Goal: Task Accomplishment & Management: Use online tool/utility

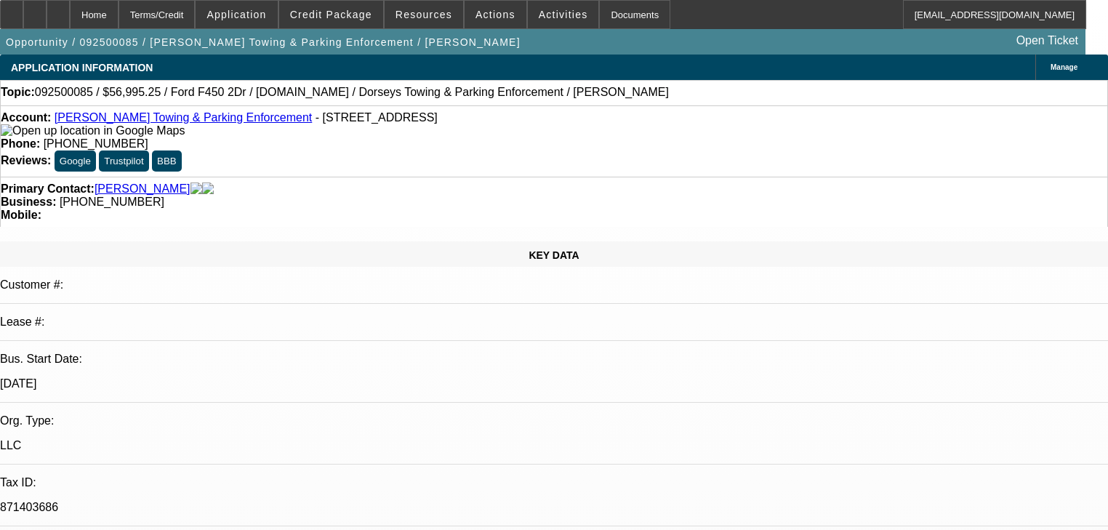
select select "0"
select select "6"
select select "0"
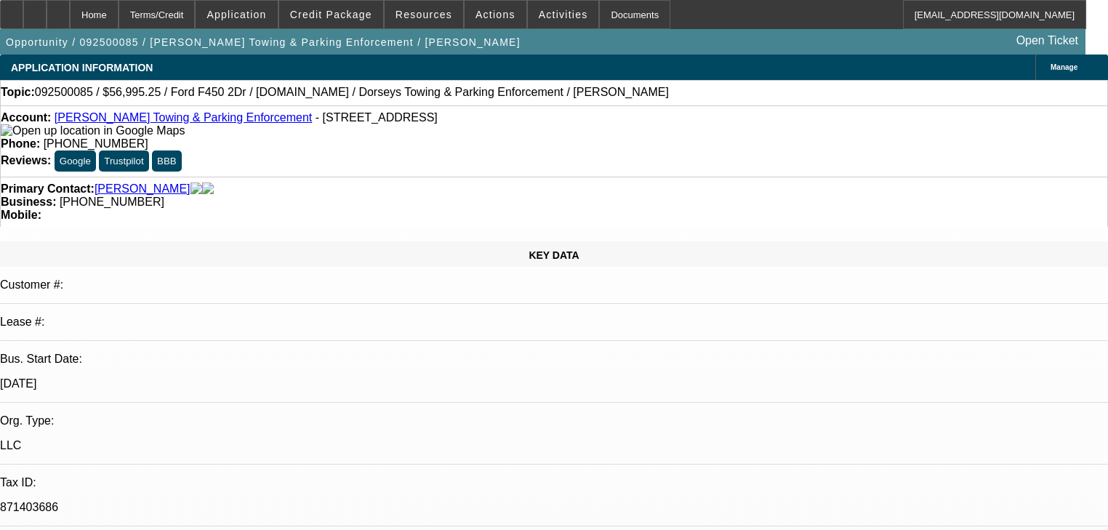
select select "2"
select select "0"
select select "6"
select select "0"
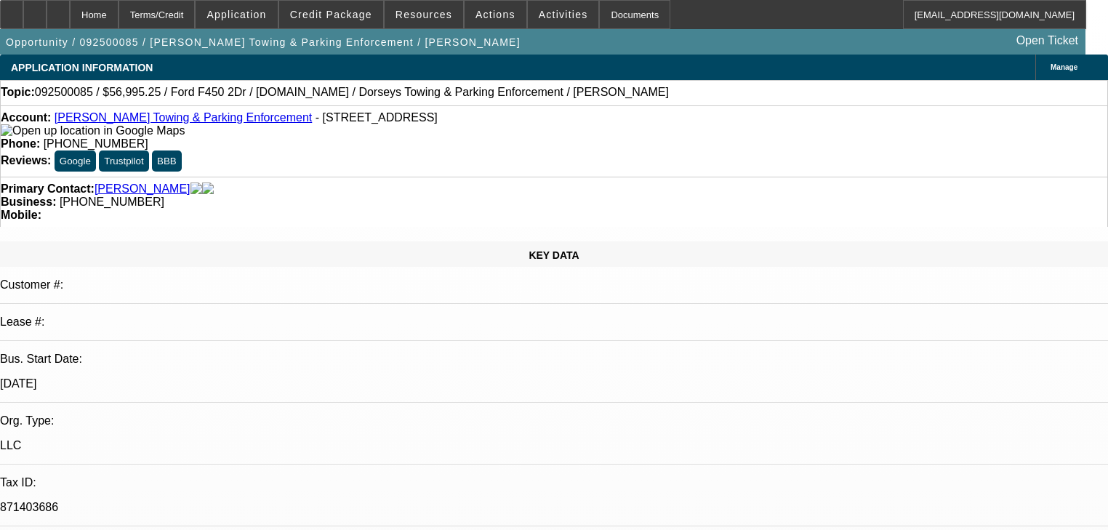
select select "0"
select select "2"
select select "0"
select select "6"
select select "0"
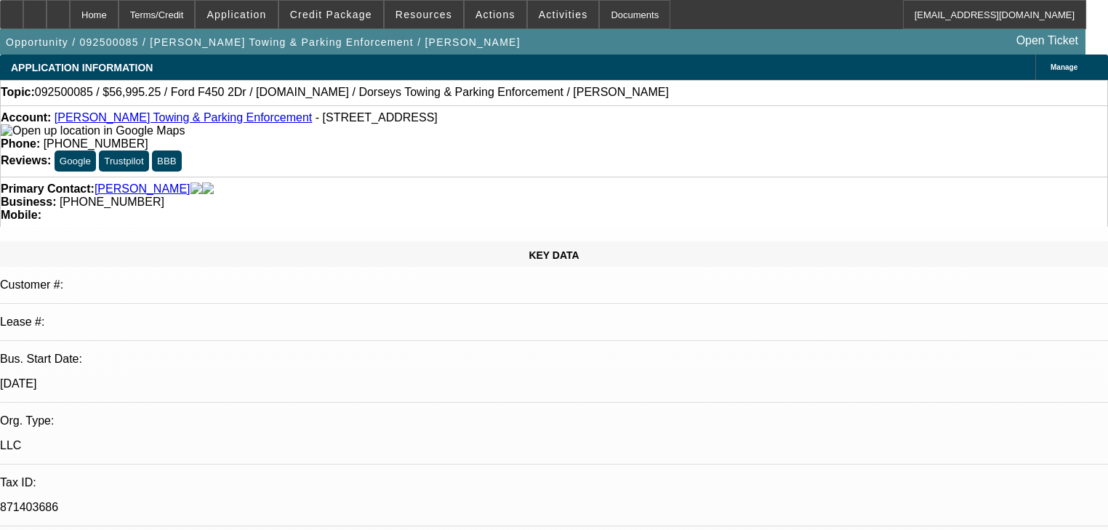
select select "0"
select select "6"
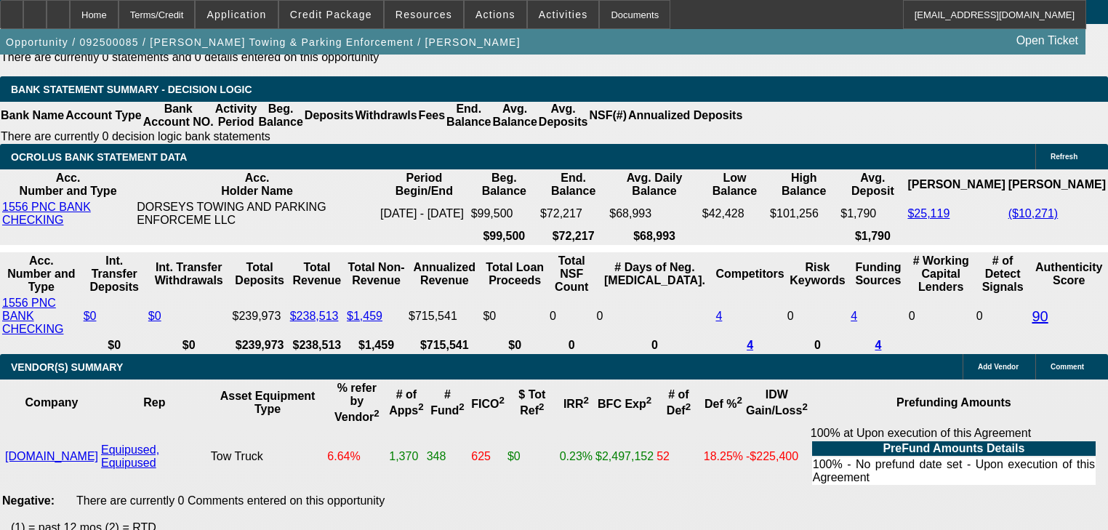
scroll to position [2589, 0]
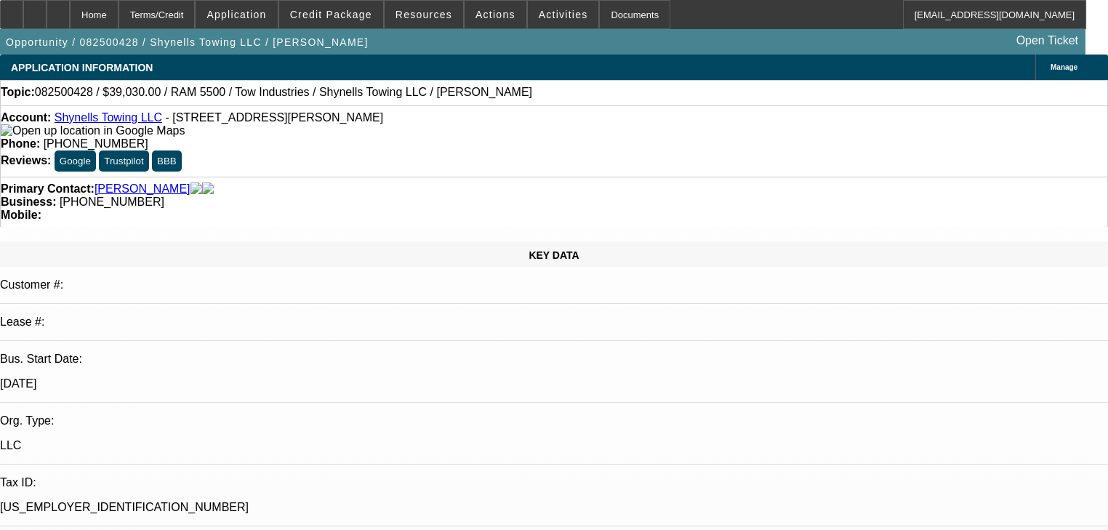
select select "0"
select select "2"
select select "0"
select select "21"
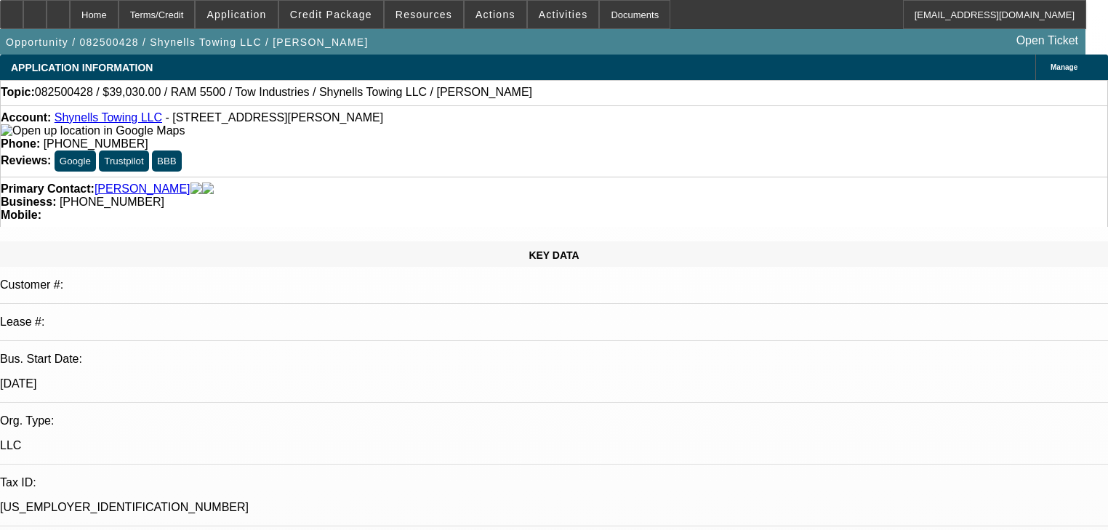
select select "0"
select select "2"
select select "0"
select select "21"
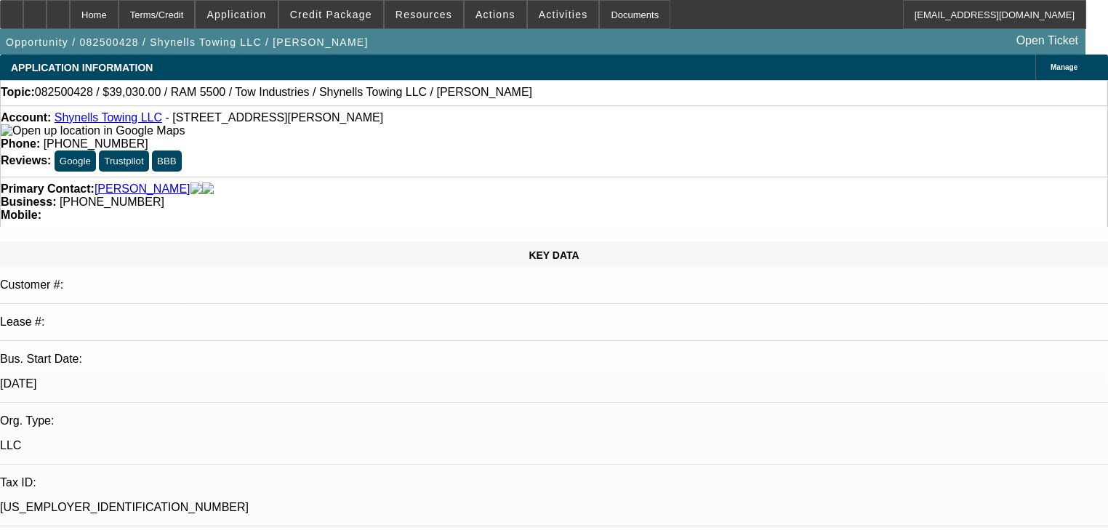
select select "0"
select select "2"
select select "0"
select select "1"
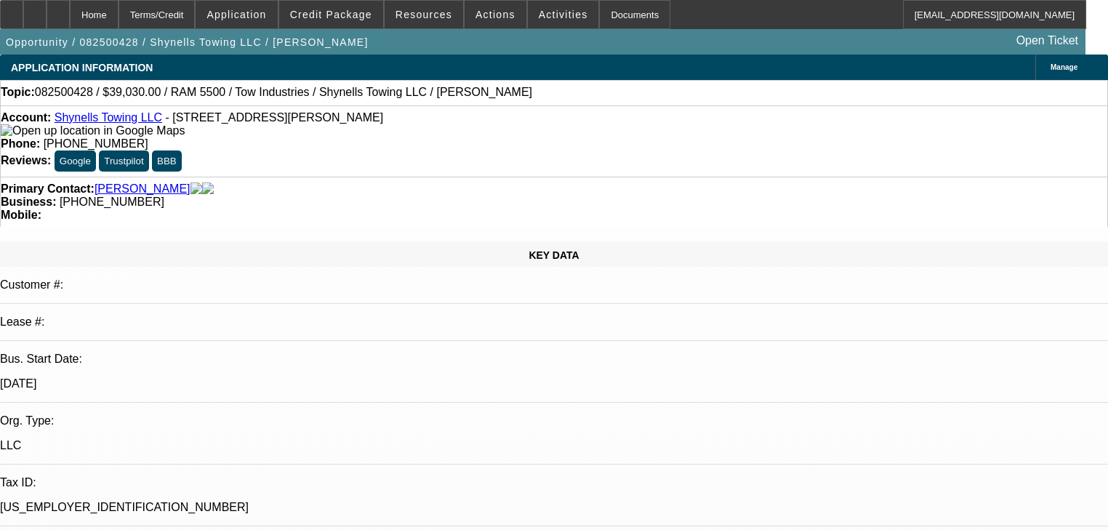
select select "0"
select select "2"
select select "0"
select select "1"
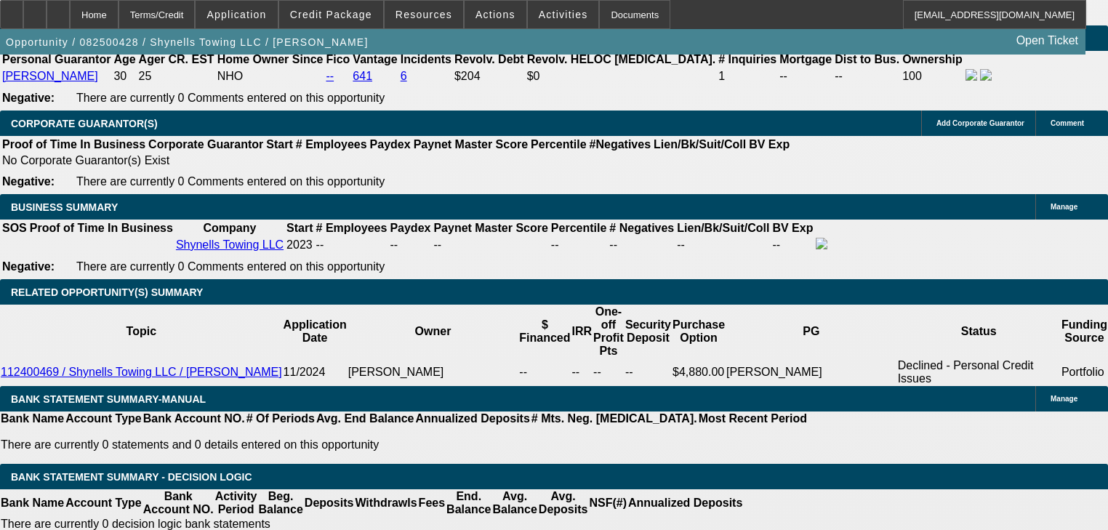
scroll to position [2385, 0]
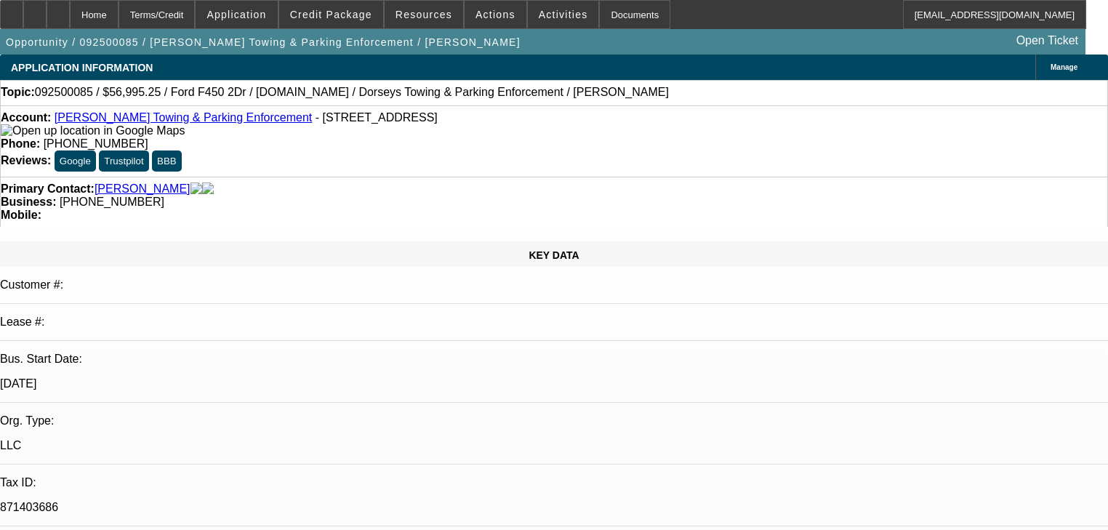
select select "0"
select select "6"
select select "0"
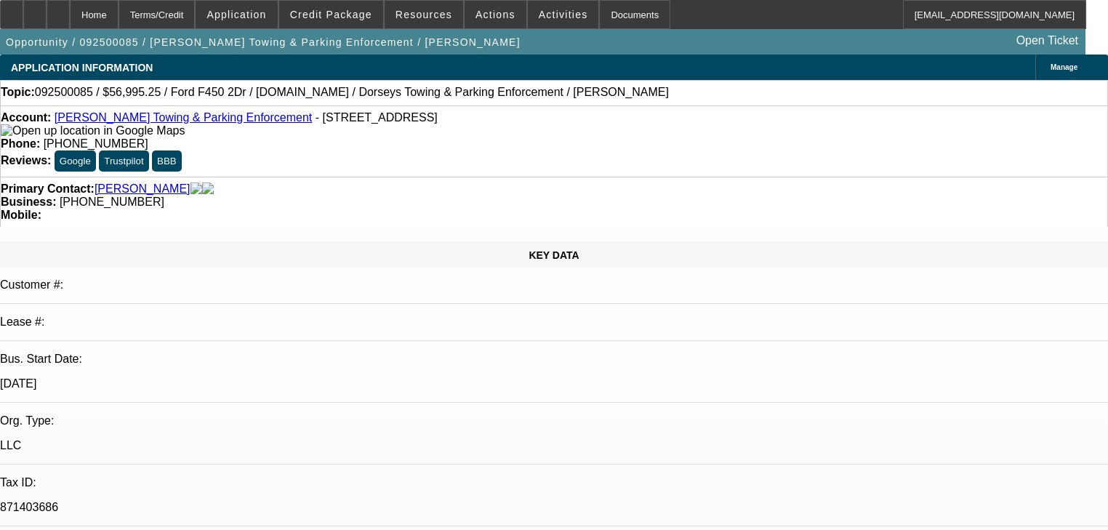
select select "2"
select select "0"
select select "6"
select select "0"
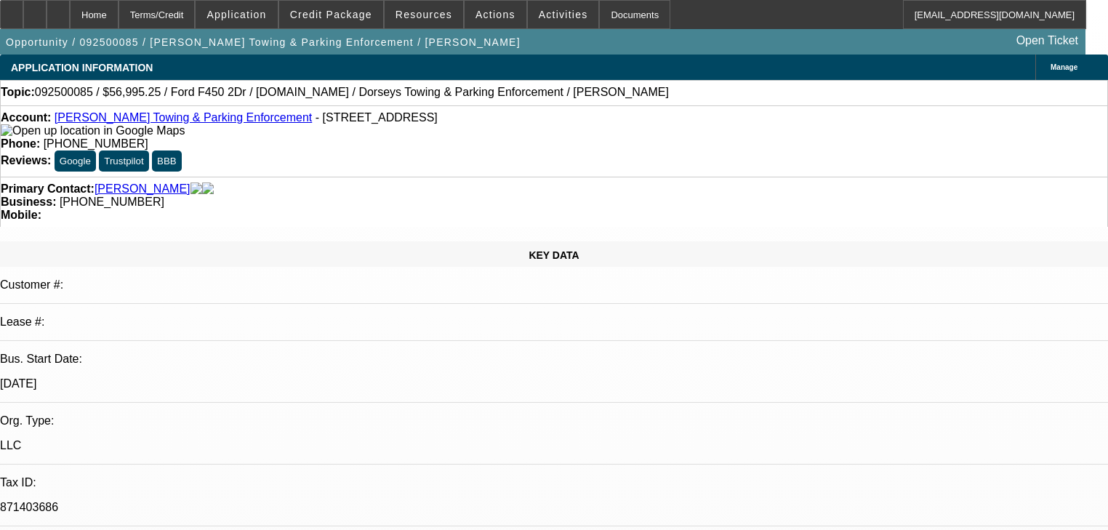
select select "0"
select select "2"
select select "0"
select select "6"
select select "0"
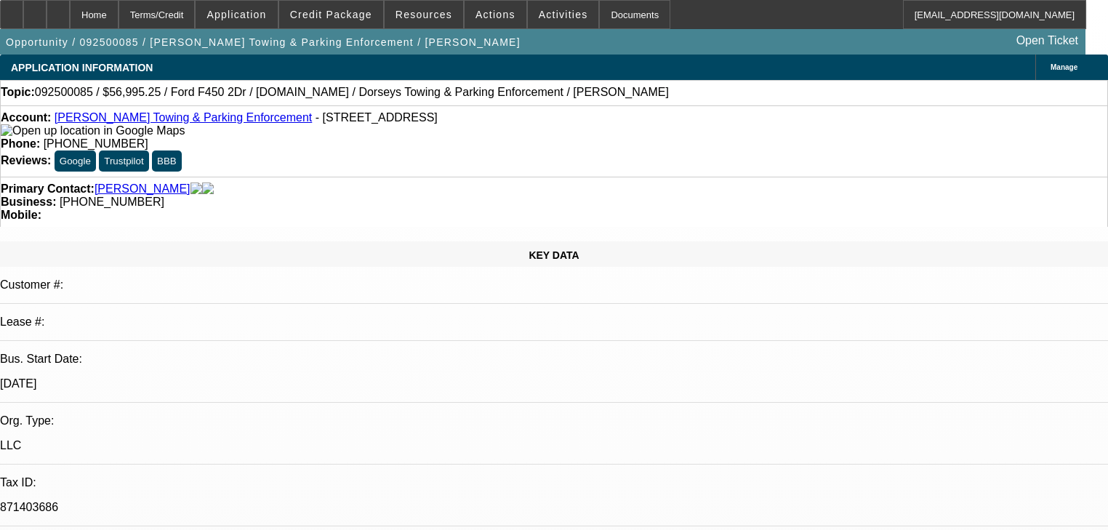
select select "0"
select select "6"
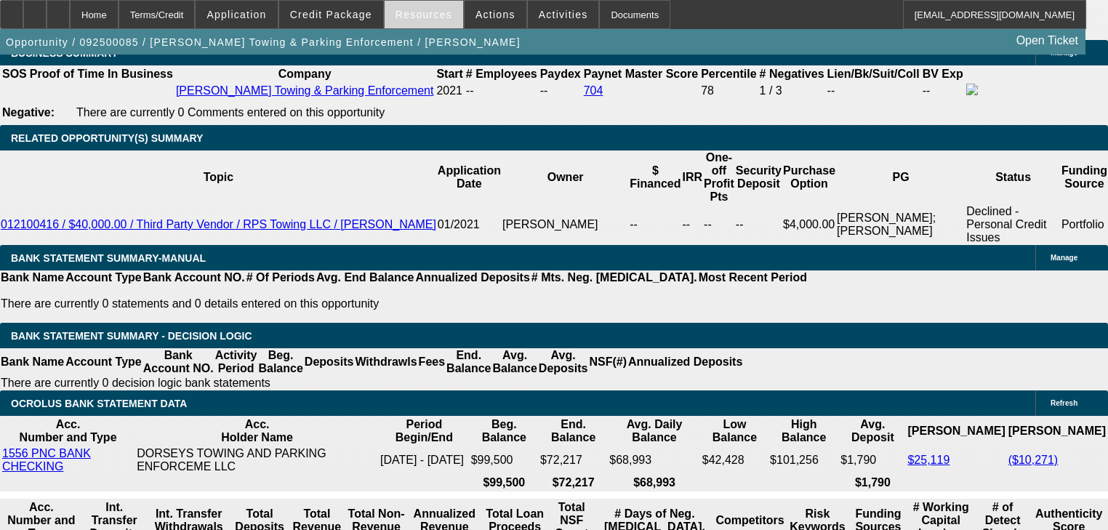
scroll to position [2327, 0]
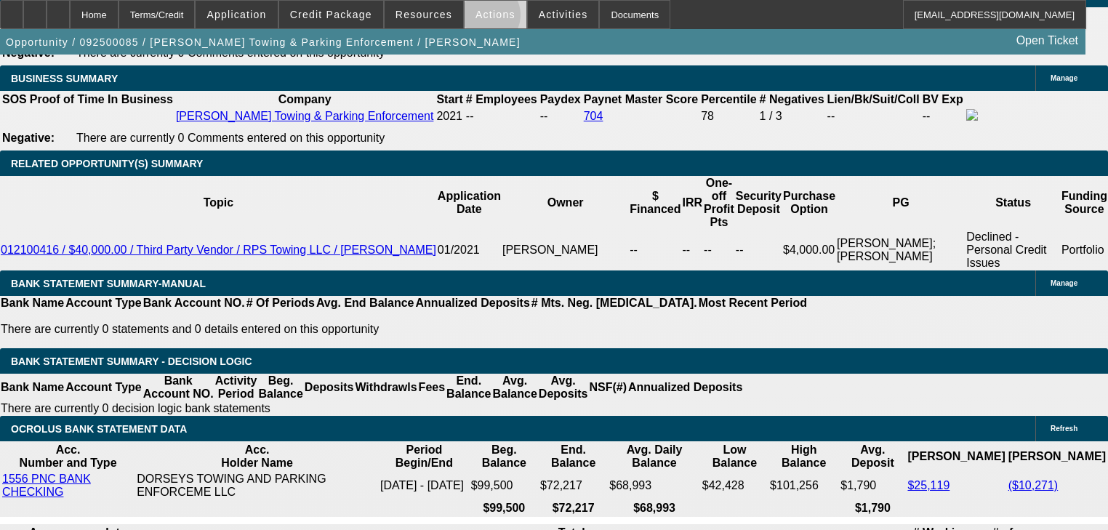
click at [477, 18] on span "Actions" at bounding box center [496, 15] width 40 height 12
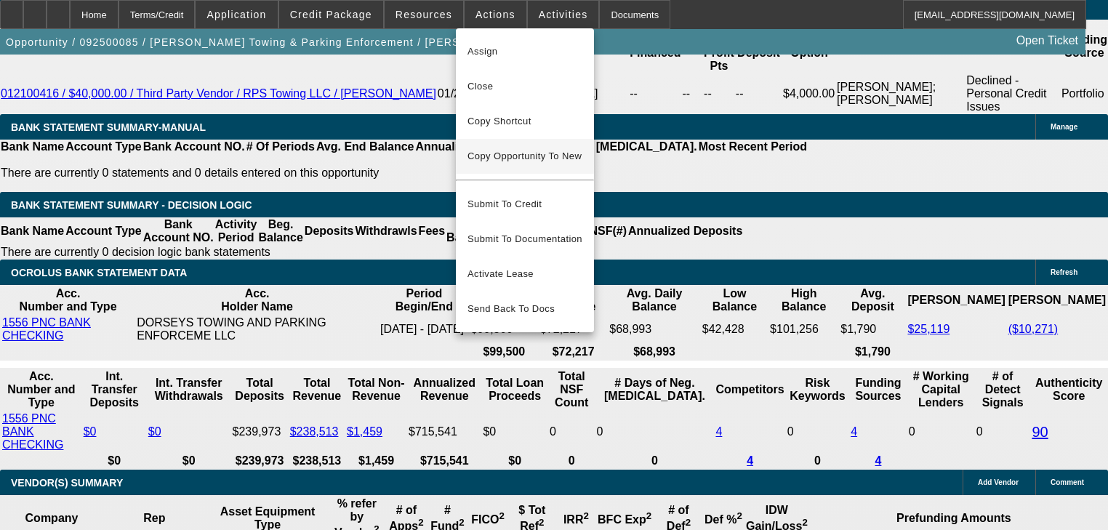
scroll to position [2501, 0]
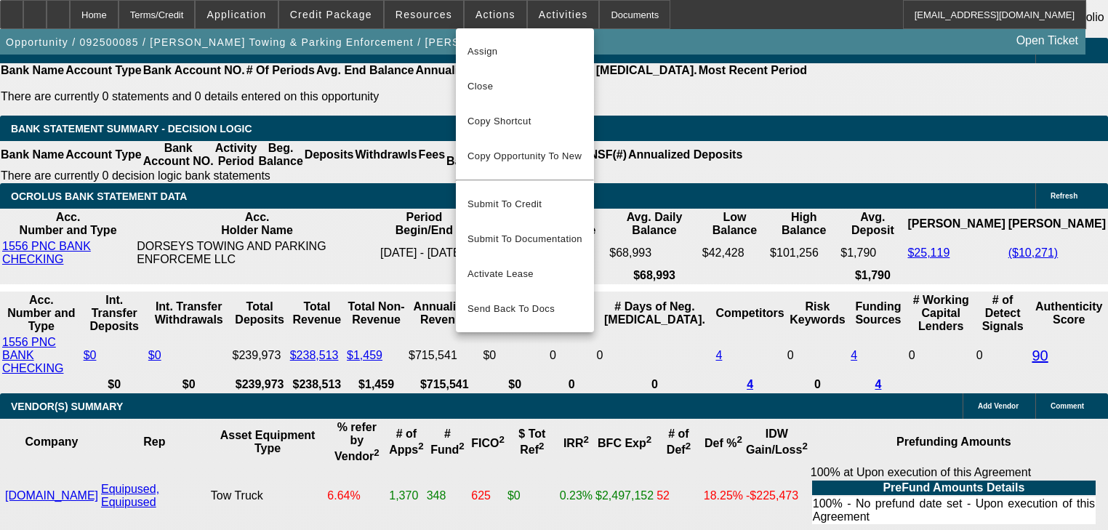
click at [250, 140] on div at bounding box center [554, 265] width 1108 height 530
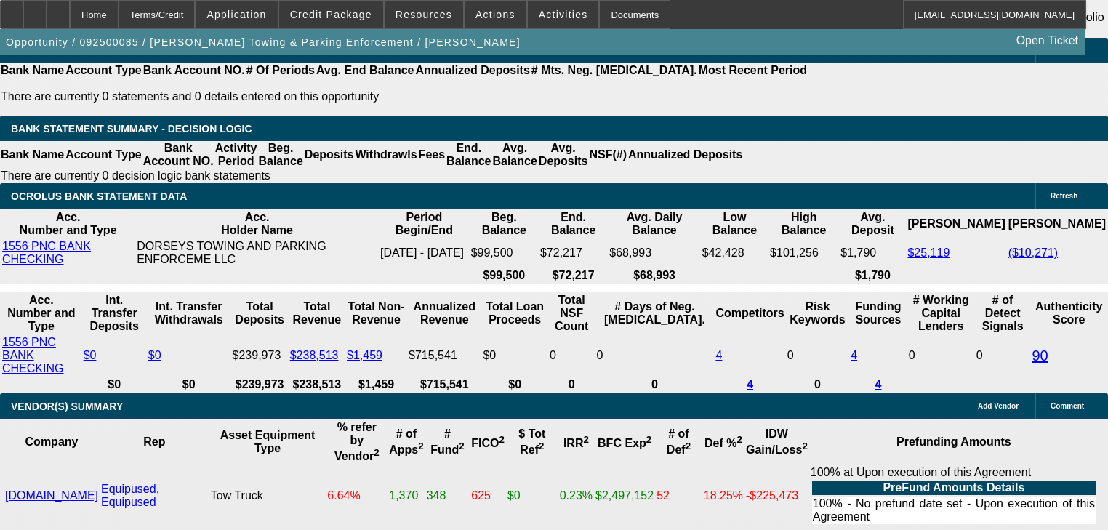
scroll to position [2734, 0]
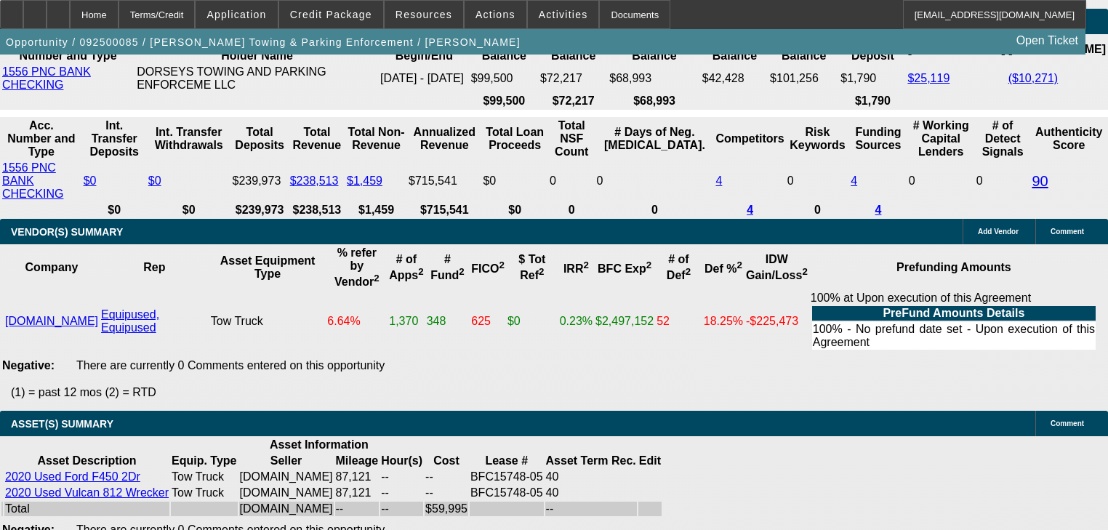
type input "1"
type input "UNKNOWN"
type input "1715"
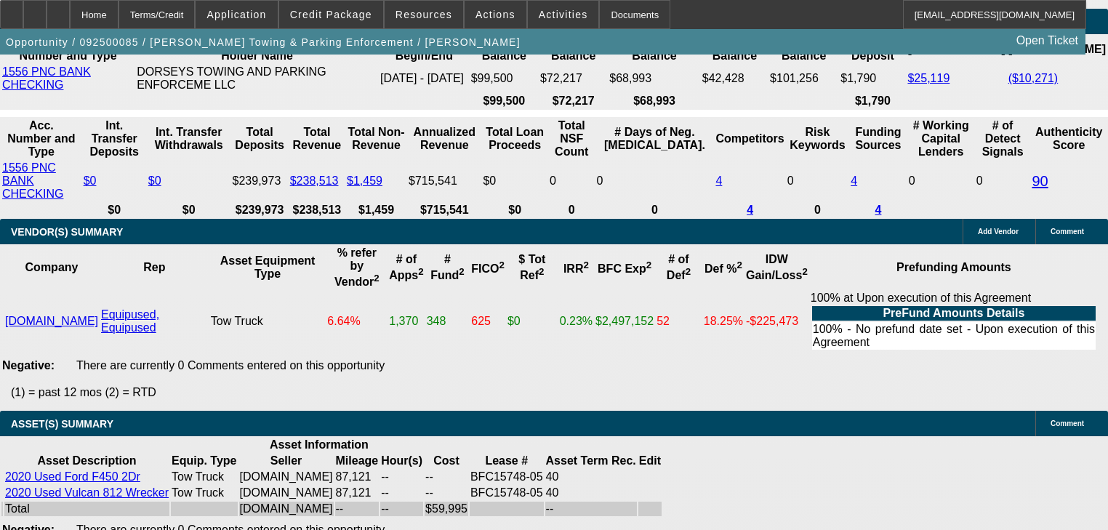
type input "16.5"
type input "$1,715.00"
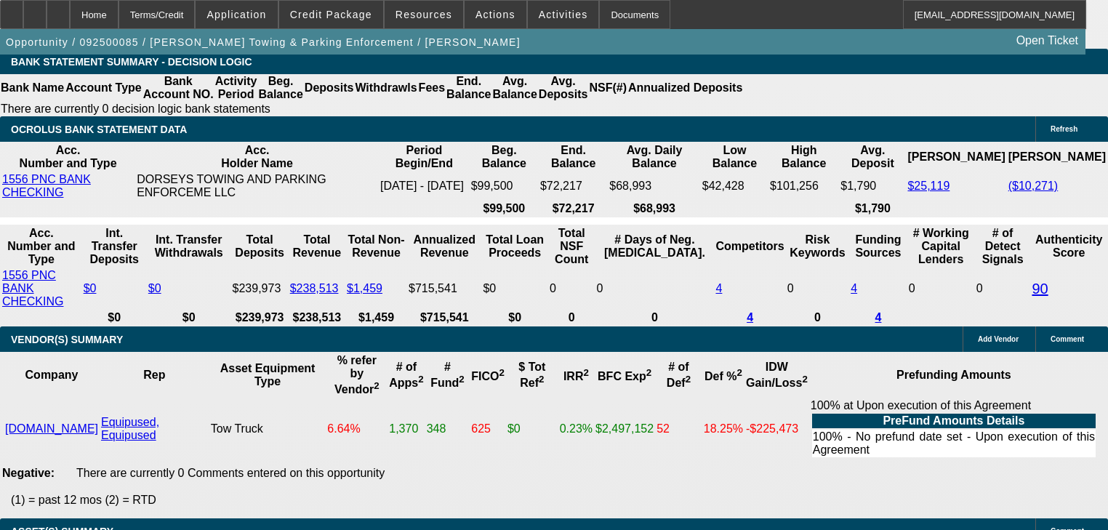
scroll to position [2618, 0]
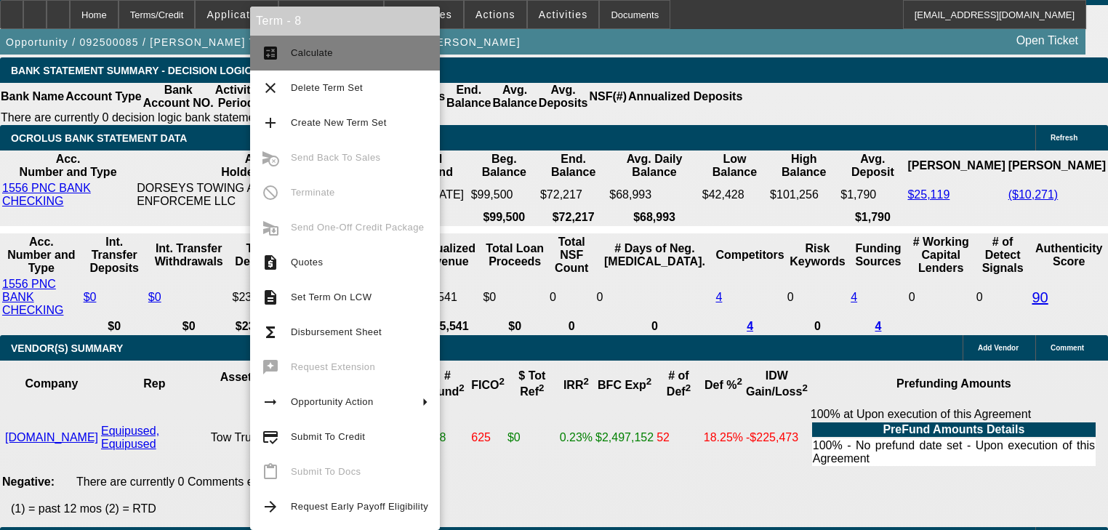
click at [295, 61] on button "calculate Calculate" at bounding box center [345, 53] width 190 height 35
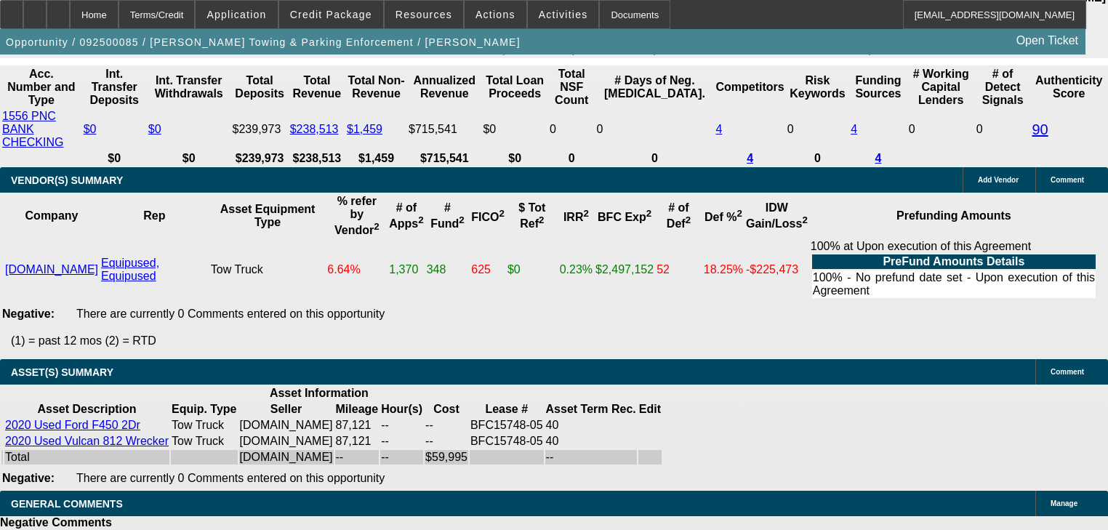
scroll to position [2850, 0]
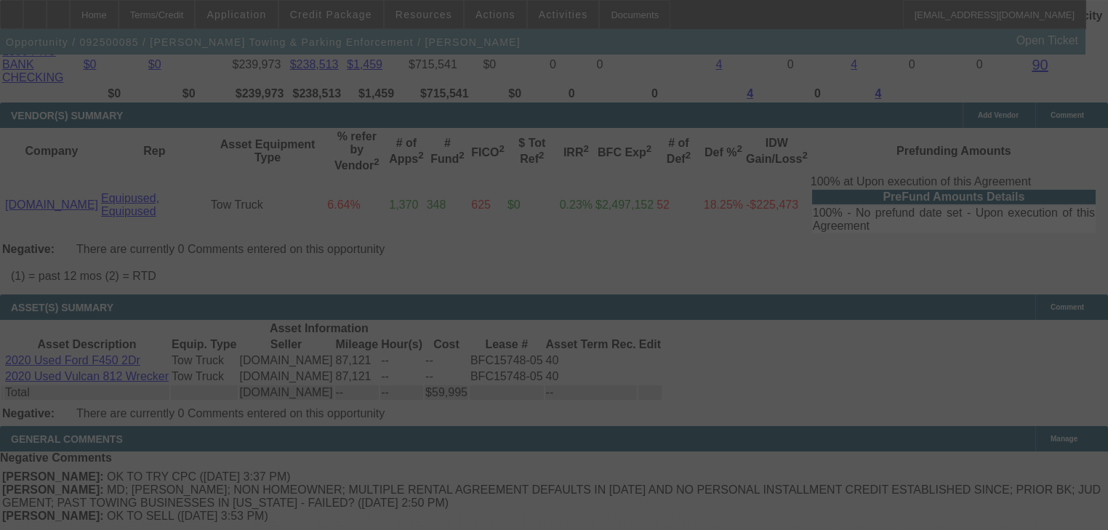
select select "0"
select select "6"
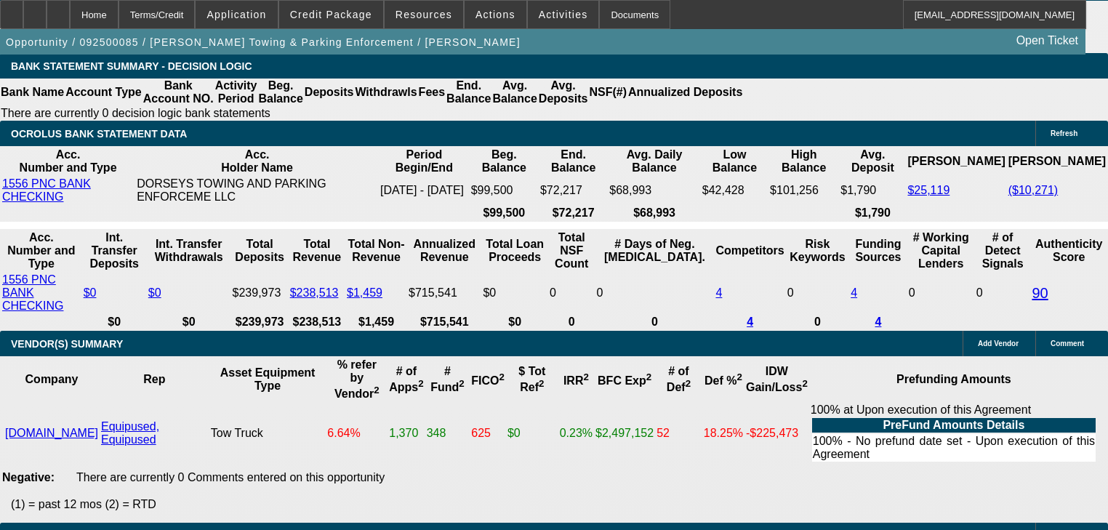
scroll to position [2618, 0]
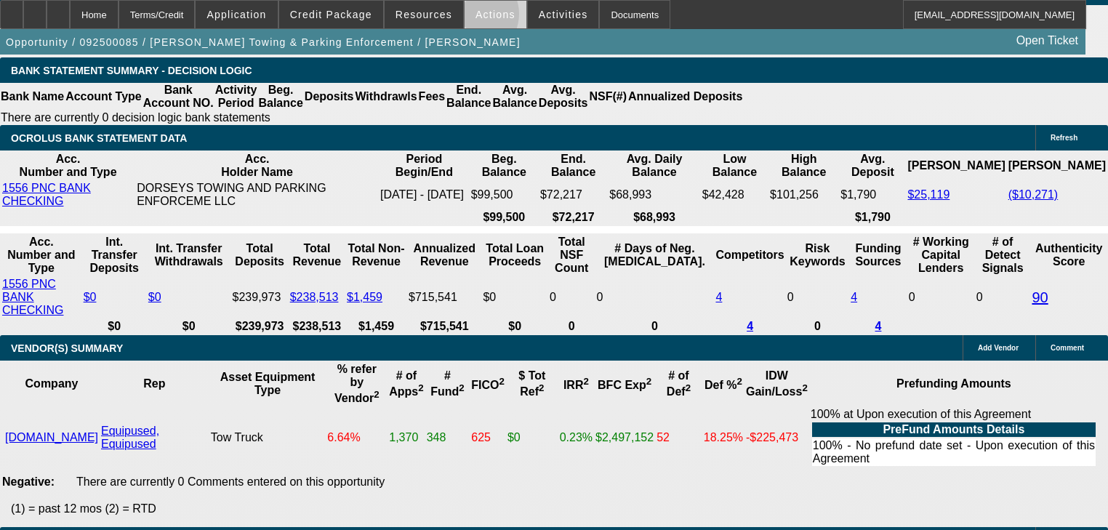
click at [465, 17] on span at bounding box center [496, 14] width 62 height 35
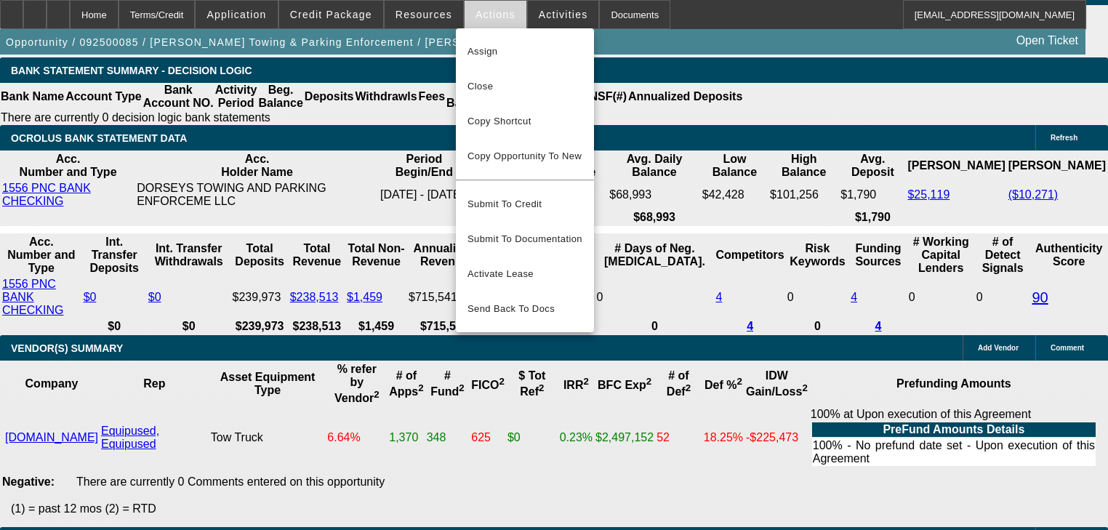
click at [465, 17] on div at bounding box center [554, 265] width 1108 height 530
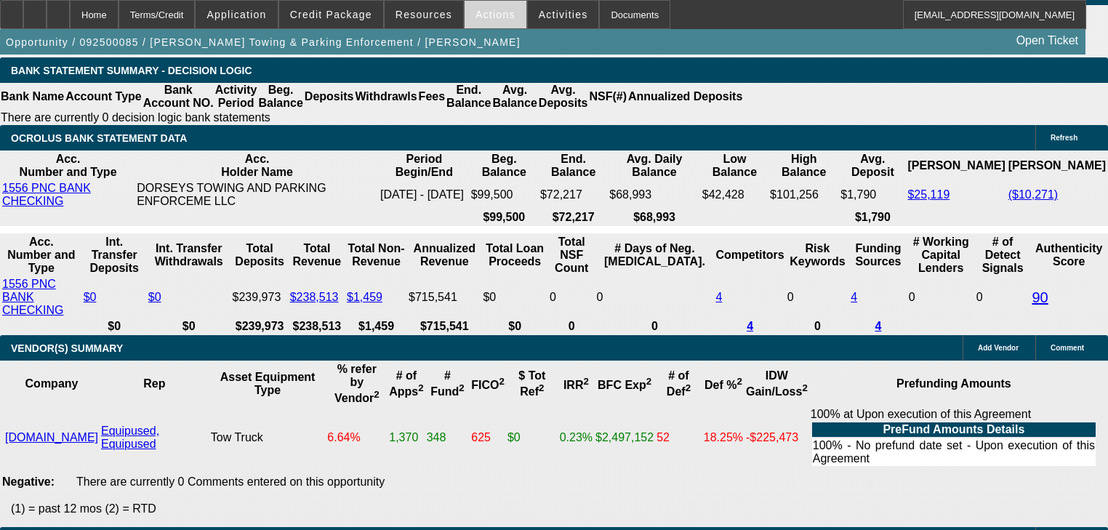
click at [465, 17] on span at bounding box center [496, 14] width 62 height 35
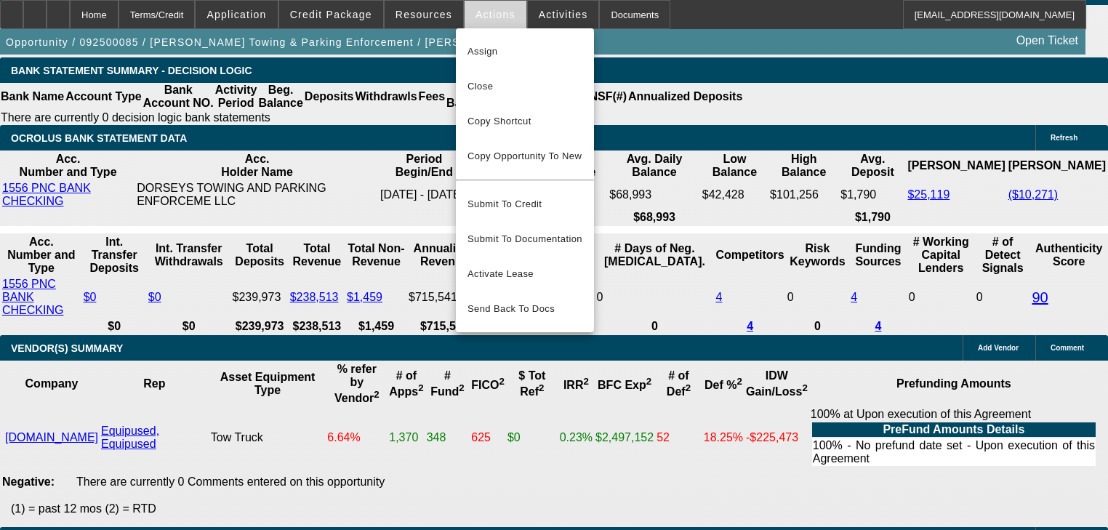
click at [465, 17] on div at bounding box center [554, 265] width 1108 height 530
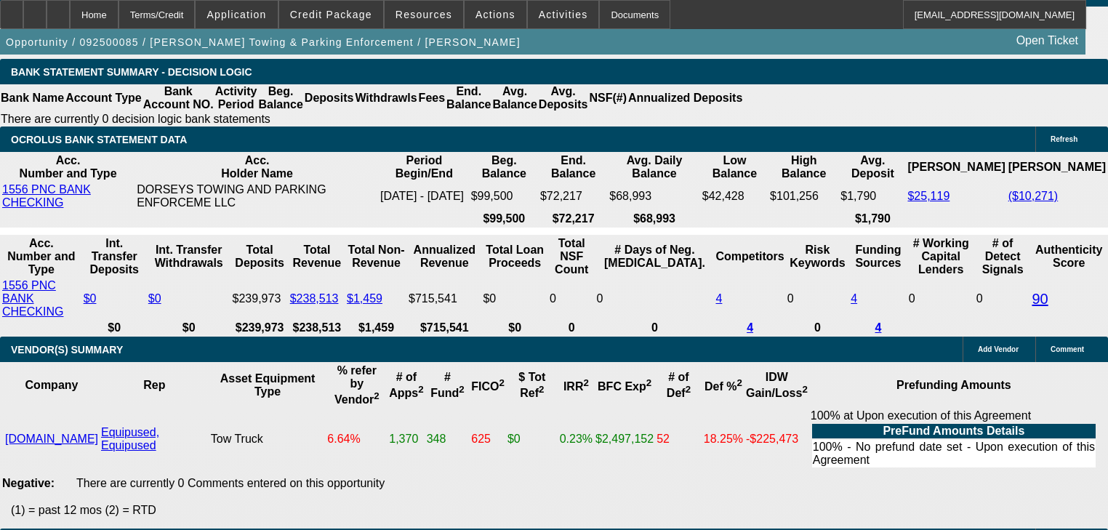
scroll to position [2443, 0]
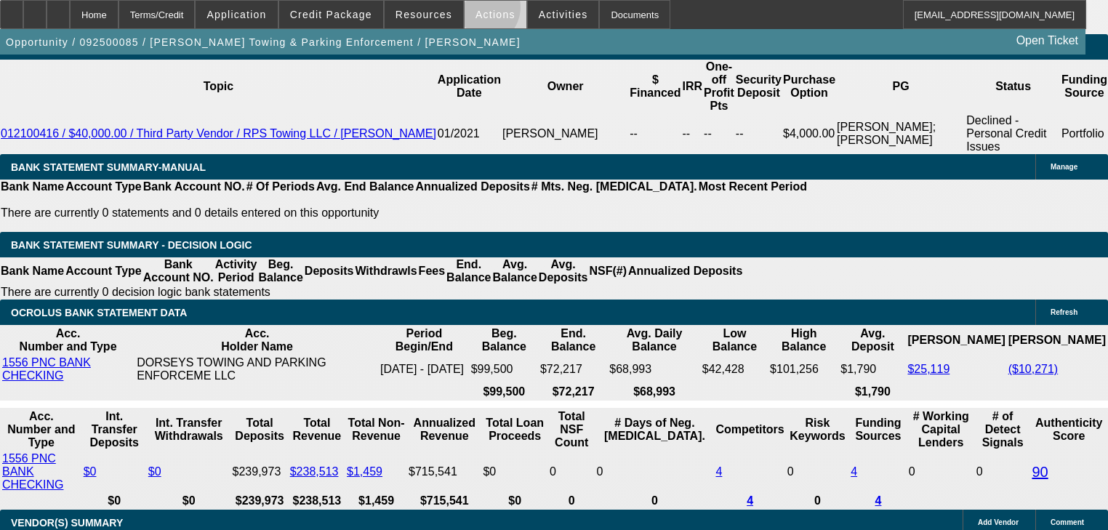
click at [476, 10] on span "Actions" at bounding box center [496, 15] width 40 height 12
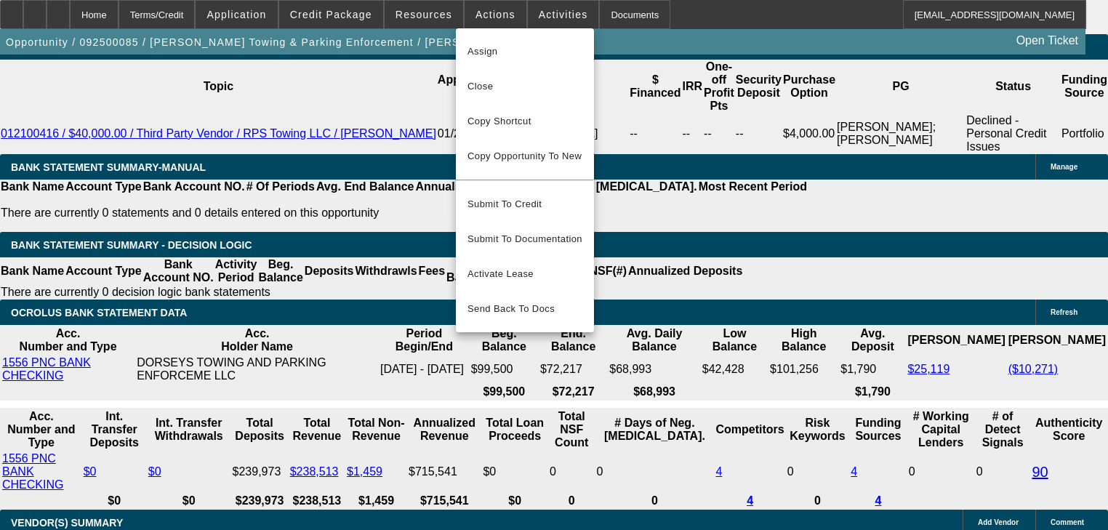
click at [439, 12] on div at bounding box center [554, 265] width 1108 height 530
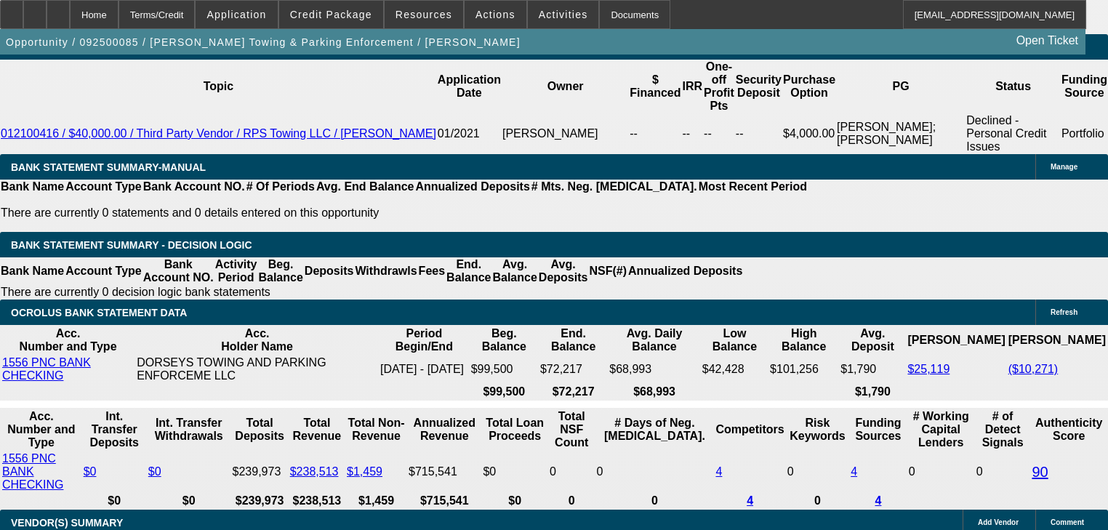
click at [439, 12] on body "Home Terms/Credit Application Credit Package Resources Actions Activities Docum…" at bounding box center [554, 344] width 1108 height 5574
click at [439, 12] on span "Resources" at bounding box center [424, 15] width 57 height 12
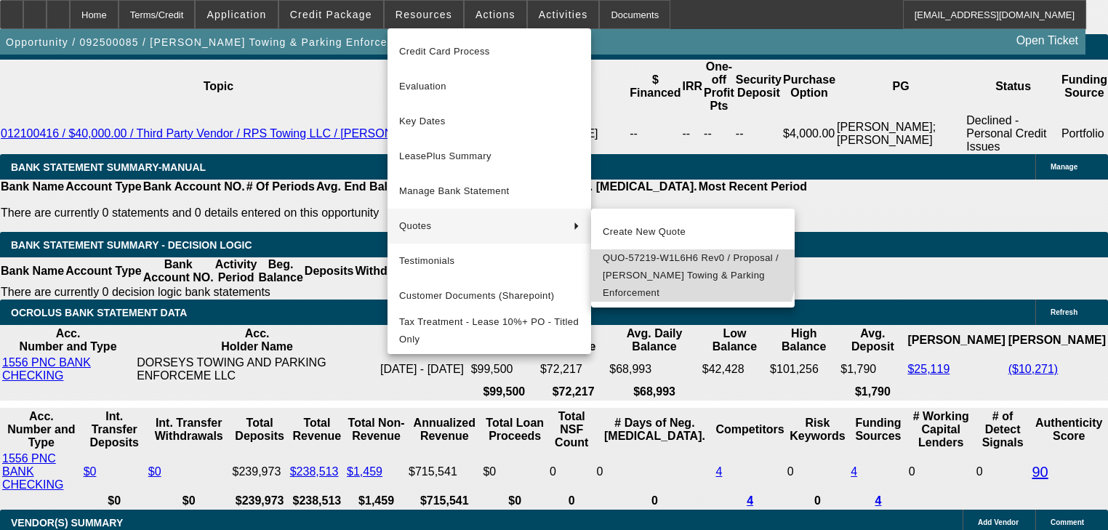
click at [676, 264] on span "QUO-57219-W1L6H6 Rev0 / Proposal / Dorsey's Towing & Parking Enforcement" at bounding box center [693, 275] width 180 height 52
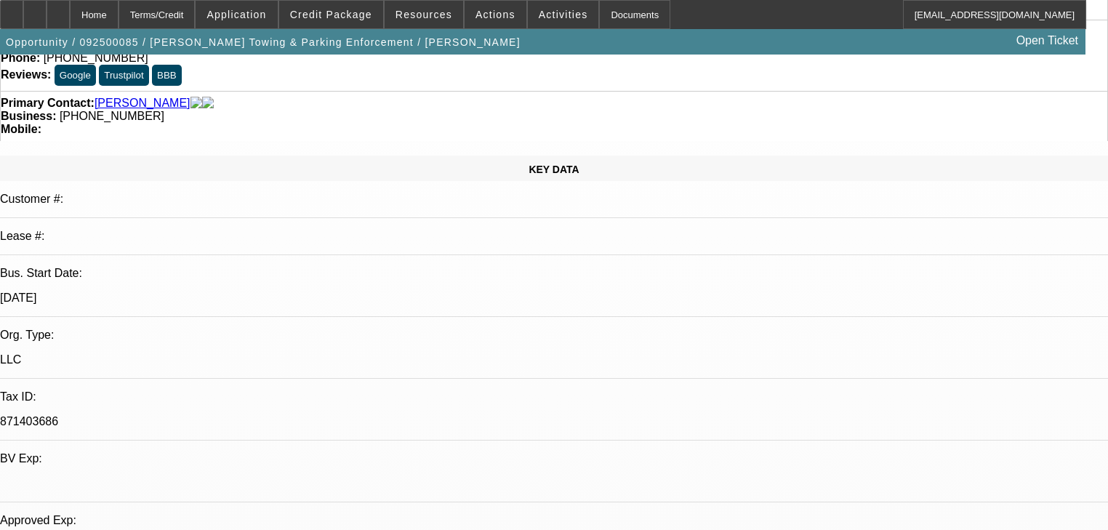
scroll to position [0, 0]
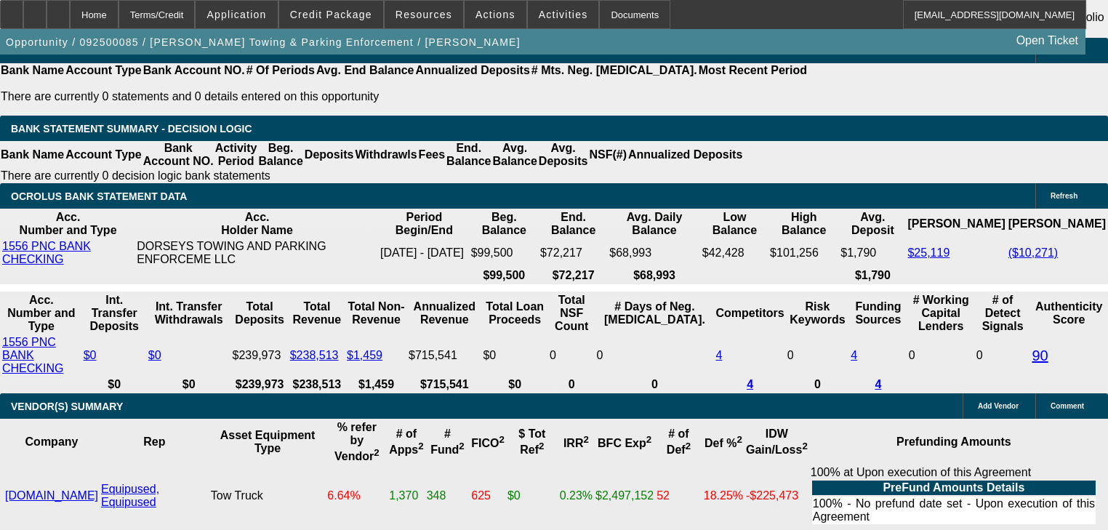
scroll to position [175, 0]
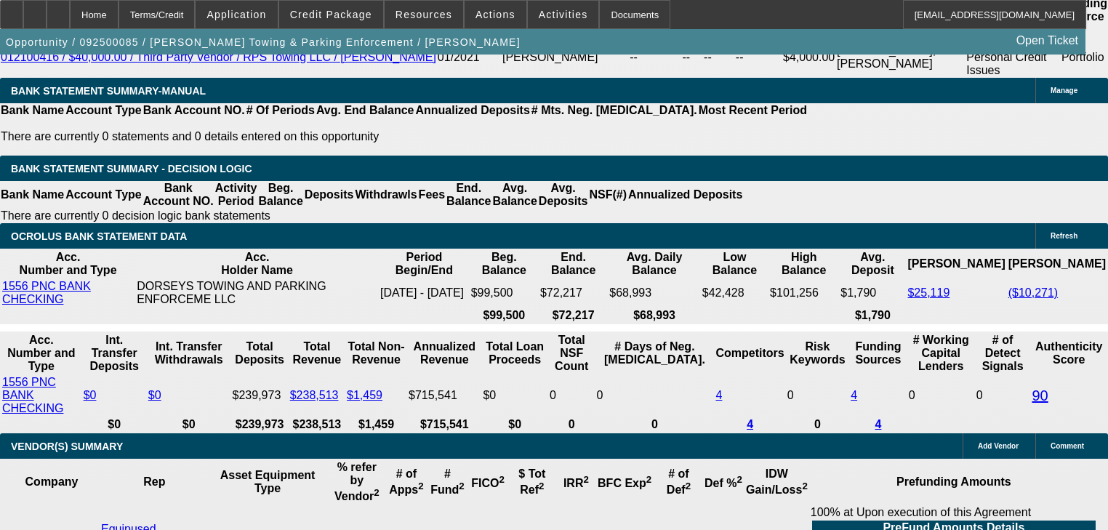
scroll to position [2501, 0]
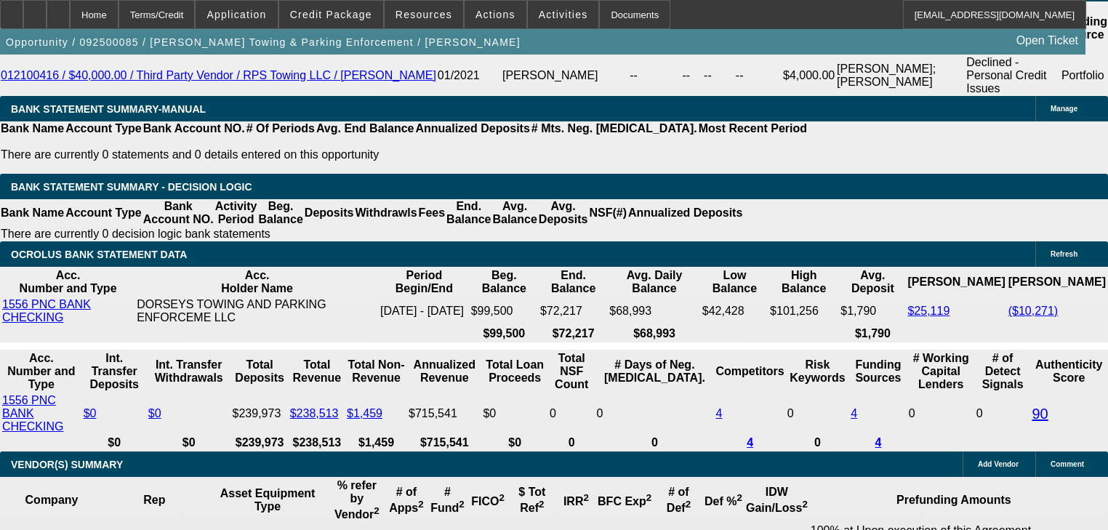
drag, startPoint x: 937, startPoint y: 427, endPoint x: 921, endPoint y: 417, distance: 19.0
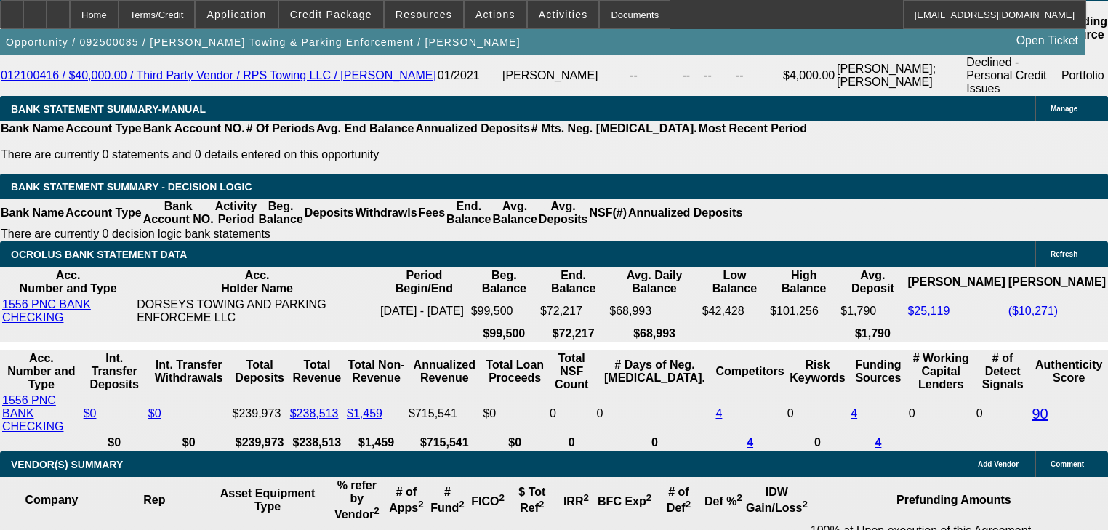
drag, startPoint x: 919, startPoint y: 415, endPoint x: 1059, endPoint y: 419, distance: 139.7
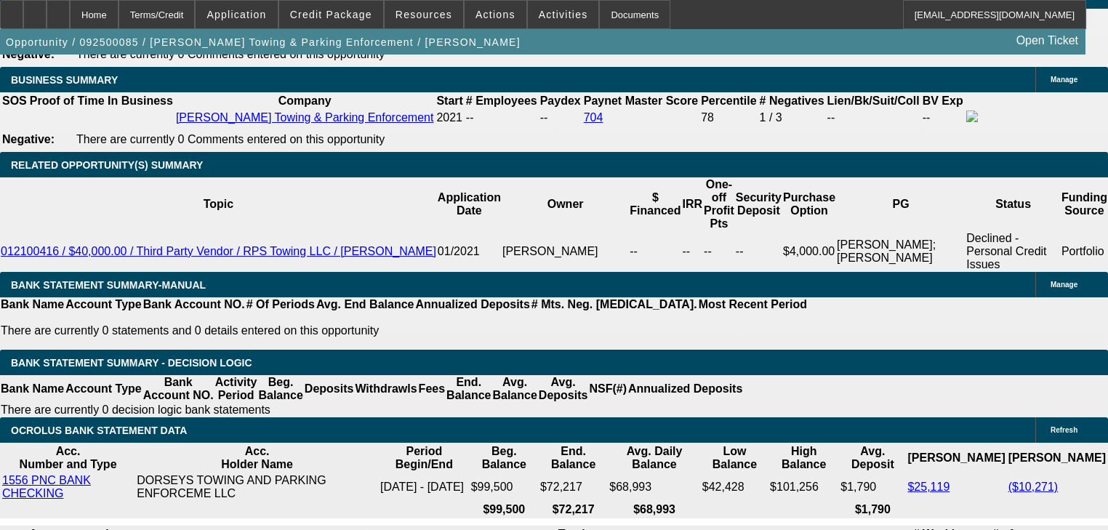
scroll to position [2182, 0]
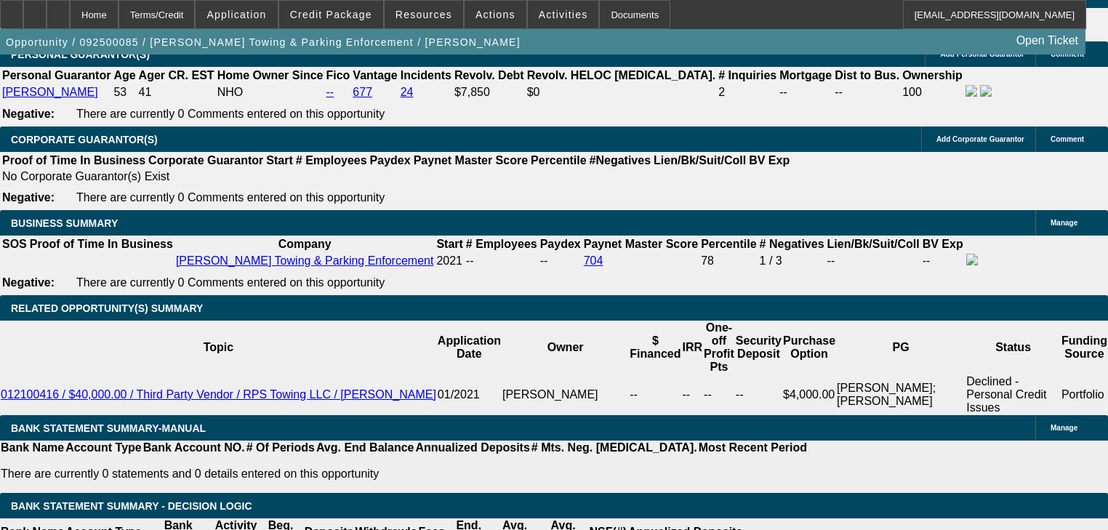
select select "2"
select select "0"
select select "6"
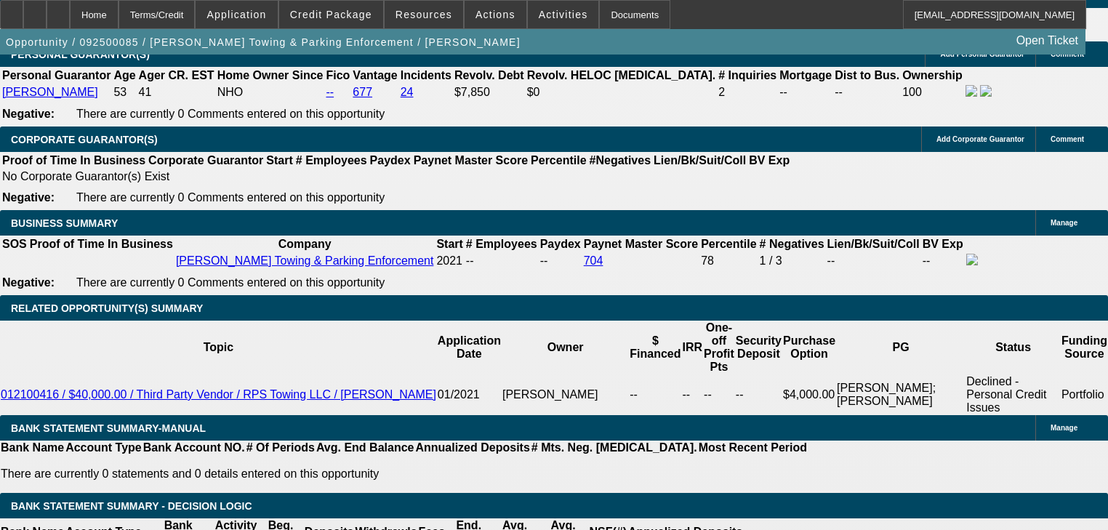
select select "2"
select select "0"
select select "6"
select select "0"
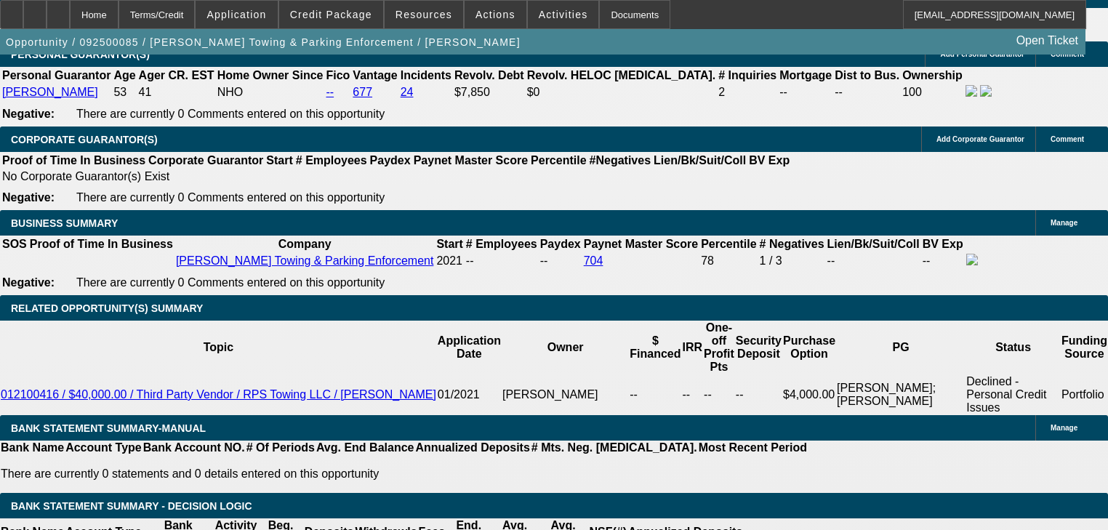
select select "0"
select select "6"
select select "0"
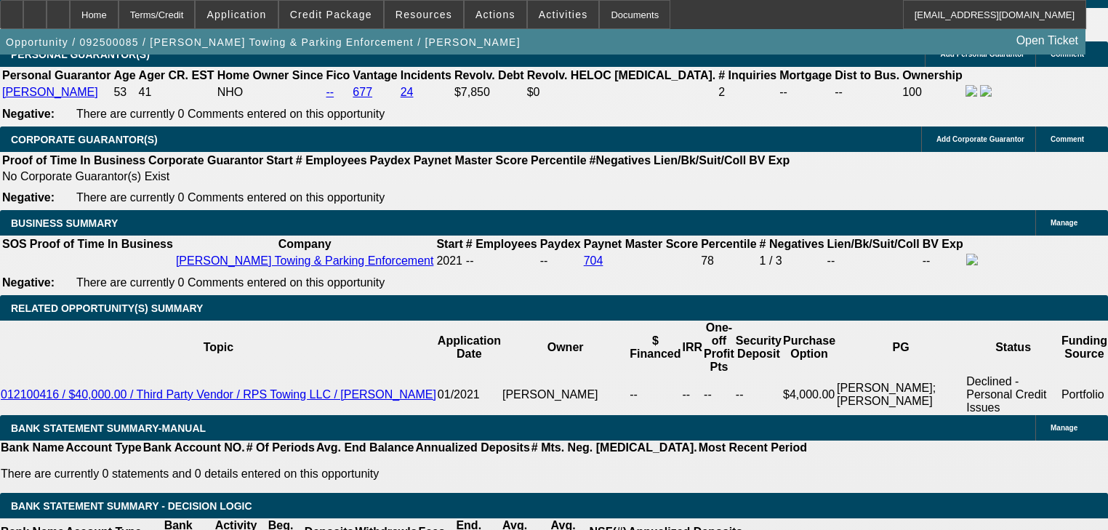
select select "0"
select select "6"
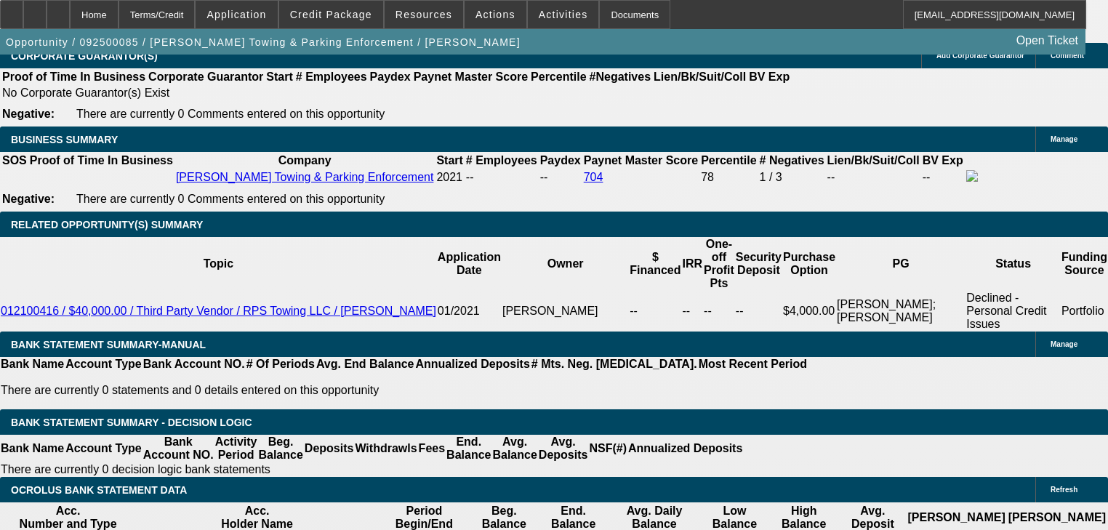
scroll to position [2124, 0]
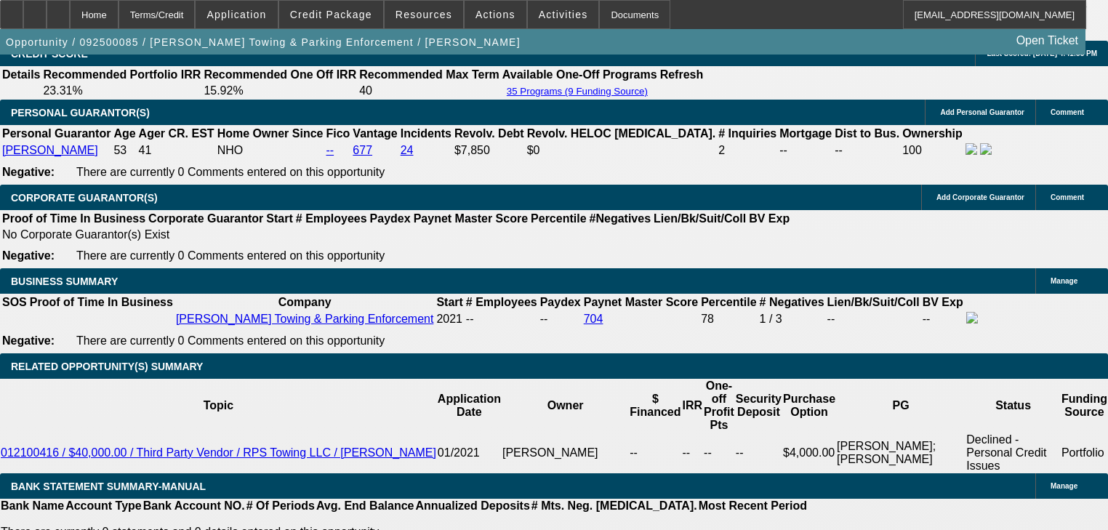
select select "0"
select select "6"
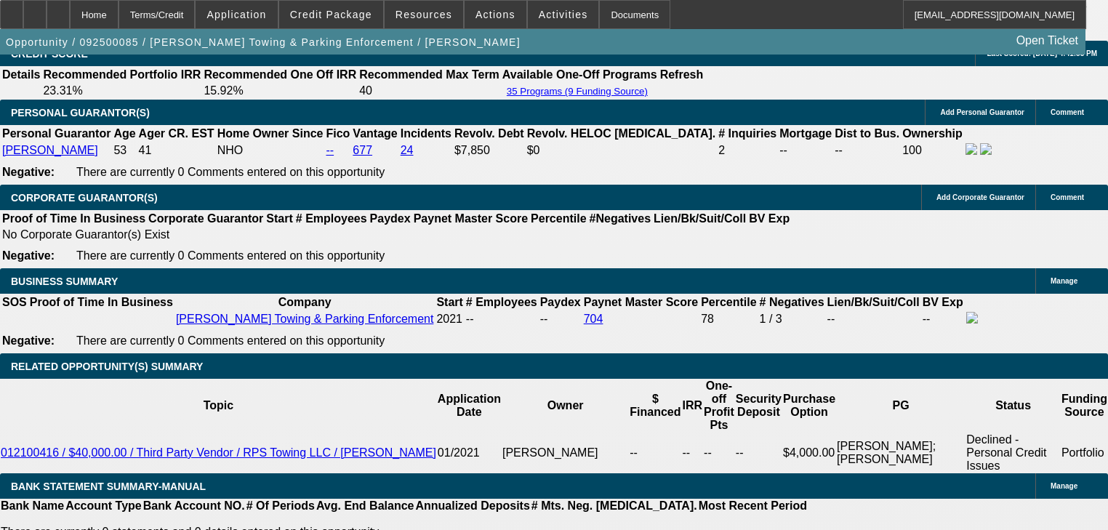
select select "0"
select select "2"
select select "0"
select select "6"
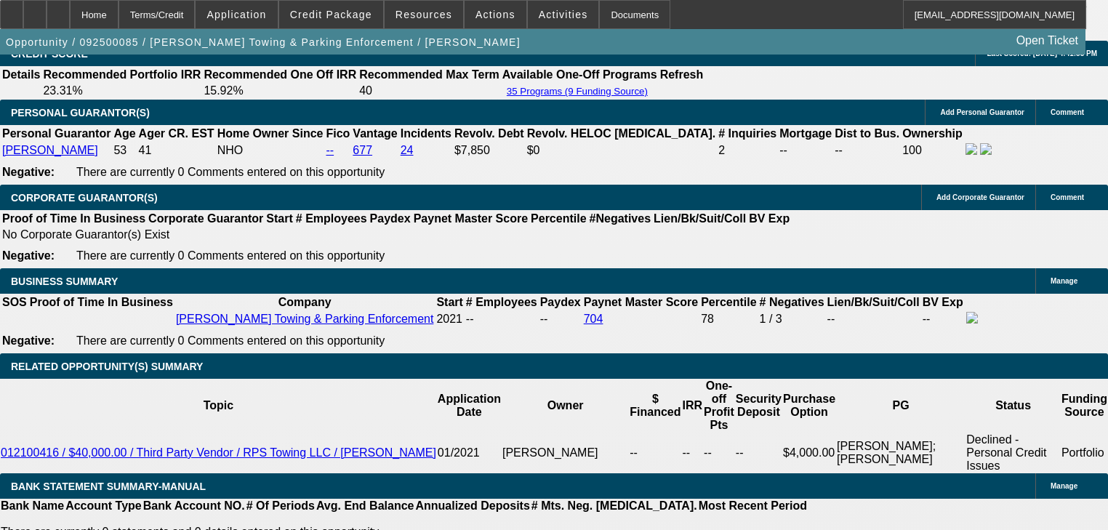
select select "0"
select select "2"
select select "0"
select select "6"
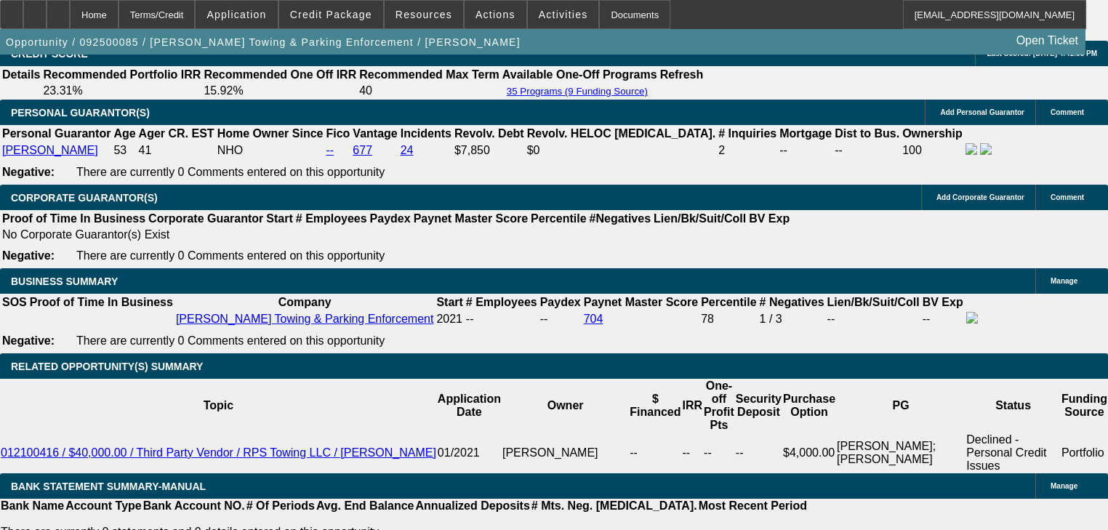
select select "0"
select select "6"
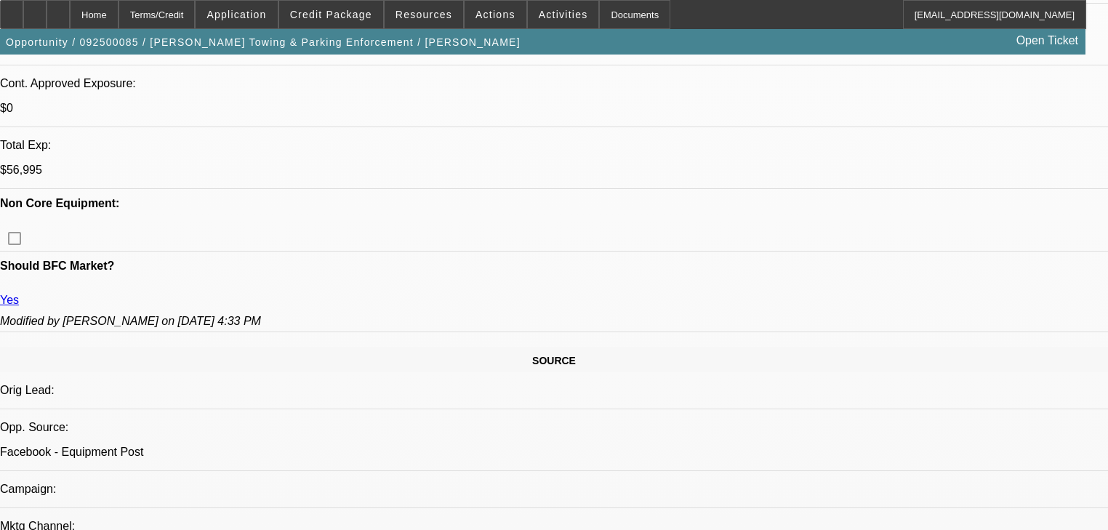
scroll to position [495, 0]
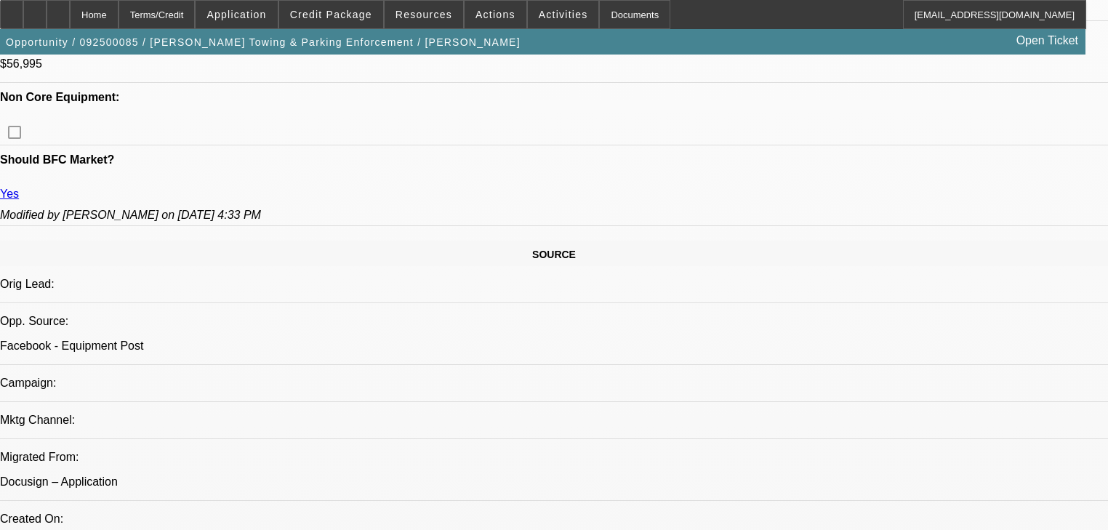
scroll to position [728, 0]
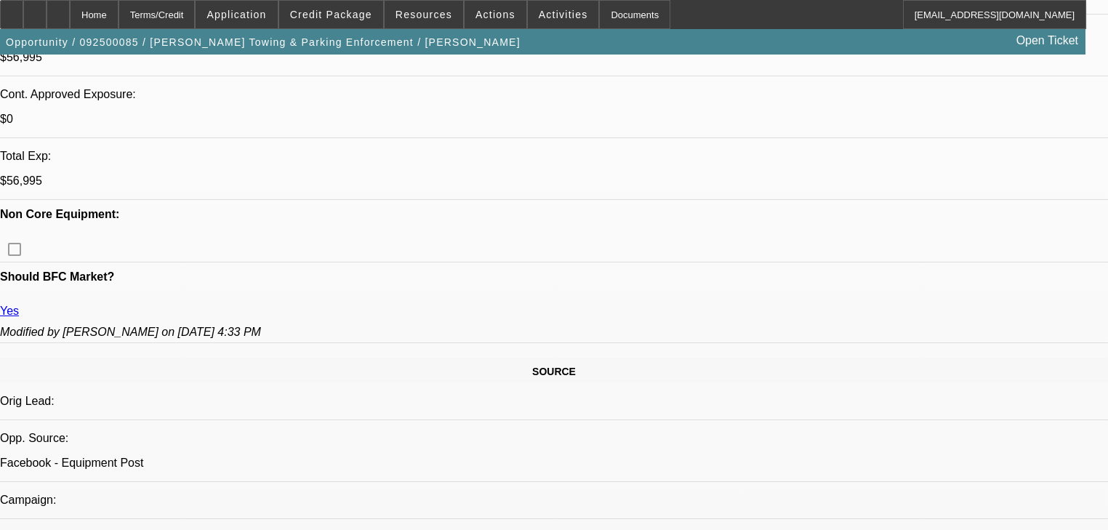
scroll to position [553, 0]
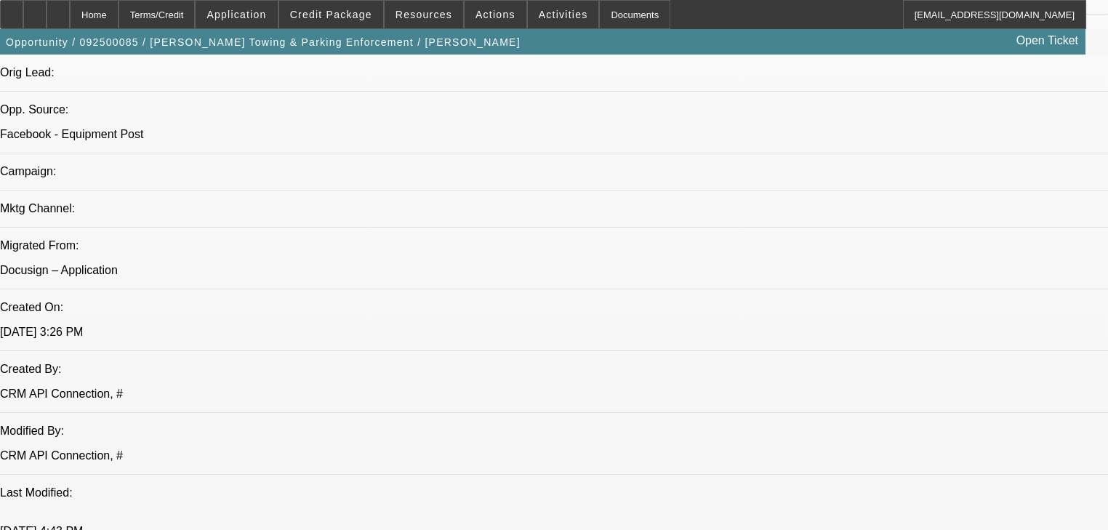
scroll to position [728, 0]
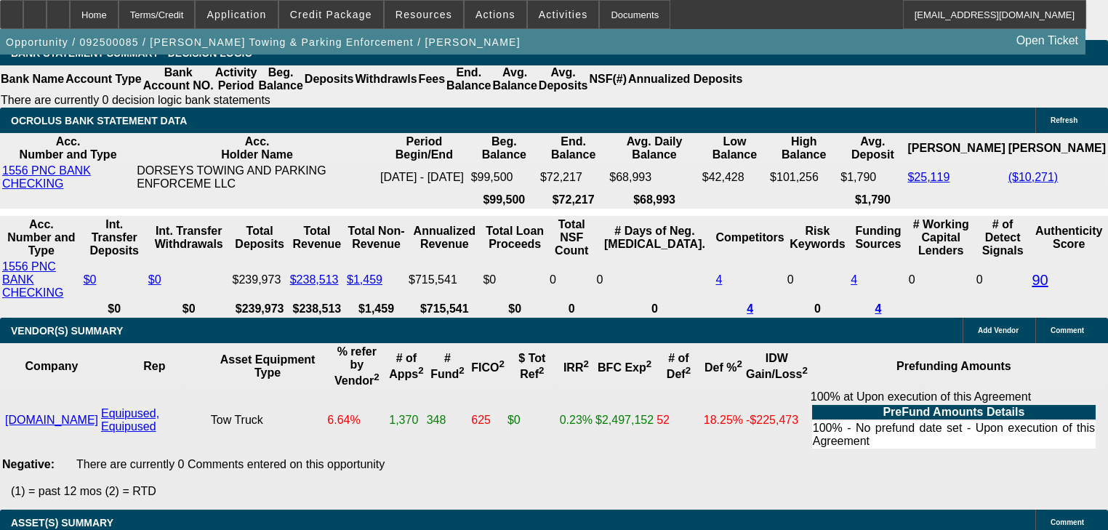
scroll to position [2618, 0]
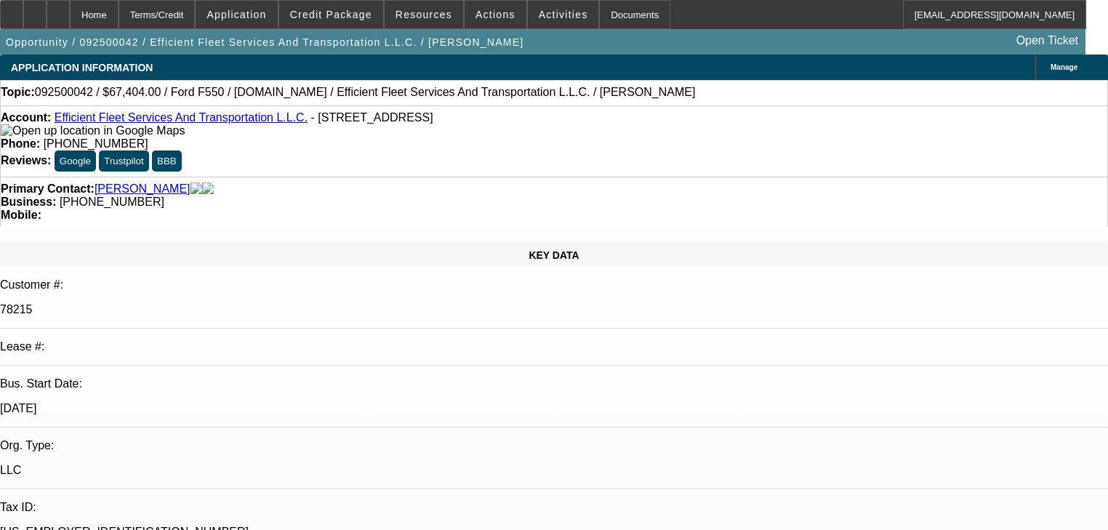
select select "0"
select select "2"
select select "0"
select select "6"
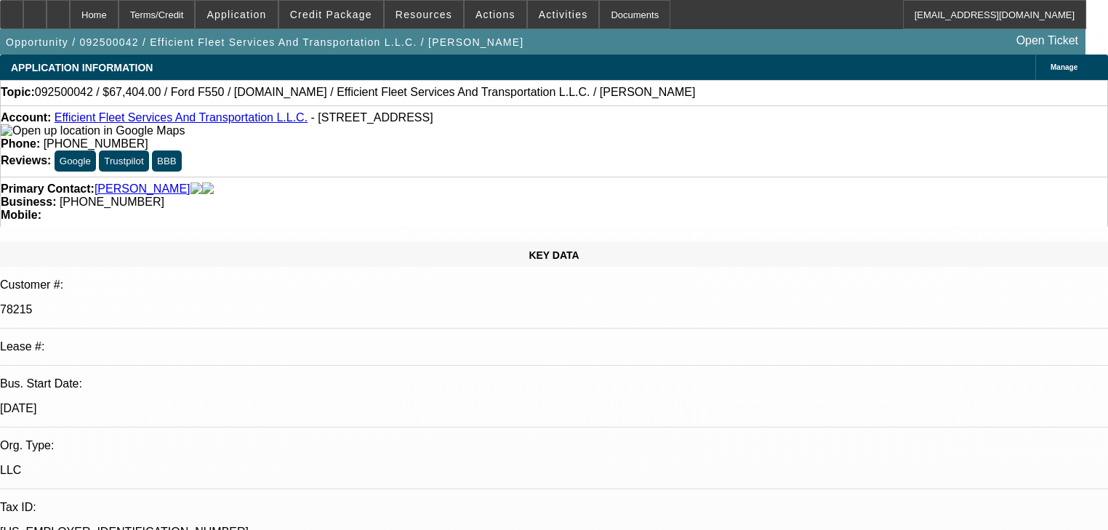
select select "0"
select select "2"
select select "0"
select select "6"
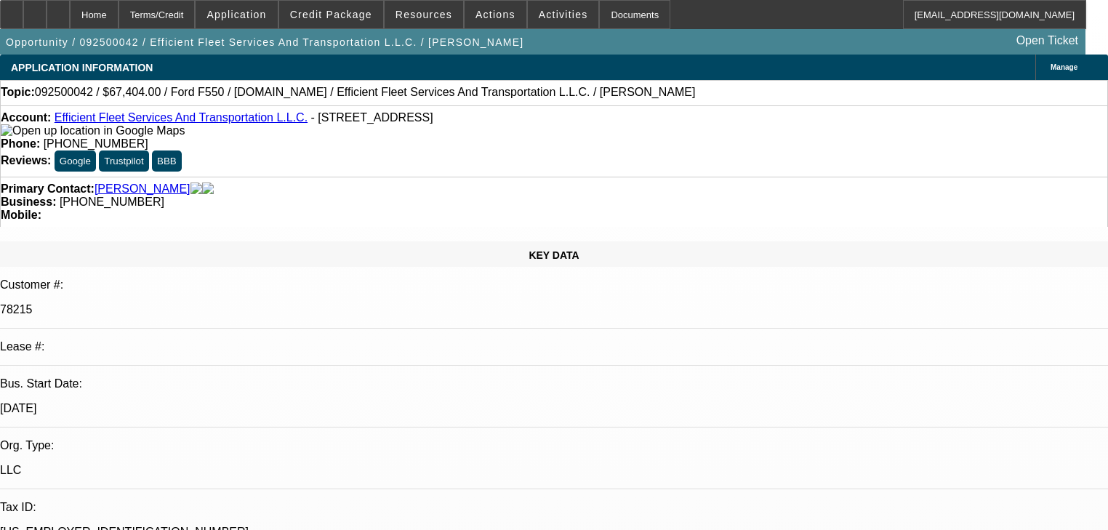
select select "0"
select select "2"
select select "0"
select select "6"
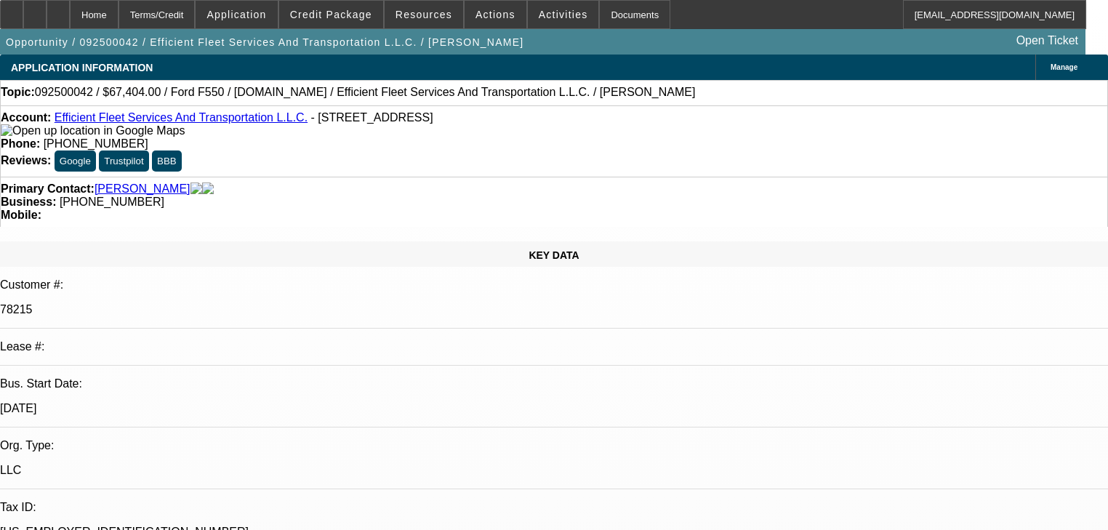
select select "0"
select select "6"
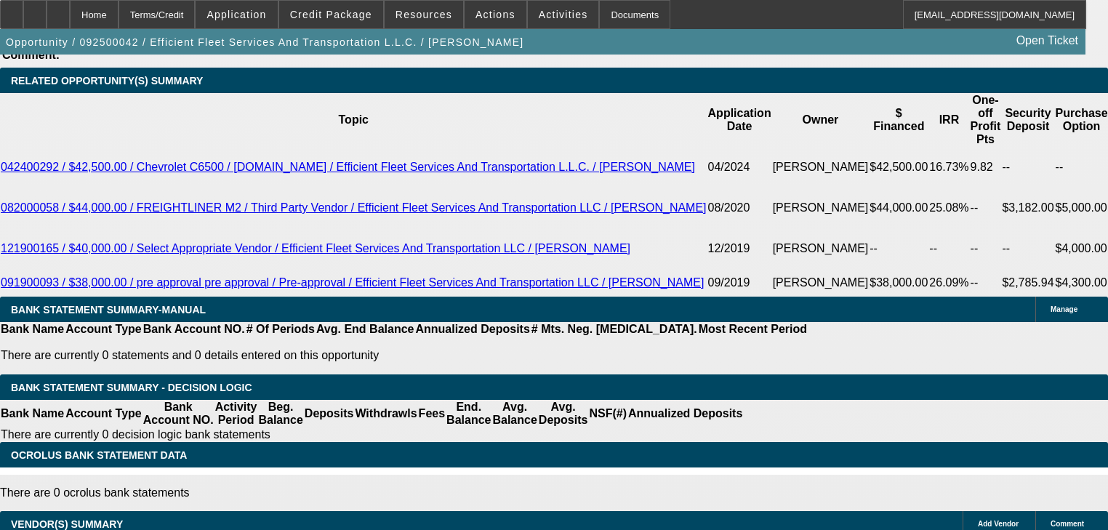
scroll to position [2515, 0]
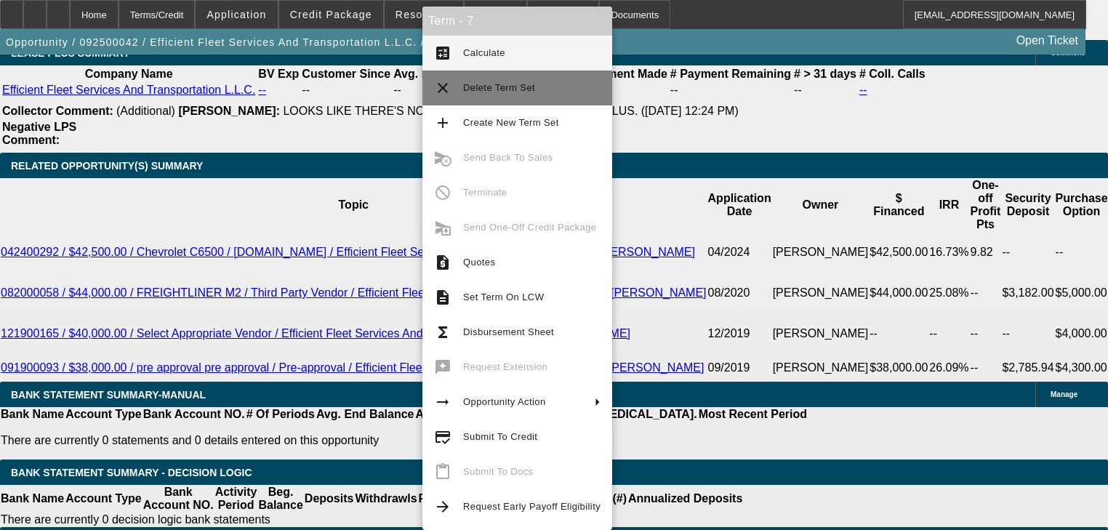
click at [448, 100] on button "clear Delete Term Set" at bounding box center [517, 88] width 190 height 35
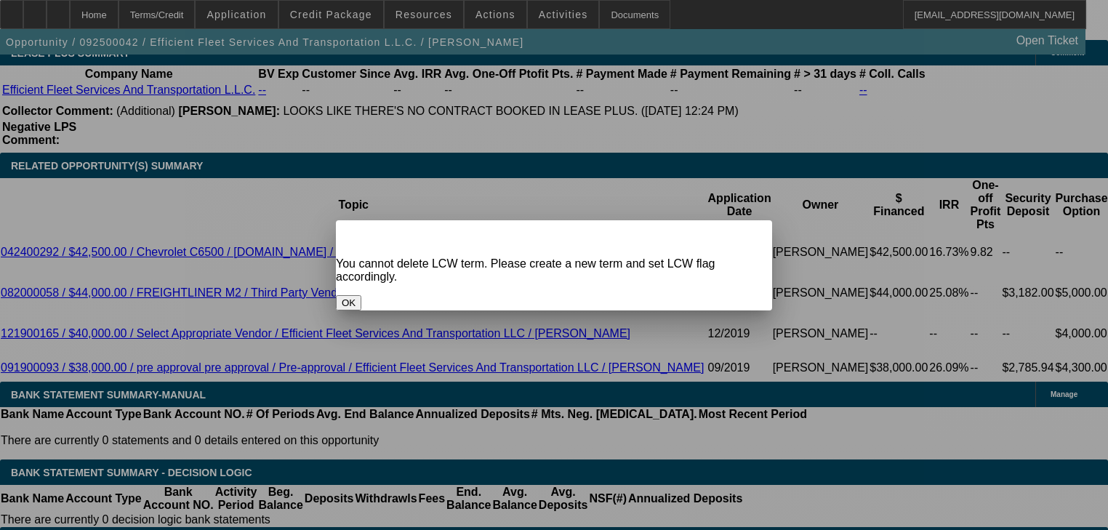
scroll to position [0, 0]
click at [564, 297] on div "OK" at bounding box center [554, 302] width 436 height 15
click at [553, 295] on div "OK" at bounding box center [554, 302] width 436 height 15
click at [361, 295] on button "OK" at bounding box center [348, 302] width 25 height 15
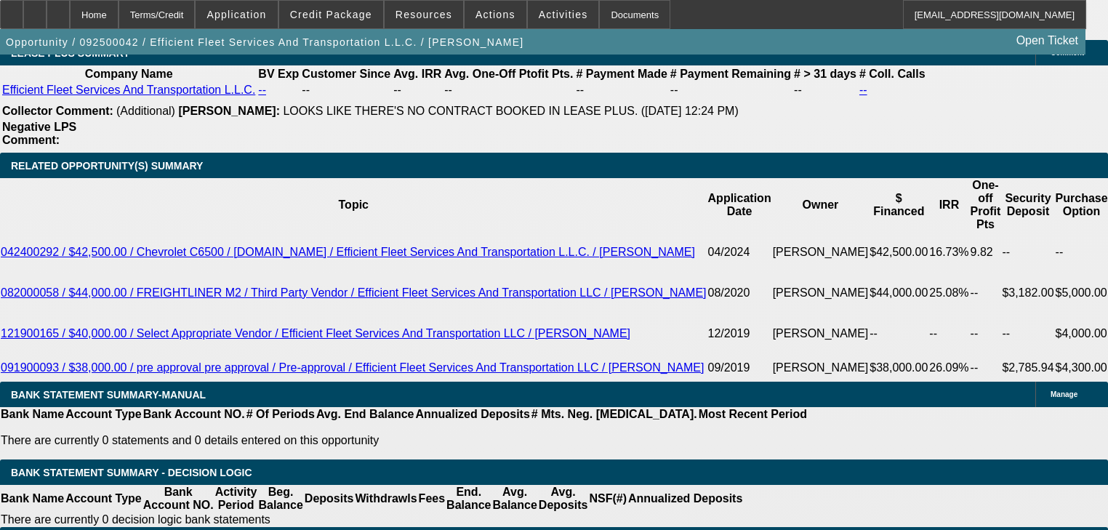
scroll to position [2515, 0]
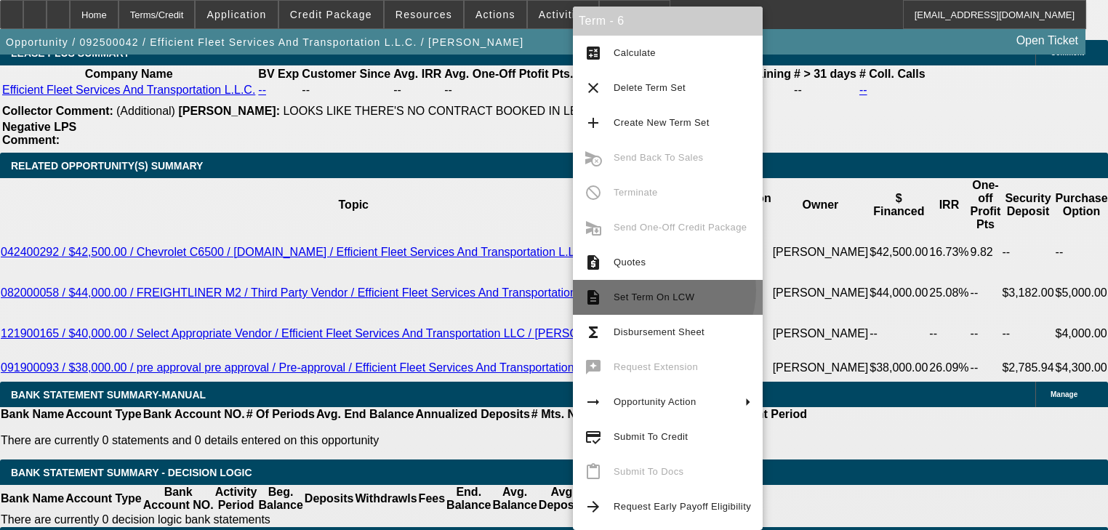
click at [657, 290] on span "Set Term On LCW" at bounding box center [682, 297] width 137 height 17
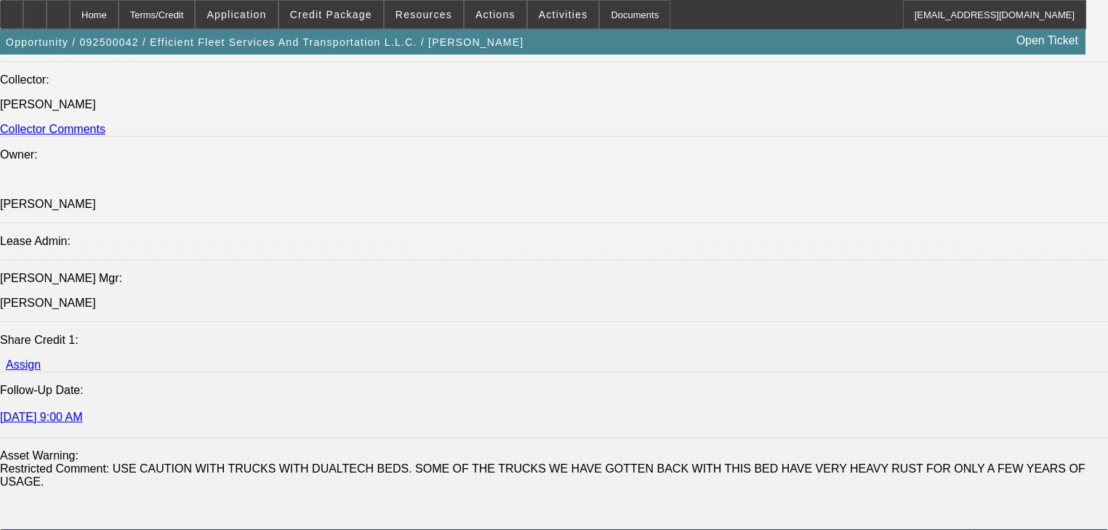
select select "0"
select select "2"
select select "0"
select select "6"
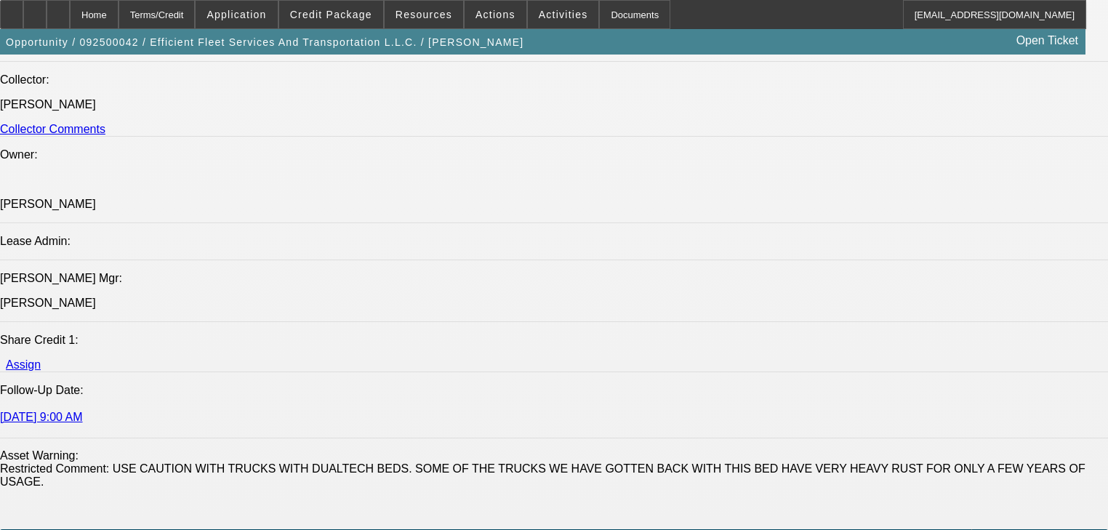
select select "0"
select select "2"
select select "0"
select select "6"
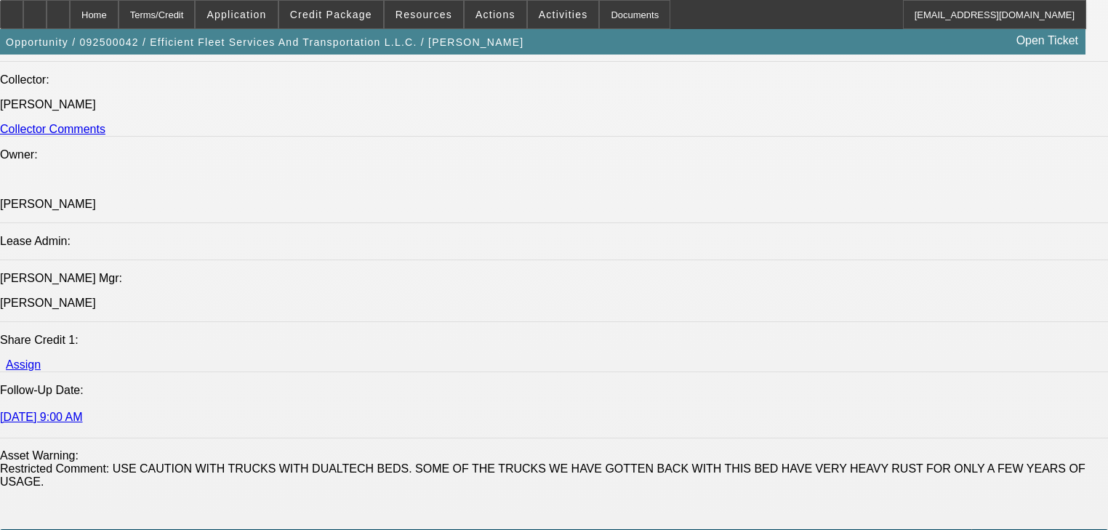
select select "0"
select select "2"
select select "0"
select select "6"
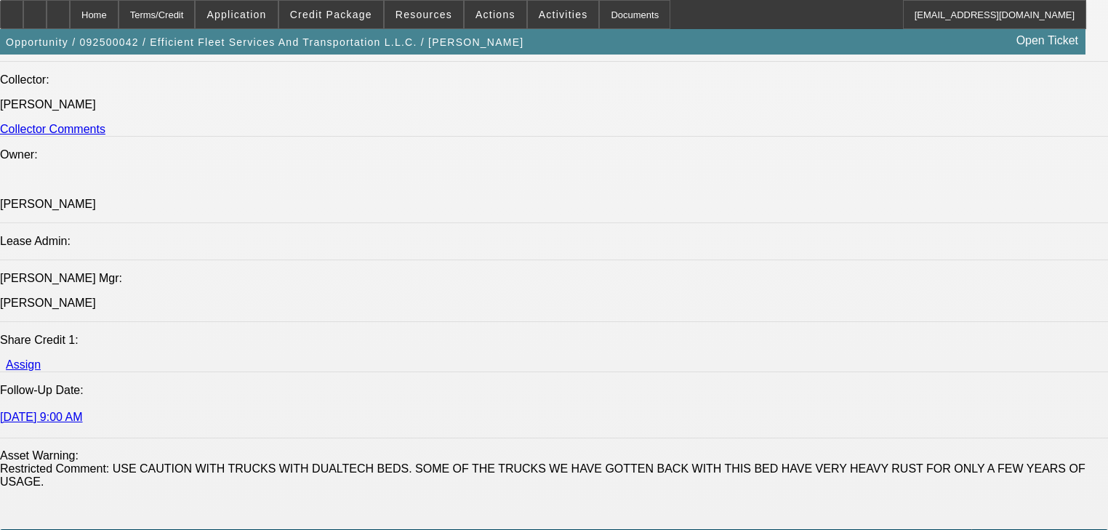
select select "0"
select select "6"
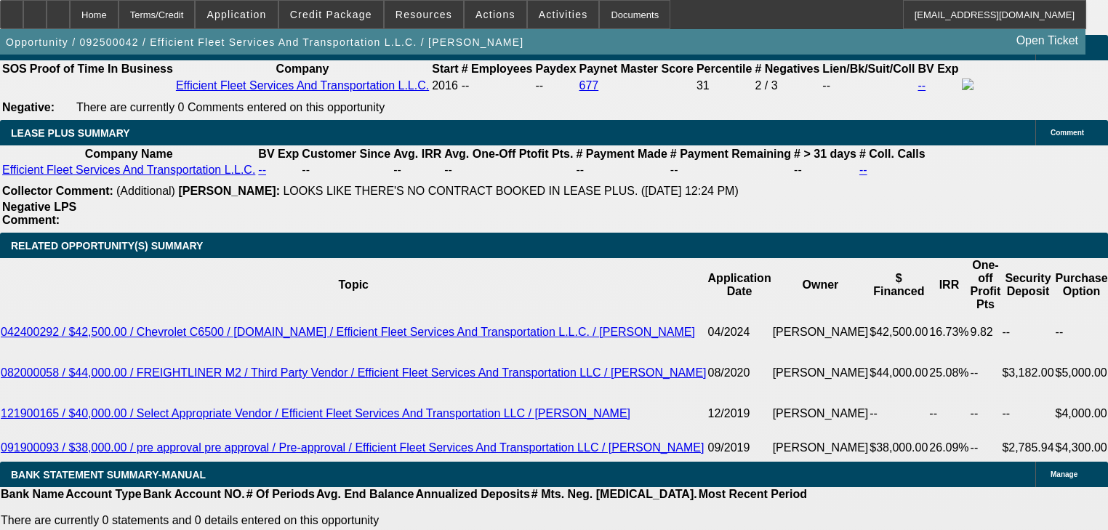
scroll to position [2493, 0]
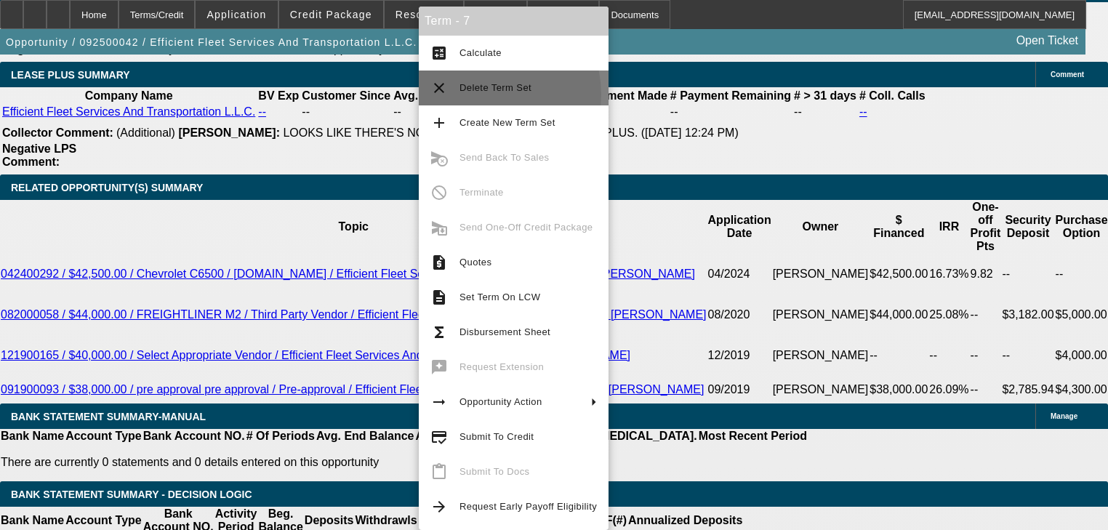
click at [482, 94] on span "Delete Term Set" at bounding box center [528, 87] width 137 height 17
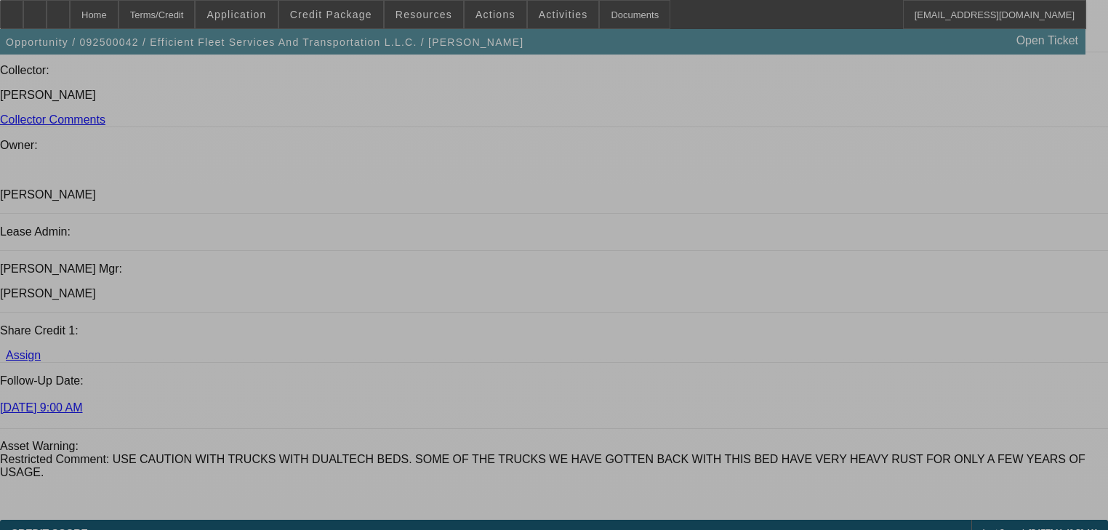
select select "0"
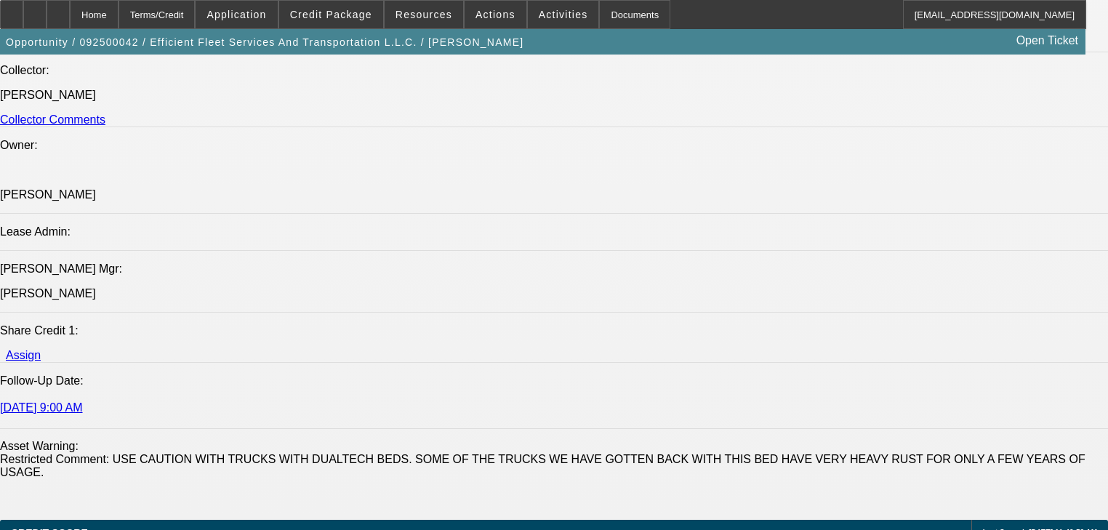
select select "0"
select select "2"
select select "0"
select select "6"
select select "0"
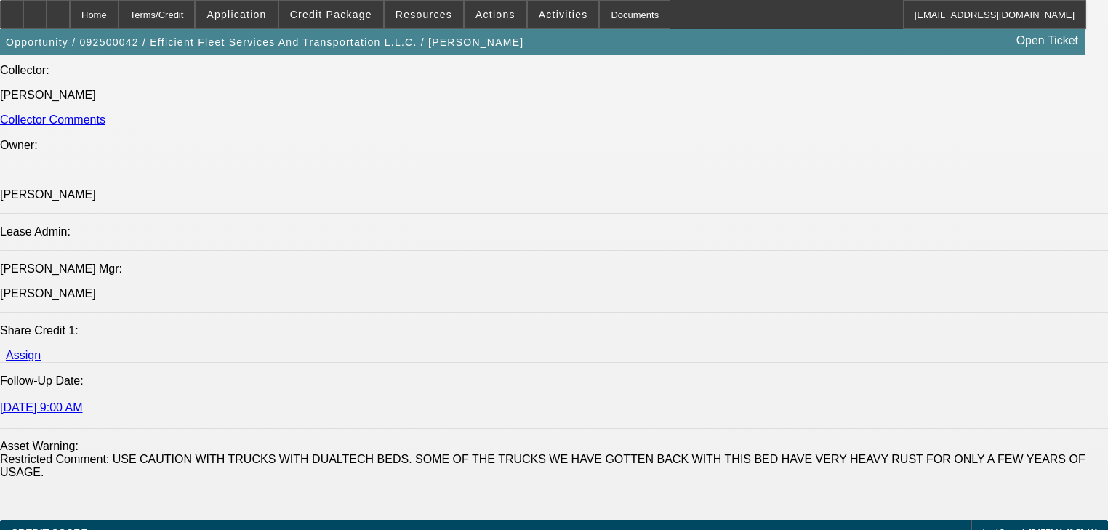
select select "0"
select select "2"
select select "0"
select select "6"
select select "0"
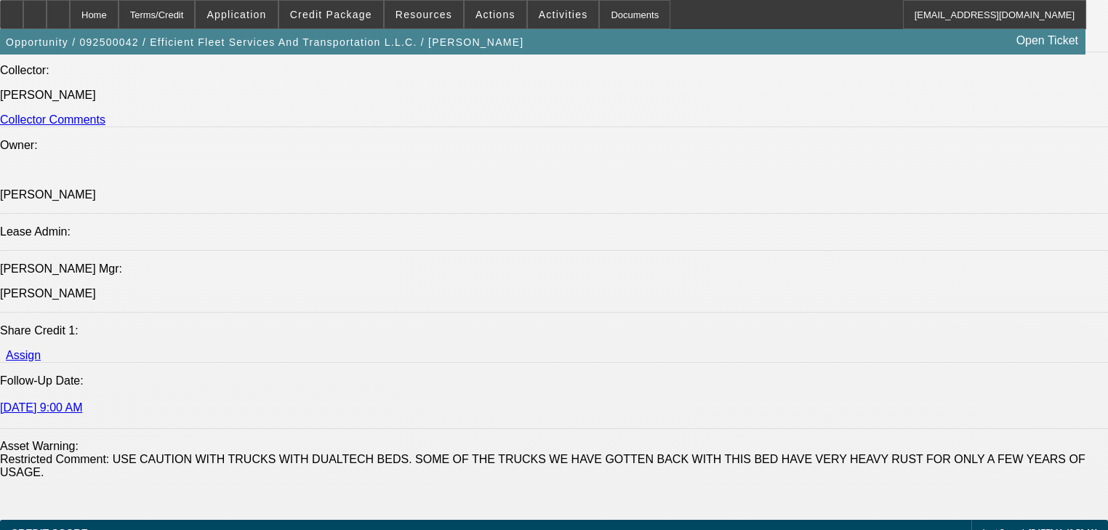
select select "0"
select select "6"
select select "0"
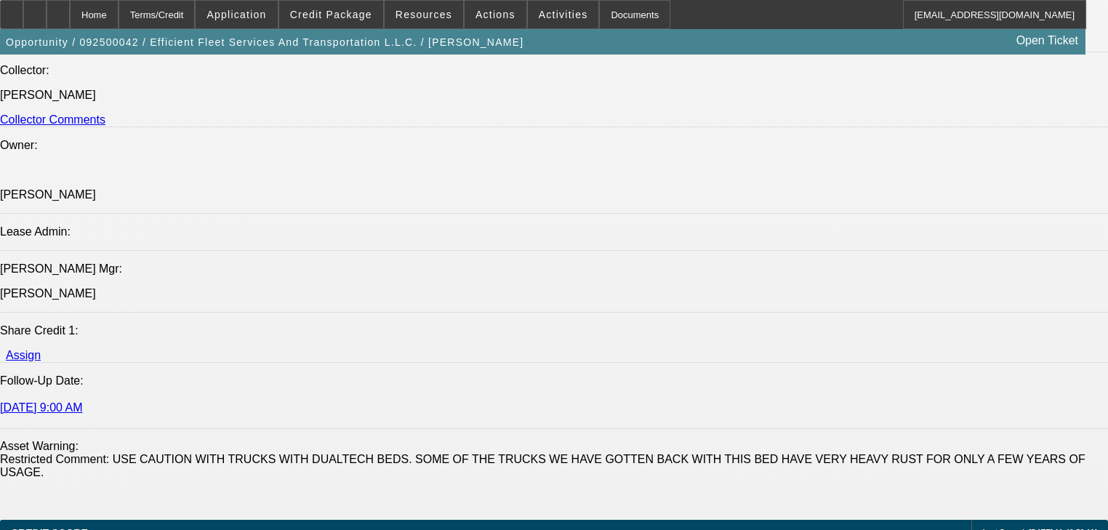
select select "0"
select select "6"
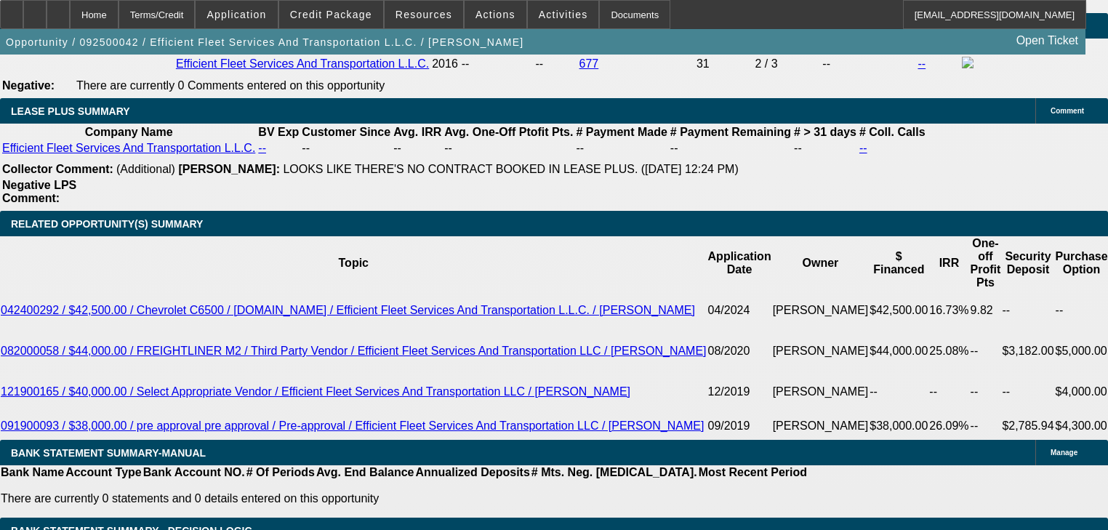
scroll to position [2362, 0]
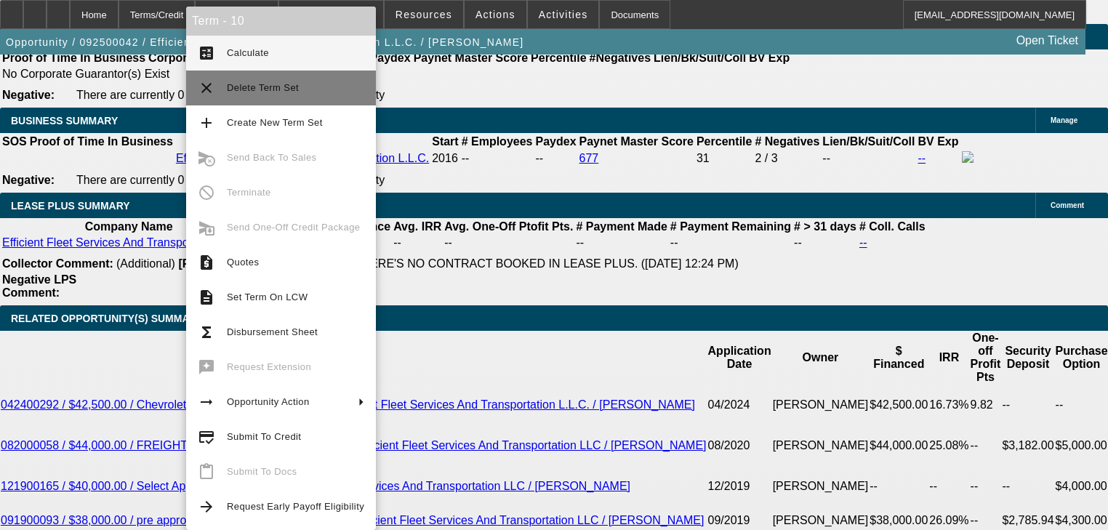
click at [275, 77] on button "clear Delete Term Set" at bounding box center [281, 88] width 190 height 35
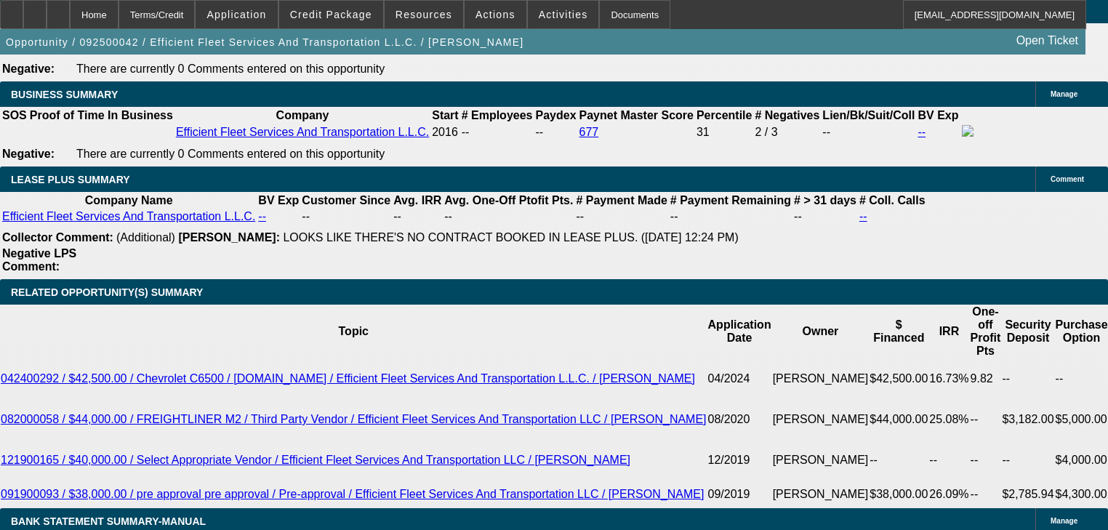
select select "0"
select select "2"
select select "0"
select select "6"
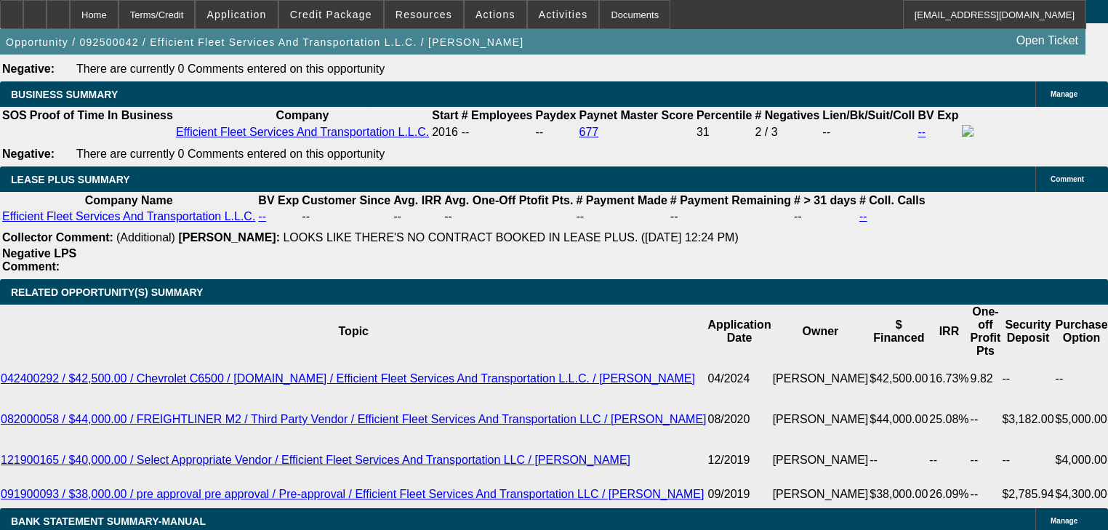
select select "0"
select select "6"
select select "0"
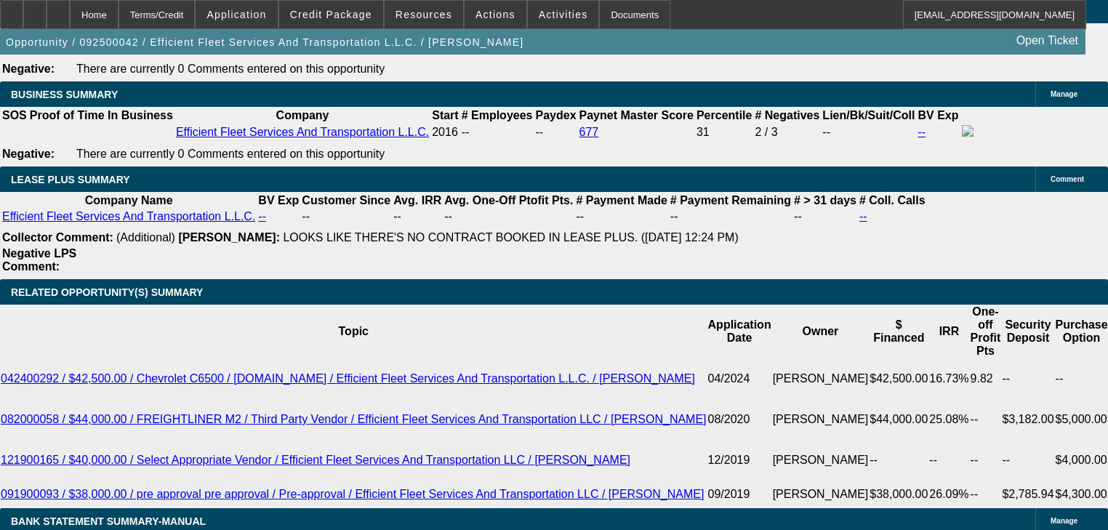
select select "0"
select select "6"
select select "0"
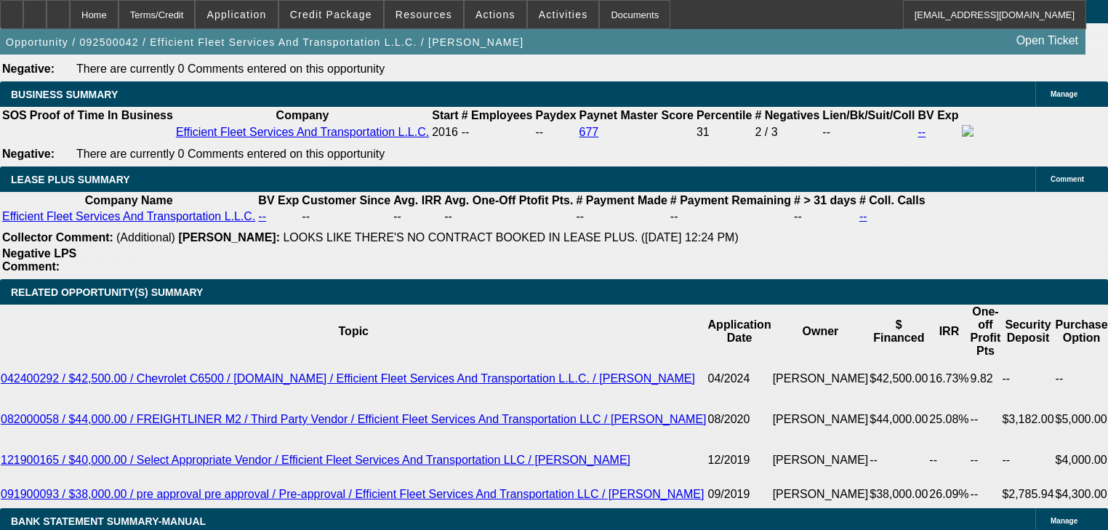
select select "0"
select select "6"
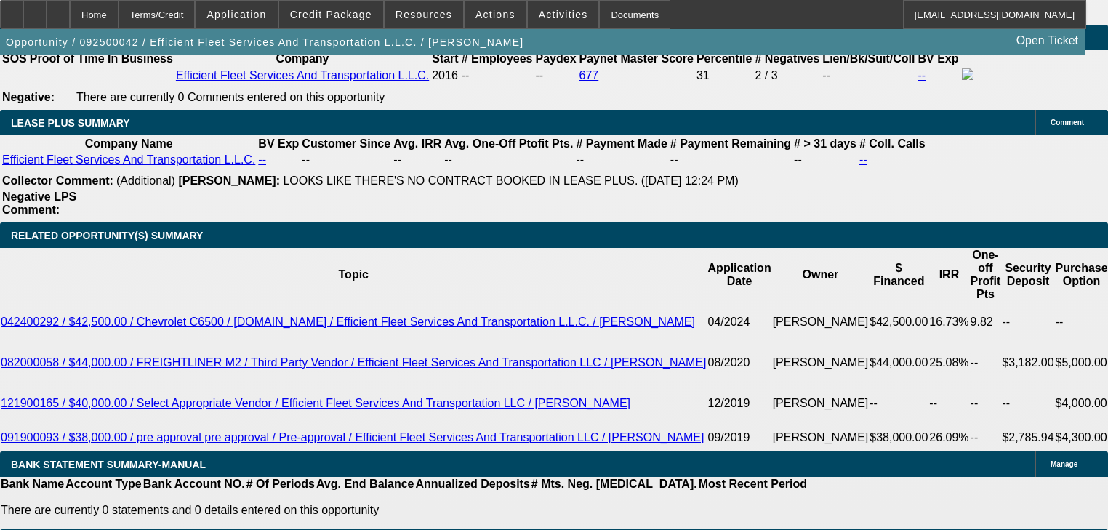
scroll to position [2446, 0]
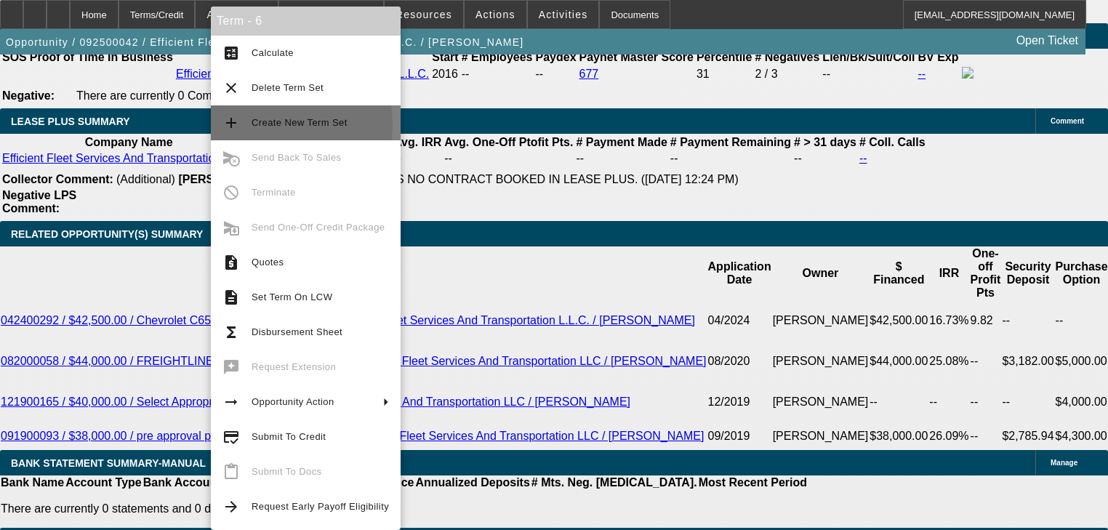
click at [260, 124] on span "Create New Term Set" at bounding box center [300, 122] width 96 height 11
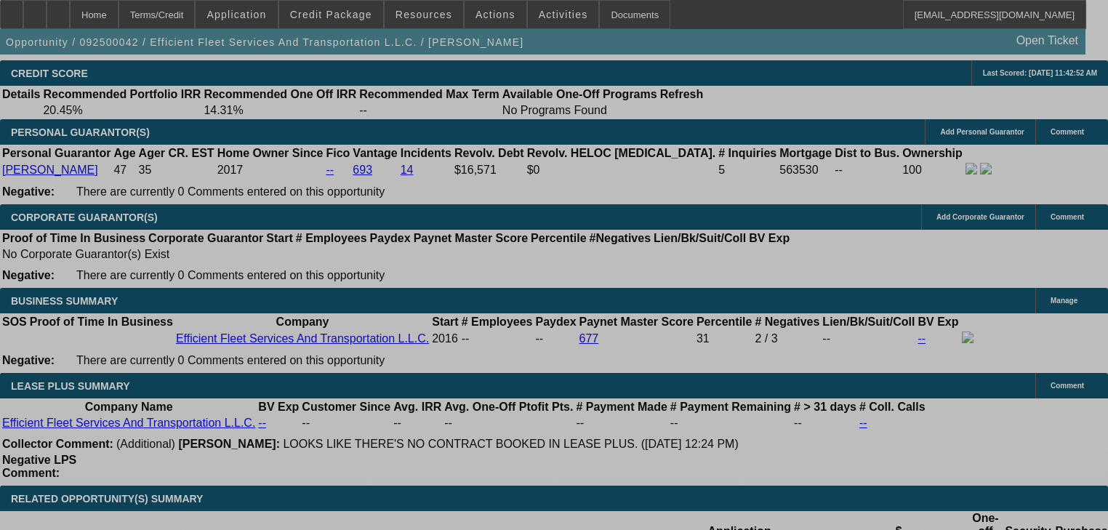
select select "0"
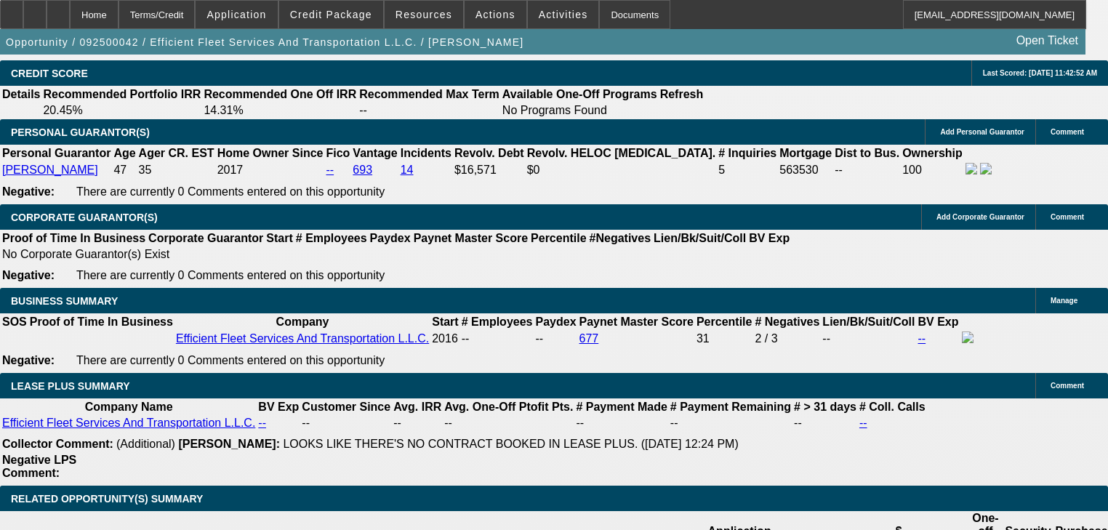
select select "2"
select select "0"
select select "6"
select select "0"
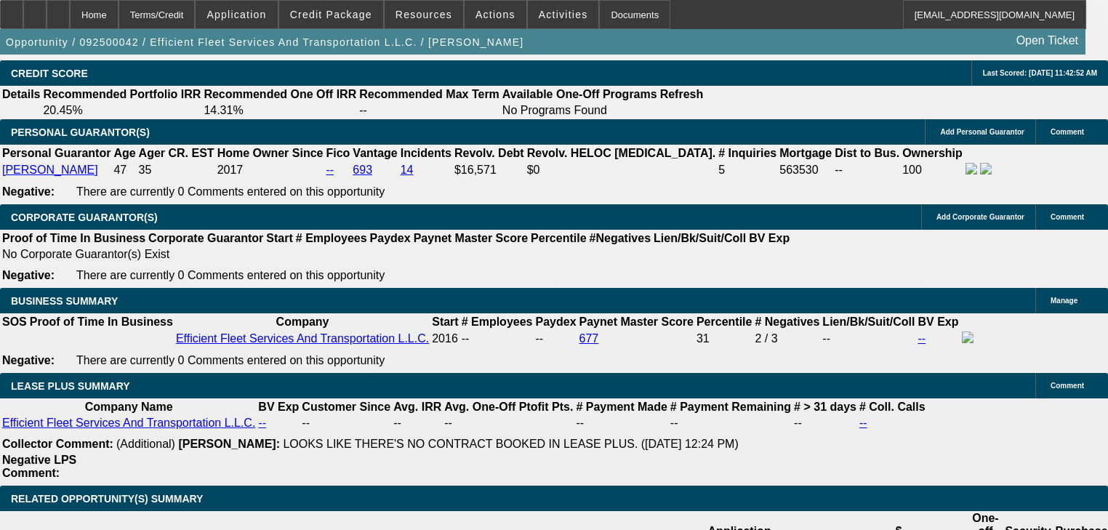
select select "2"
select select "0"
select select "6"
select select "0"
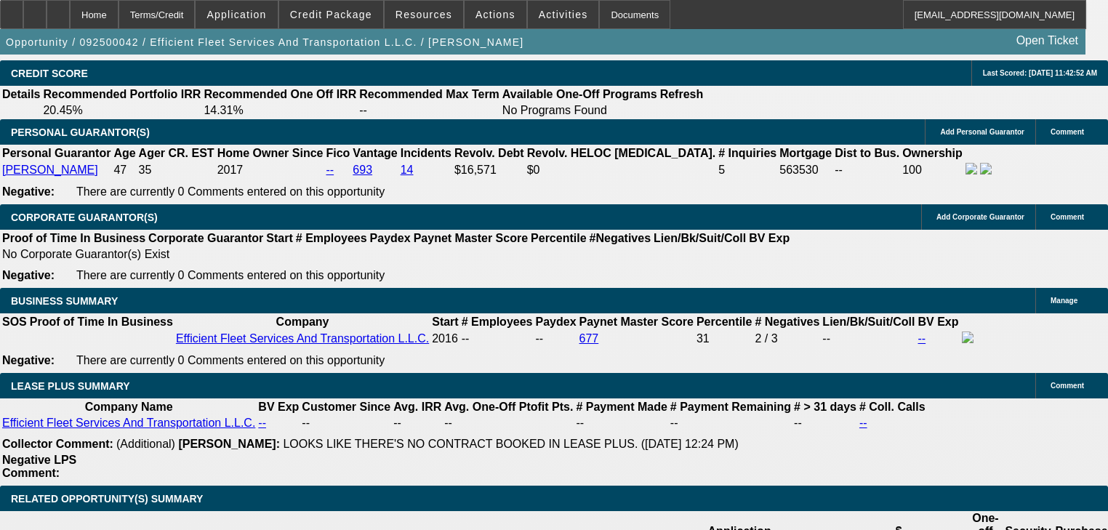
select select "0"
select select "6"
select select "0"
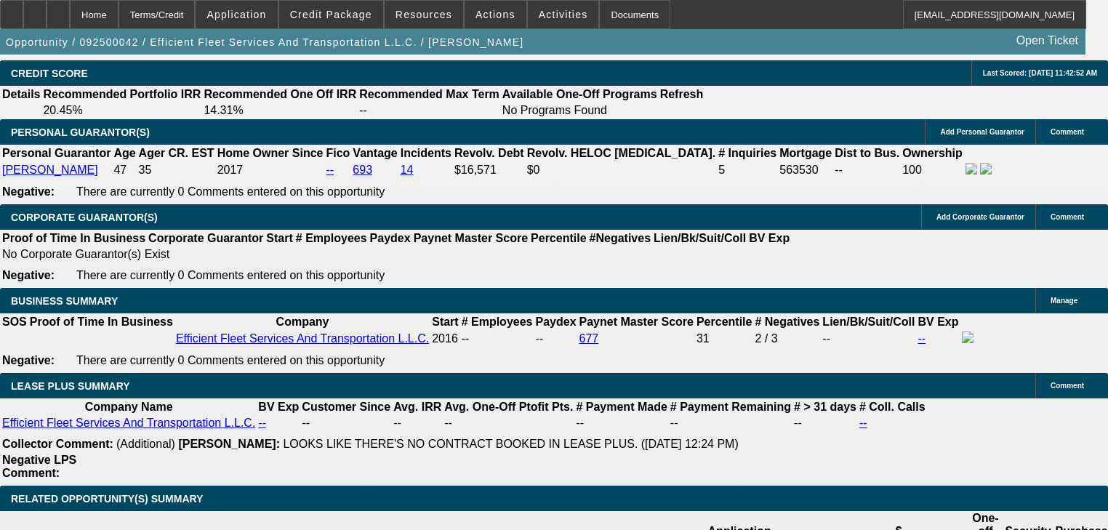
select select "6"
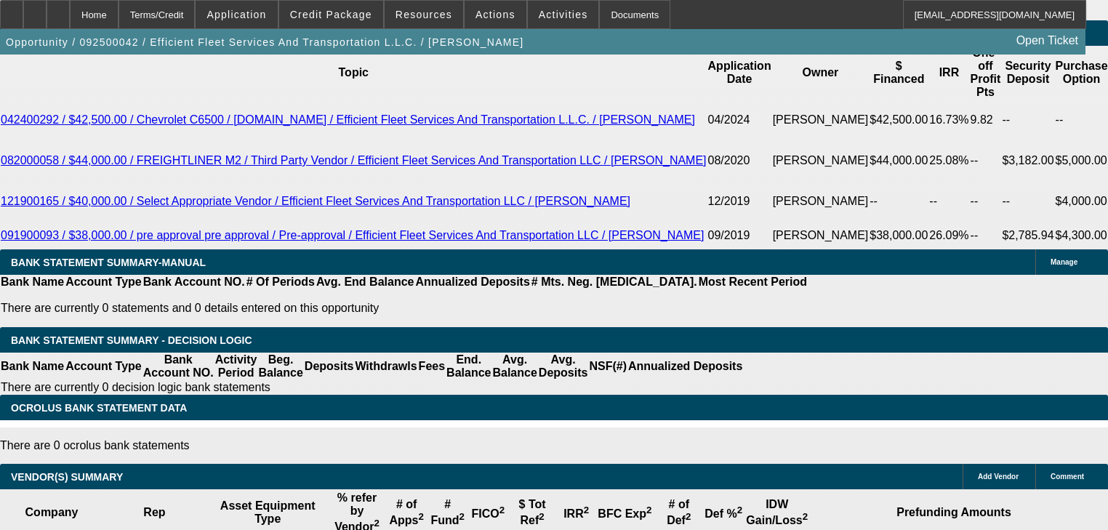
scroll to position [2356, 0]
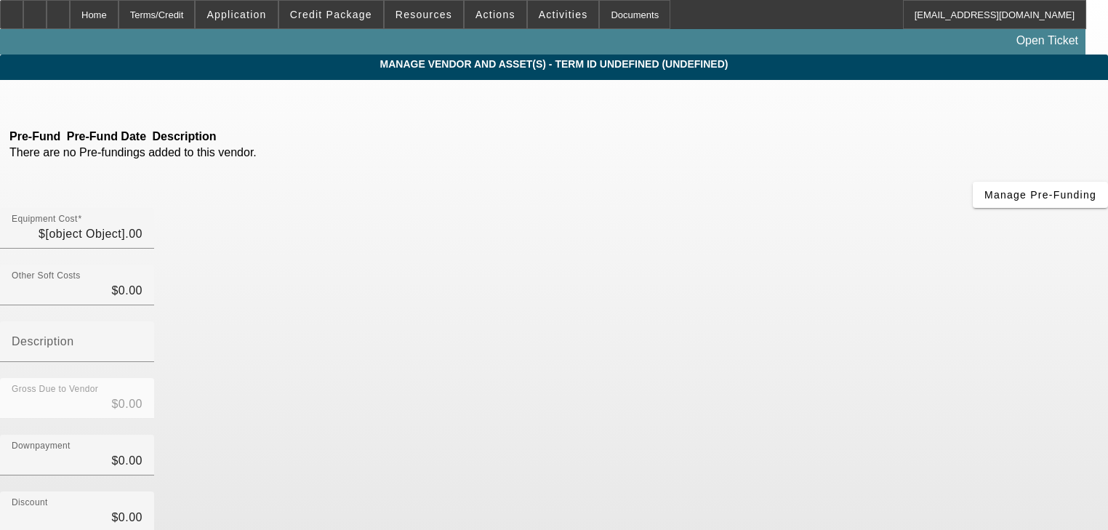
type input "$53,000.00"
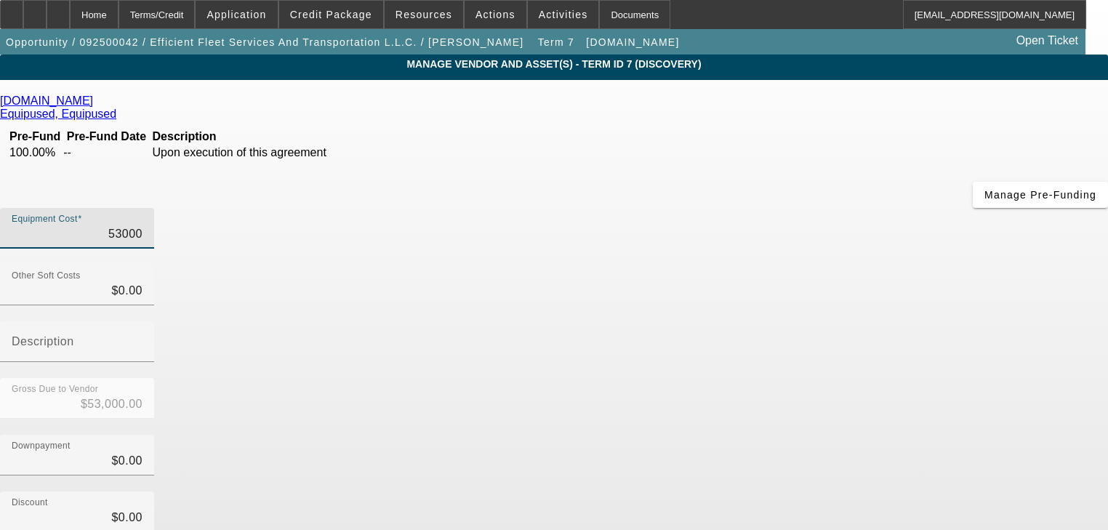
click at [143, 225] on input "53000" at bounding box center [77, 233] width 131 height 17
type input "5"
type input "$5.00"
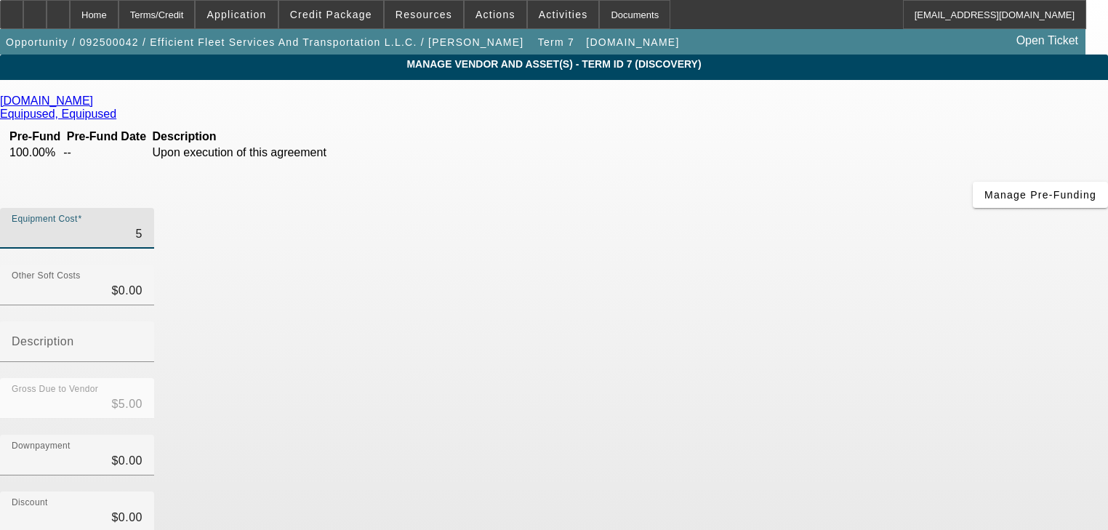
type input "52"
type input "$52.00"
type input "520"
type input "$520.00"
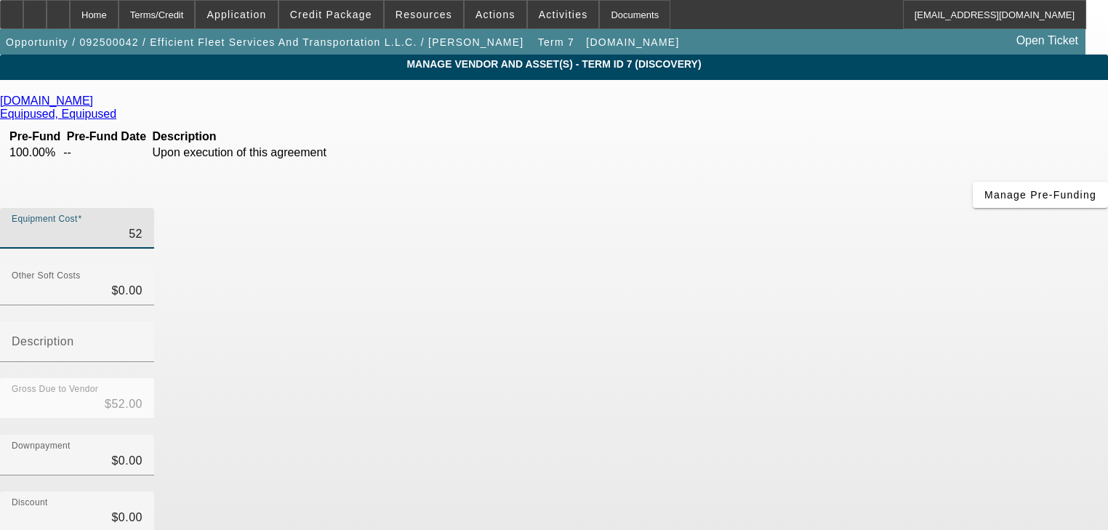
type input "$520.00"
type input "5200"
type input "$5,200.00"
type input "52000"
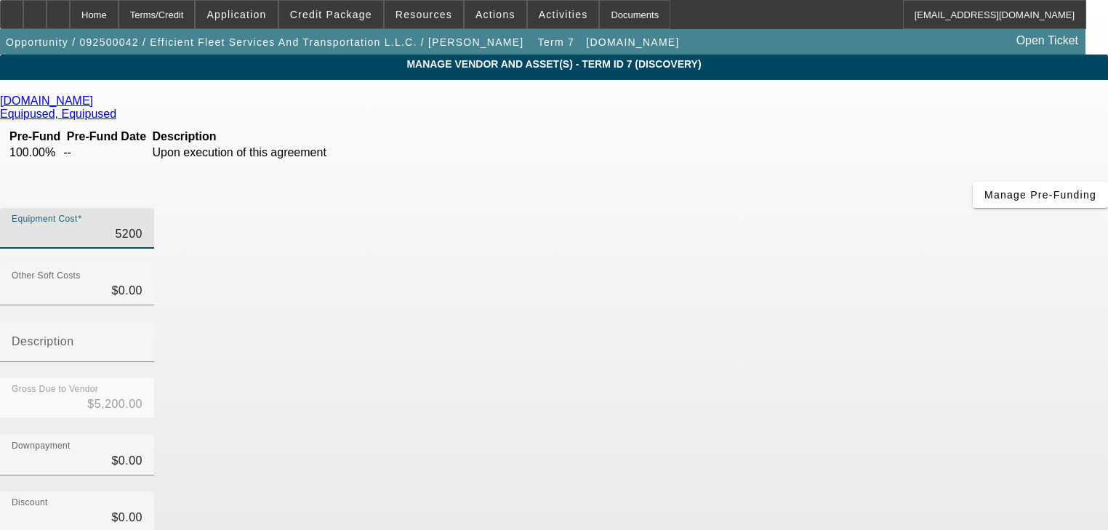
type input "$52,000.00"
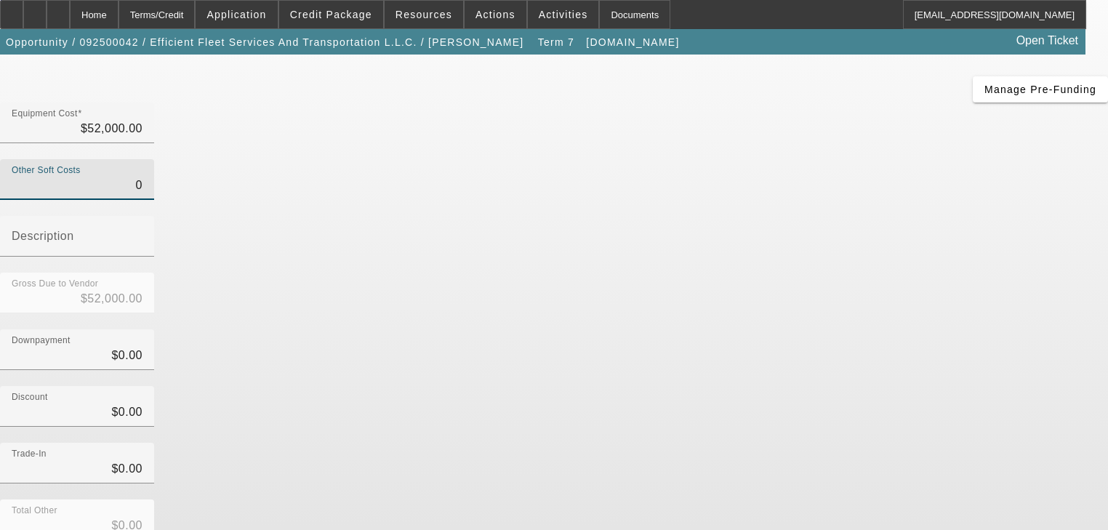
scroll to position [169, 0]
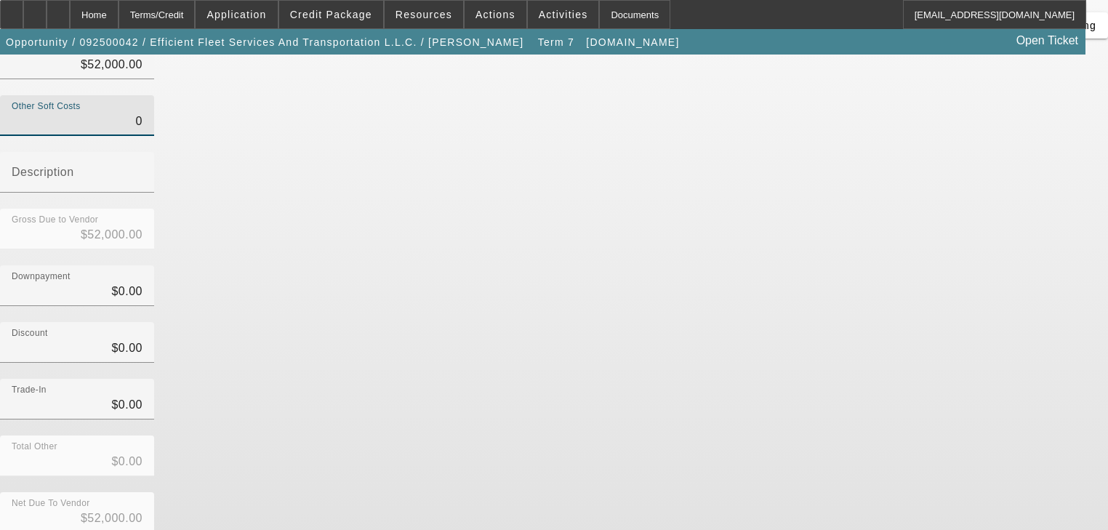
type input "$0.00"
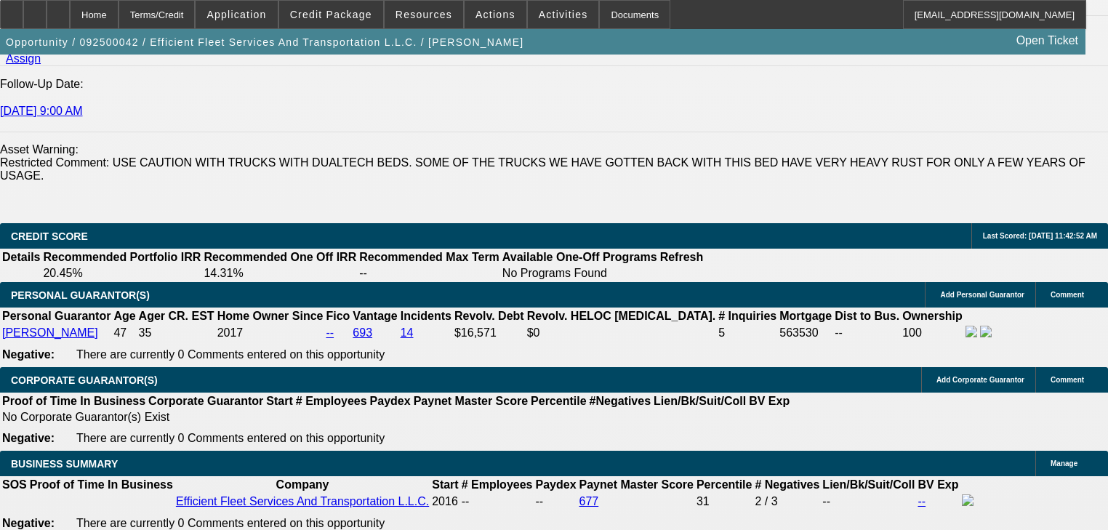
select select "0"
select select "2"
select select "0"
select select "6"
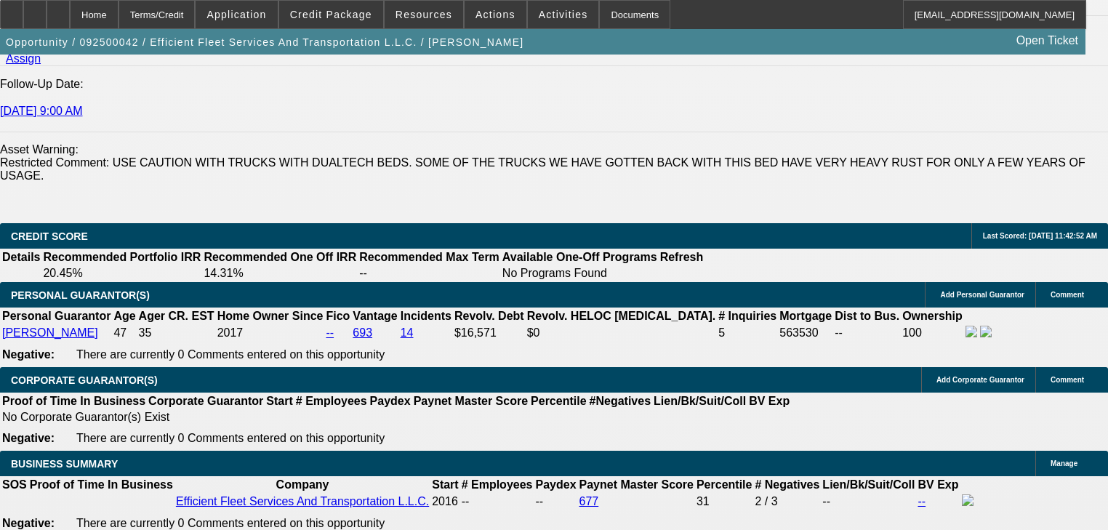
select select "0"
select select "2"
select select "0"
select select "6"
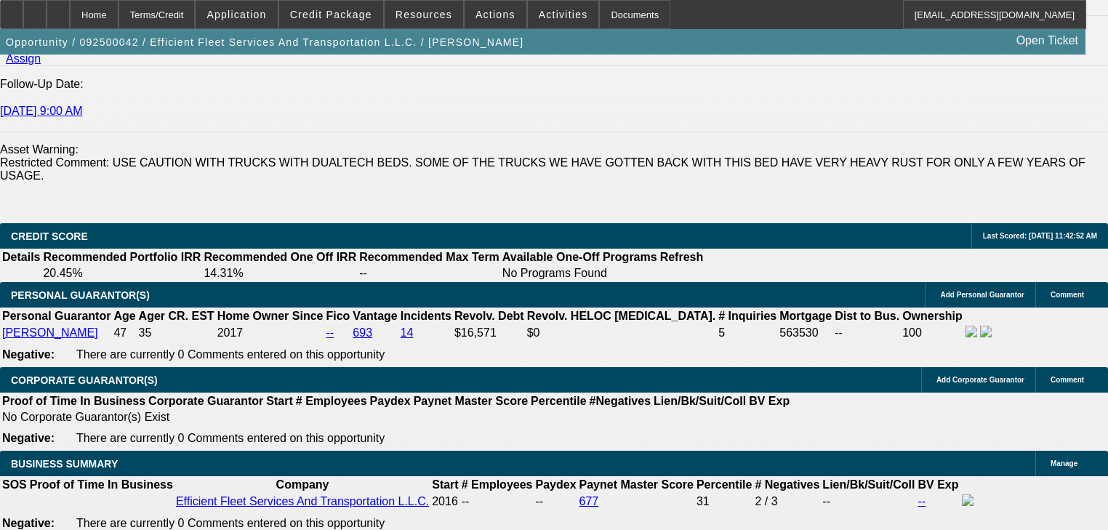
select select "0"
select select "6"
select select "0"
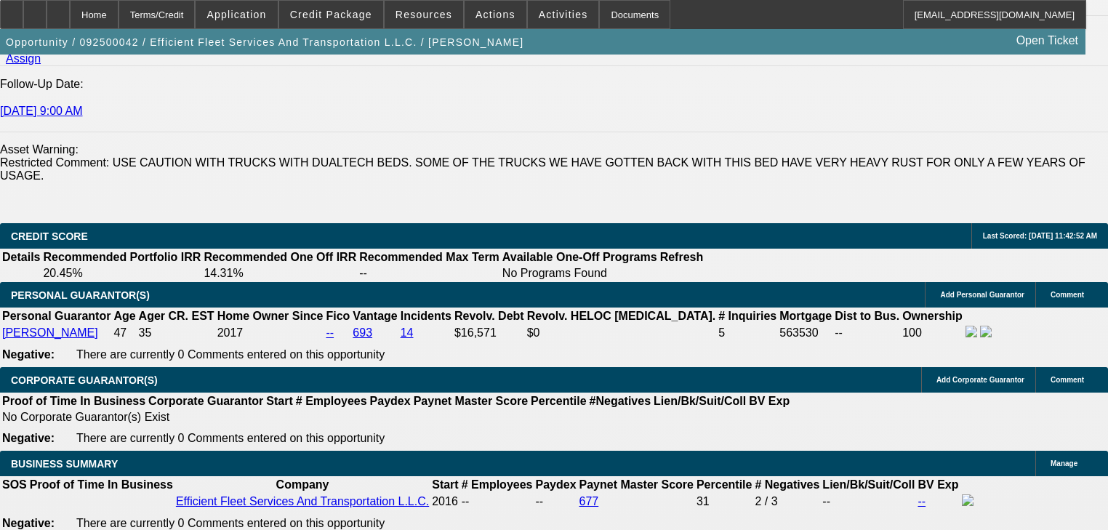
select select "0"
select select "6"
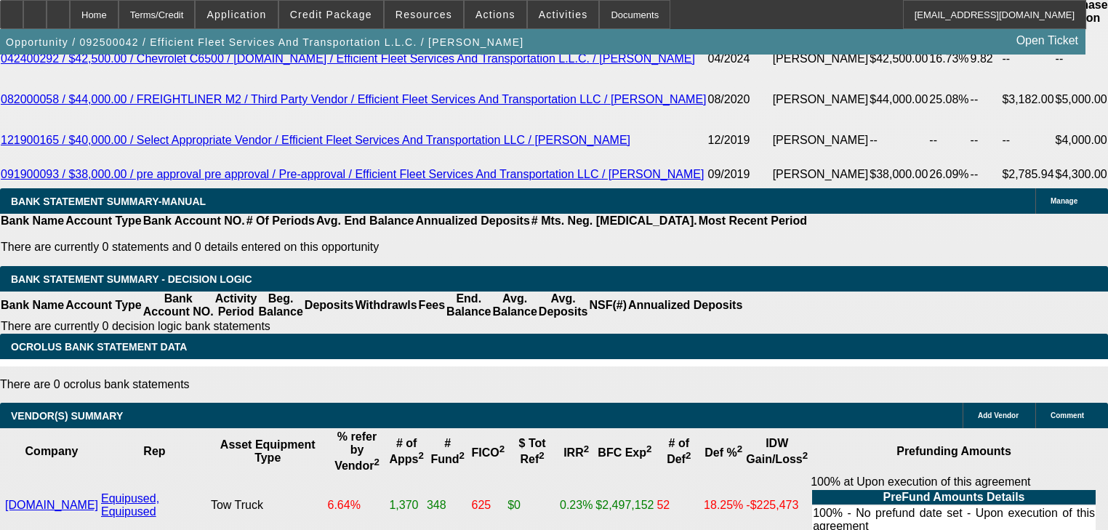
scroll to position [2600, 0]
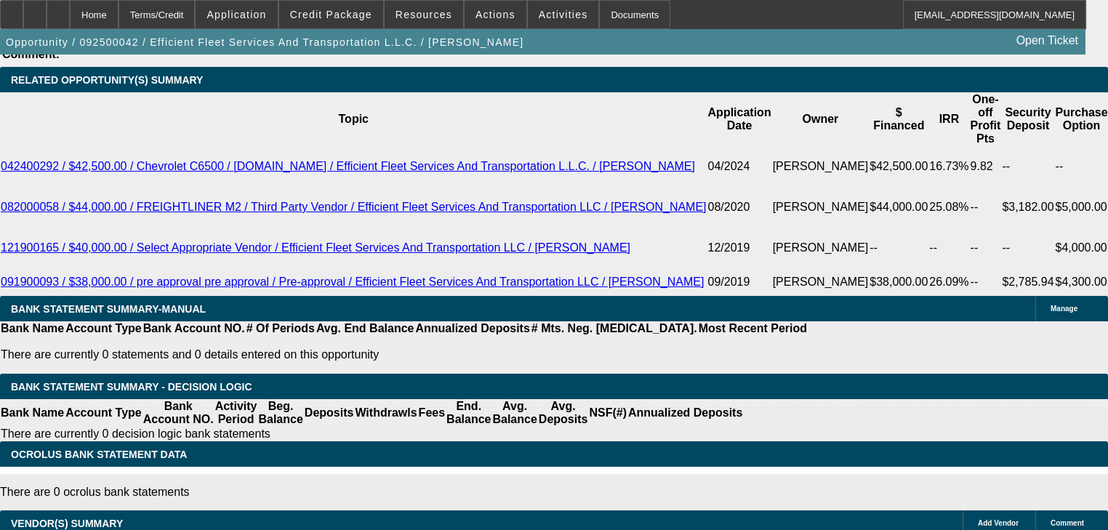
type input "1"
type input "UNKNOWN"
type input "1625"
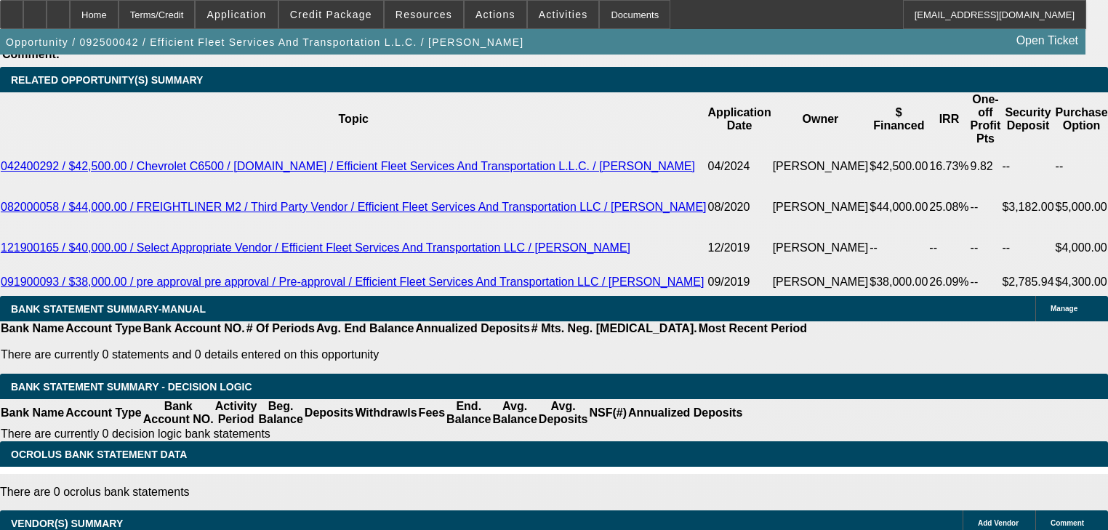
type input "7.8"
type input "$1,625.00"
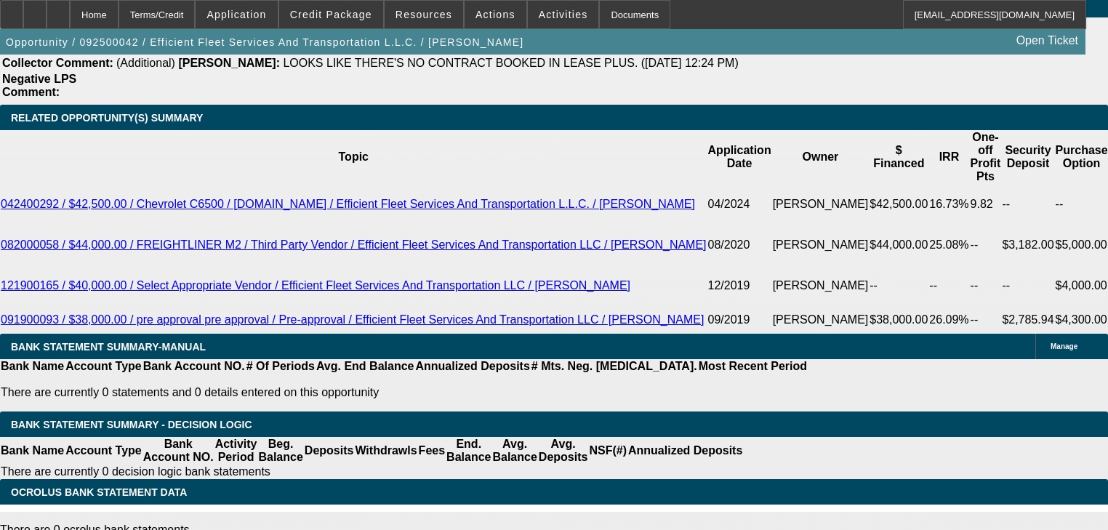
scroll to position [2484, 0]
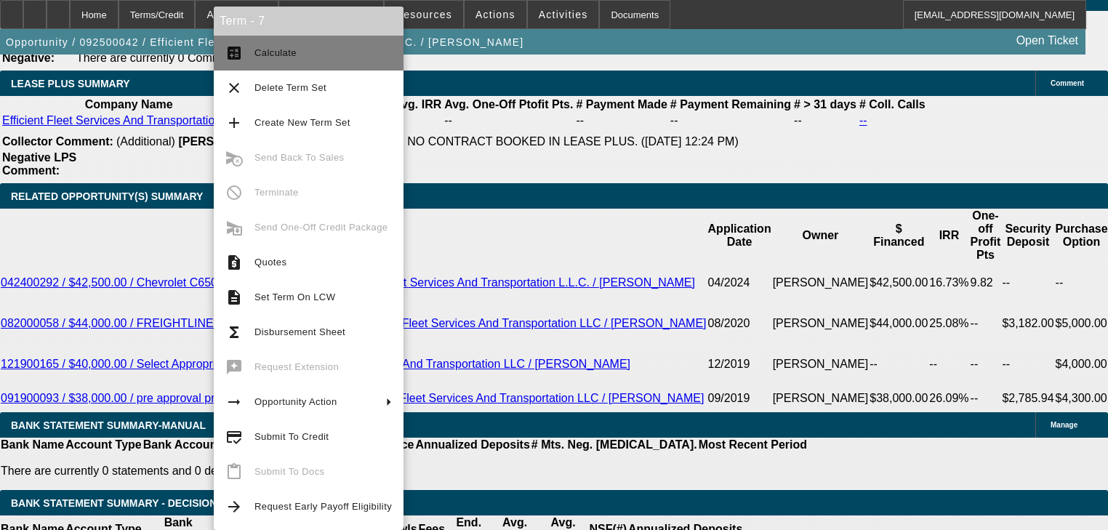
click at [306, 52] on span "Calculate" at bounding box center [323, 52] width 137 height 17
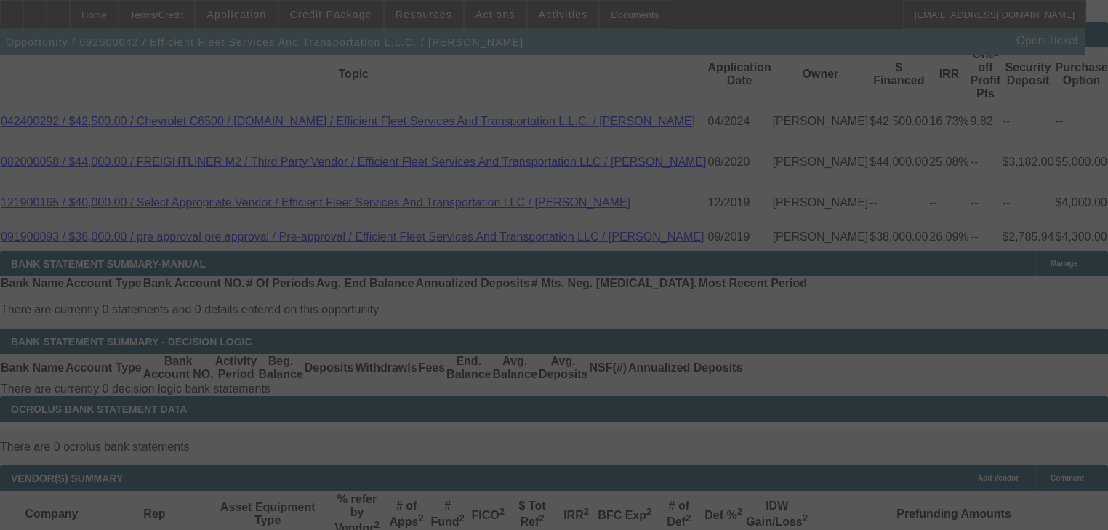
scroll to position [2659, 0]
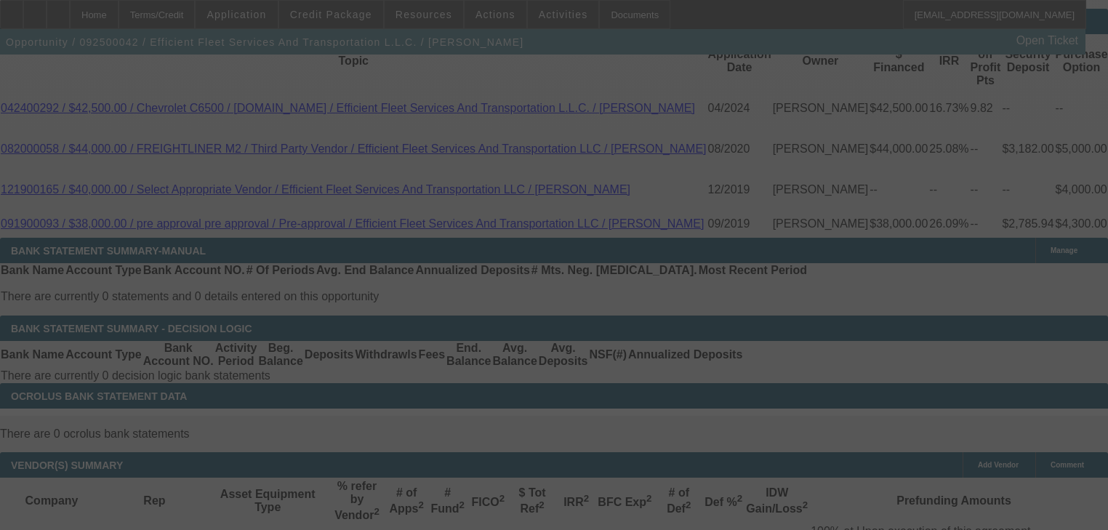
select select "0"
select select "2"
select select "0"
select select "6"
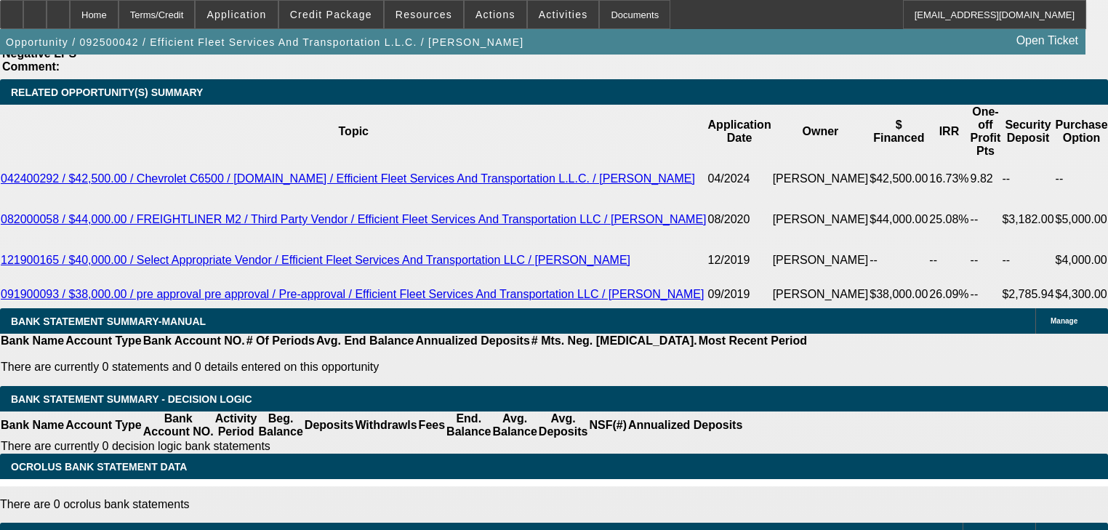
scroll to position [2600, 0]
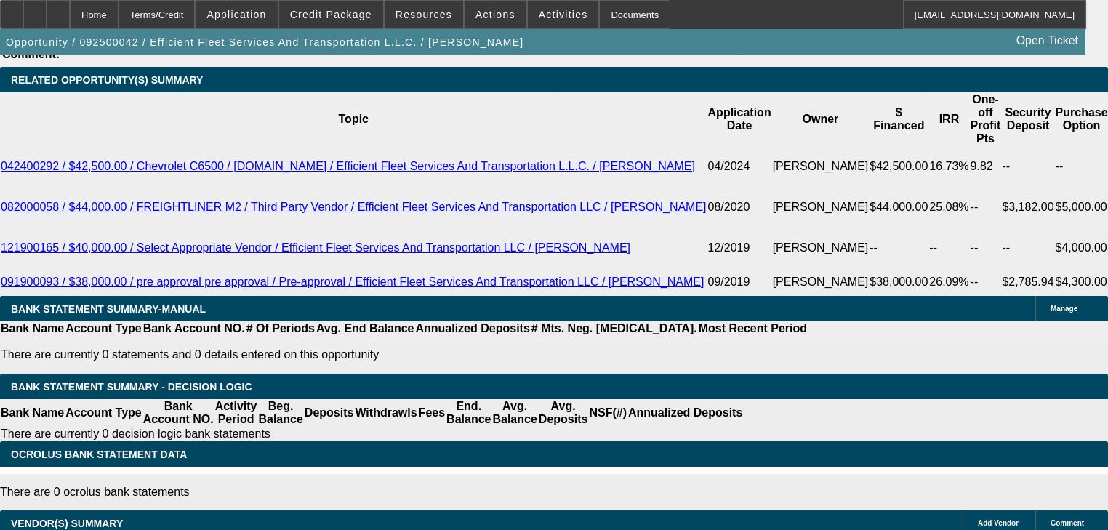
type input "5800"
type input "UNKNOWN"
type input "5200"
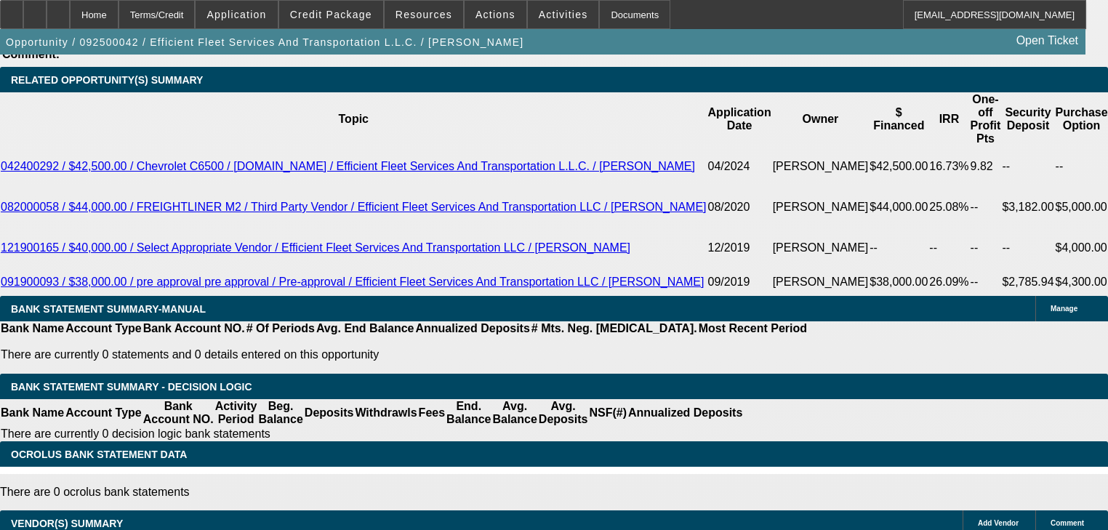
type input "0"
type input "$5,200.00"
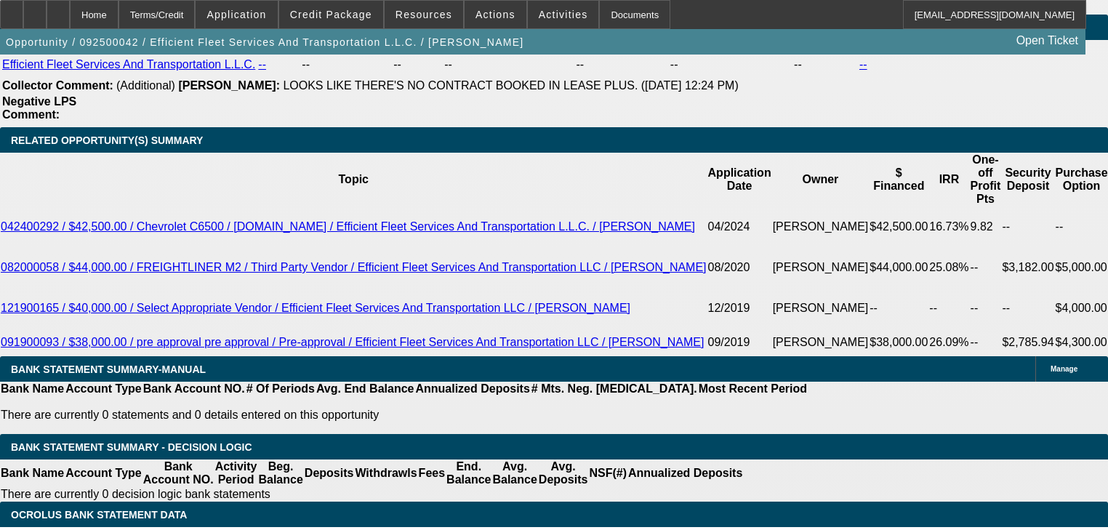
scroll to position [2484, 0]
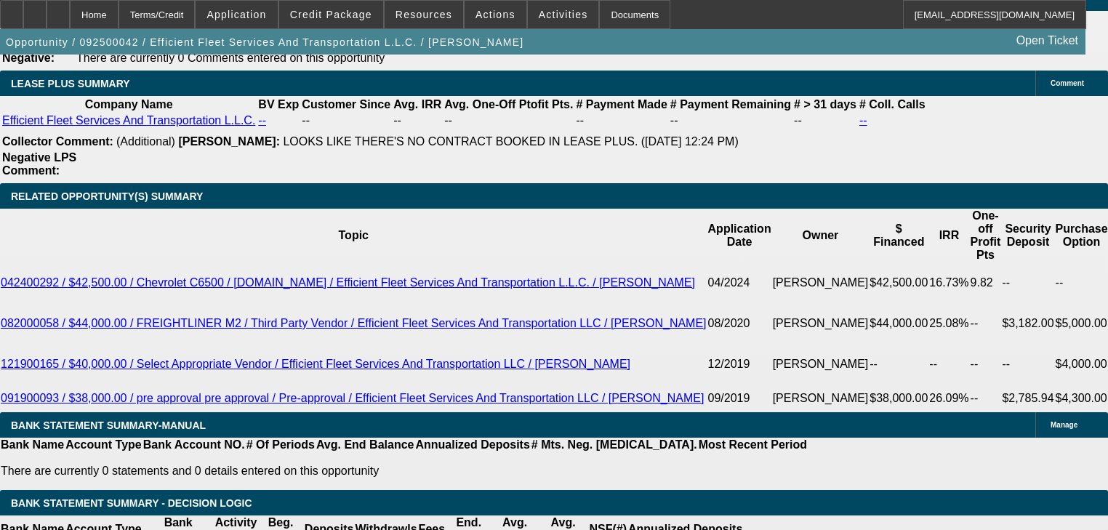
type input "$0.00"
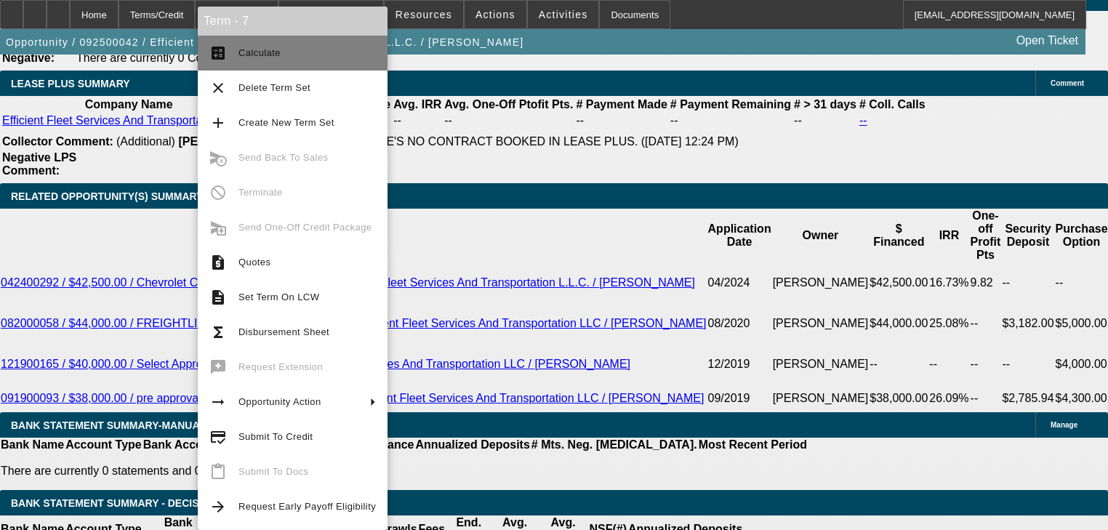
click at [244, 61] on button "calculate Calculate" at bounding box center [293, 53] width 190 height 35
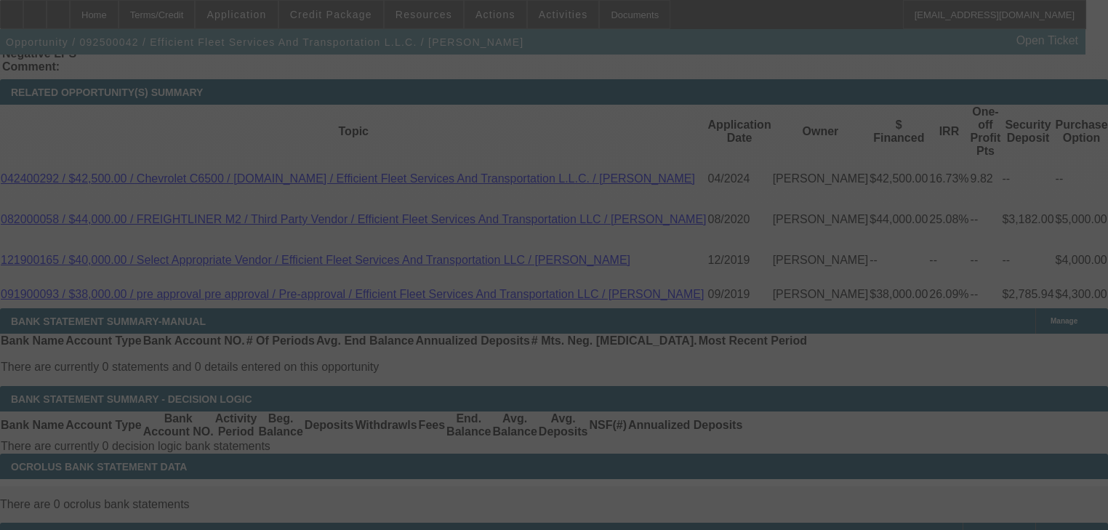
scroll to position [2600, 0]
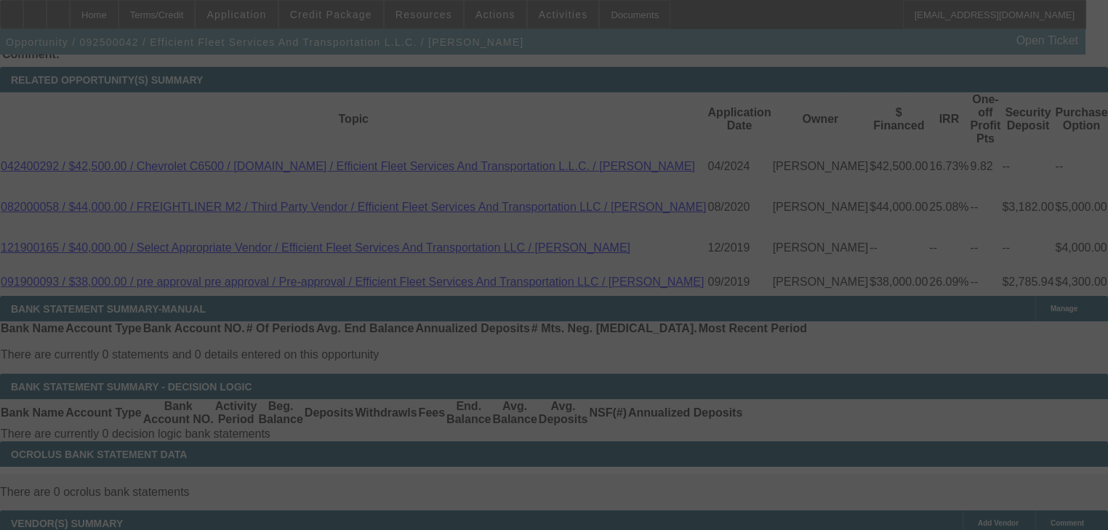
select select "0"
select select "2"
select select "0"
select select "6"
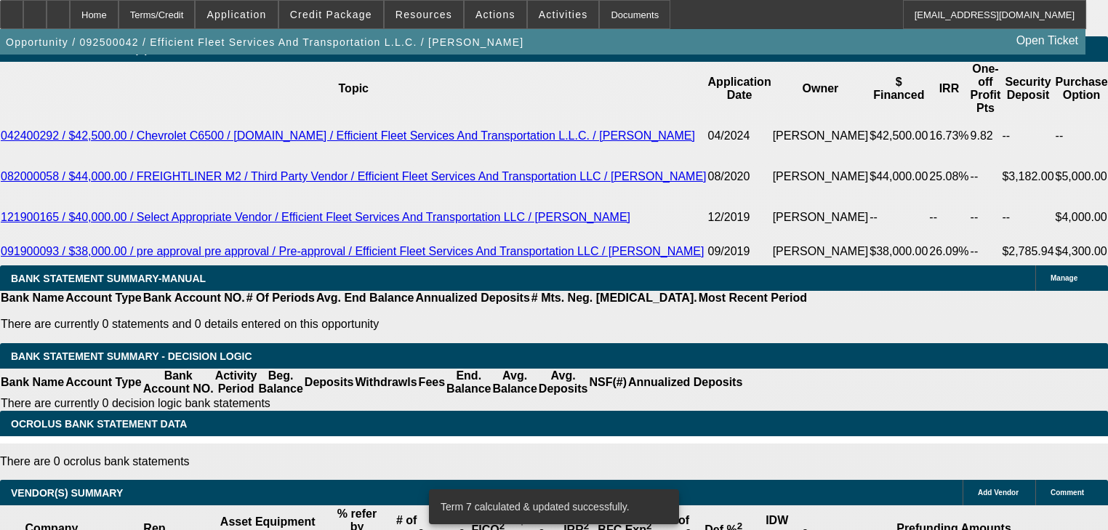
scroll to position [2659, 0]
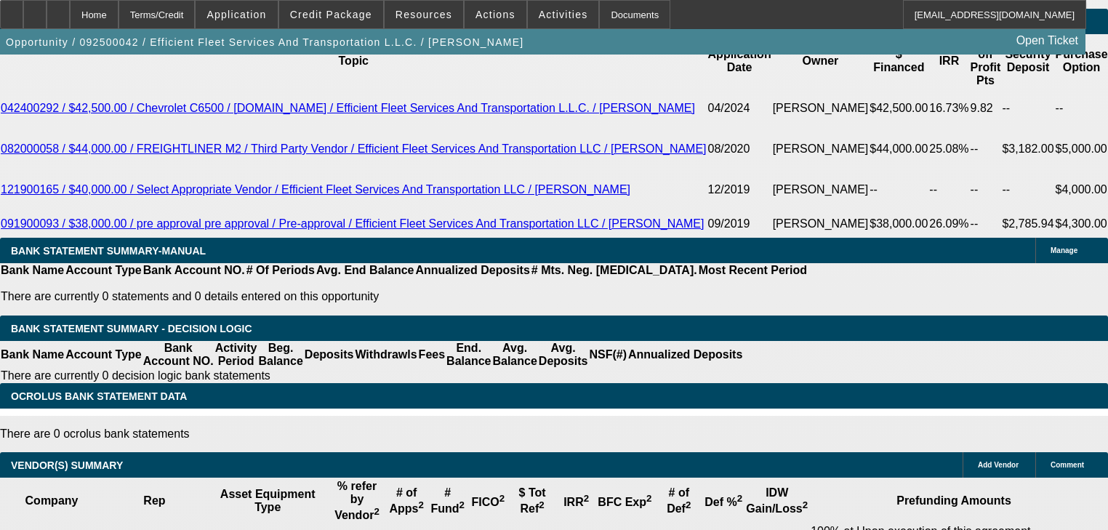
type input "1"
type input "UNKNOWN"
type input "1615"
type input "7.4"
type input "$1,615.00"
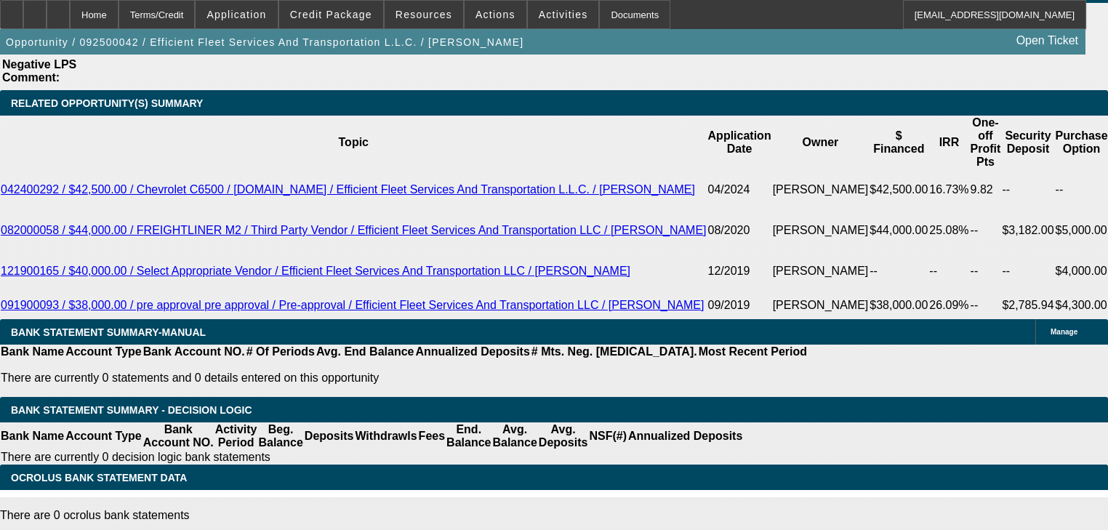
scroll to position [2426, 0]
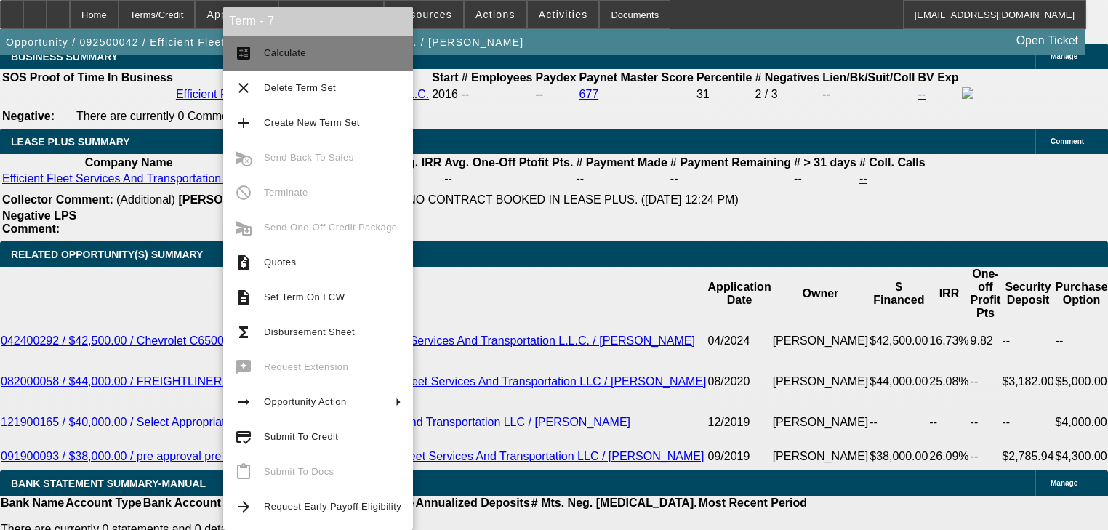
click at [284, 61] on span "Calculate" at bounding box center [332, 52] width 137 height 17
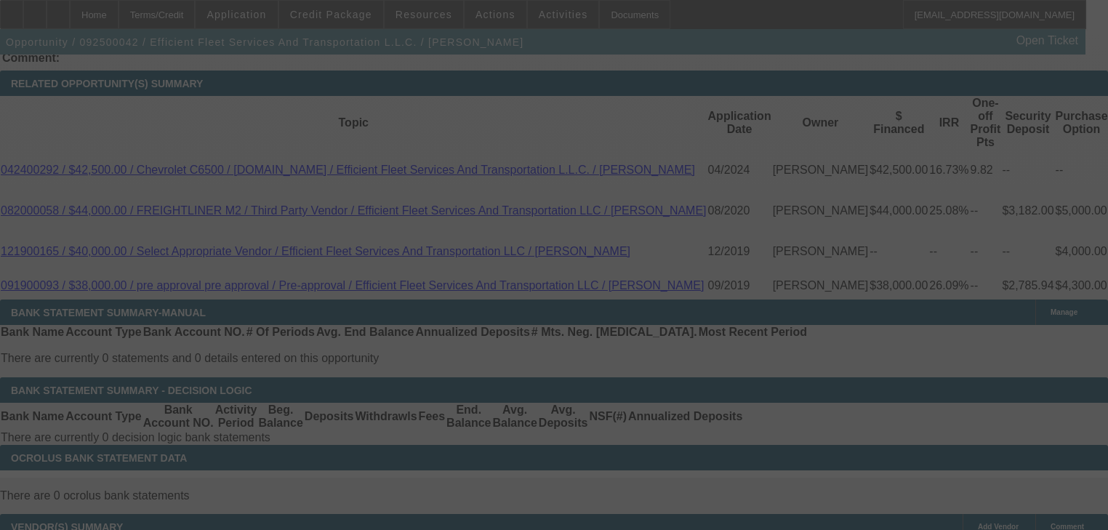
scroll to position [2600, 0]
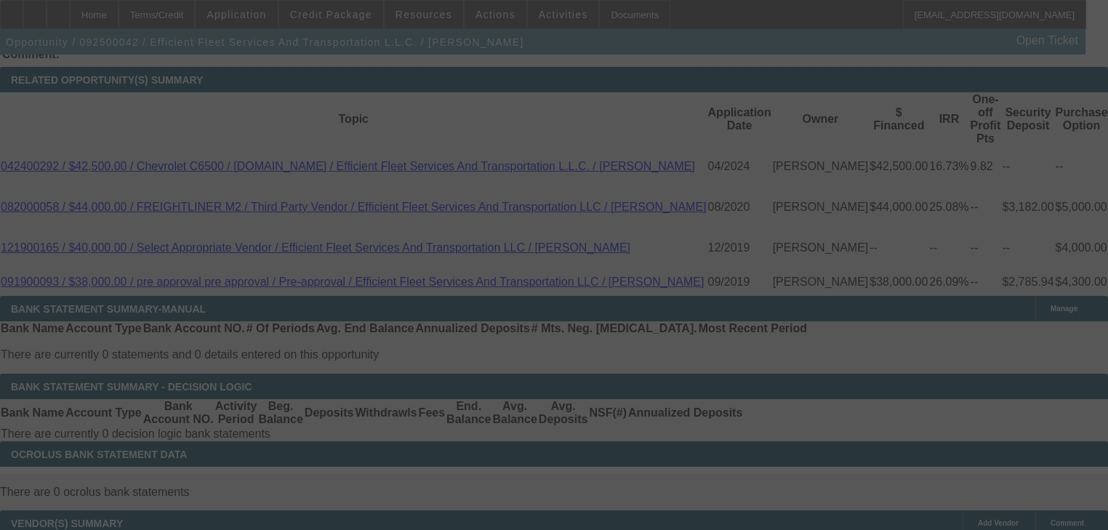
select select "0"
select select "2"
select select "0"
select select "6"
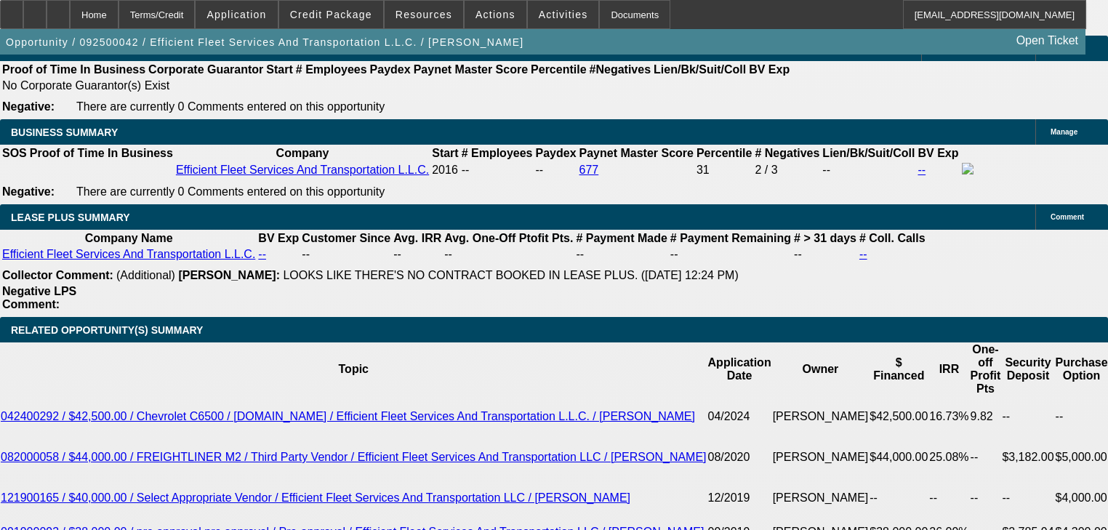
scroll to position [2368, 0]
